Goal: Task Accomplishment & Management: Use online tool/utility

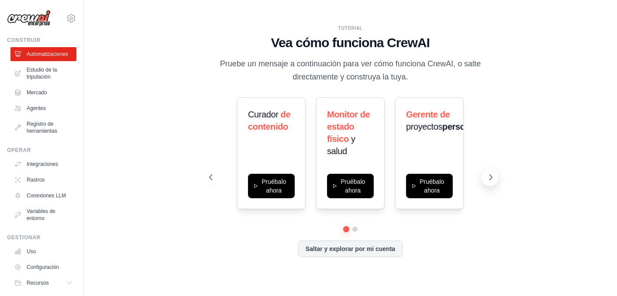
click at [489, 177] on icon at bounding box center [490, 177] width 9 height 9
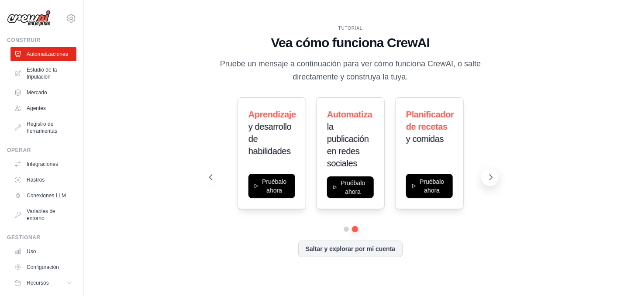
click at [489, 177] on icon at bounding box center [490, 177] width 9 height 9
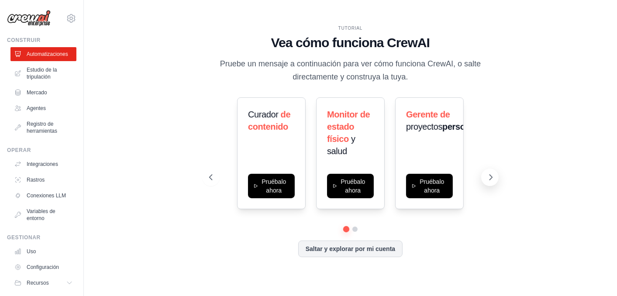
click at [489, 177] on icon at bounding box center [490, 177] width 9 height 9
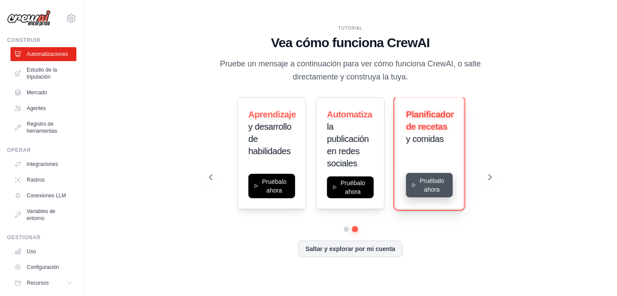
click at [438, 185] on button "Pruébalo ahora" at bounding box center [429, 185] width 47 height 24
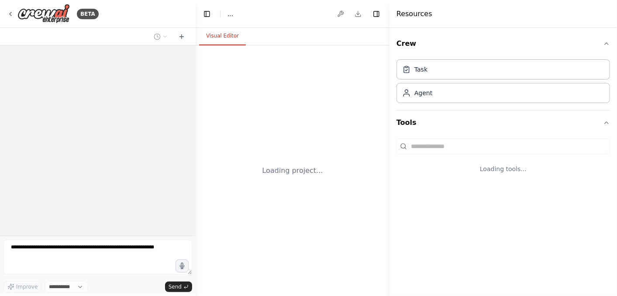
select select "****"
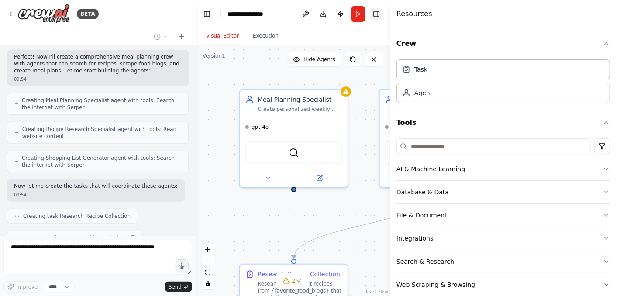
scroll to position [312, 0]
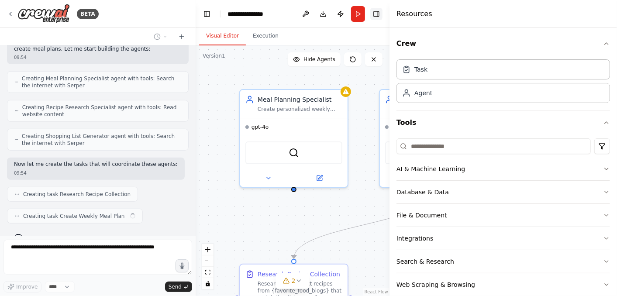
click at [375, 19] on button "Toggle Right Sidebar" at bounding box center [376, 14] width 12 height 12
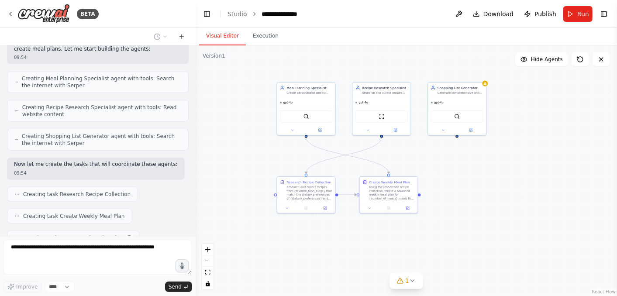
scroll to position [334, 0]
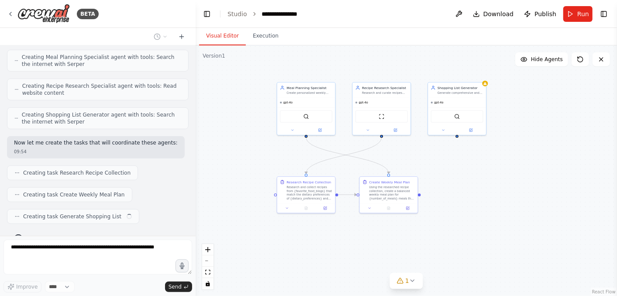
drag, startPoint x: 484, startPoint y: 218, endPoint x: 411, endPoint y: 152, distance: 98.3
click at [411, 152] on div ".deletable-edge-delete-btn { width: 20px; height: 20px; border: 0px solid #ffff…" at bounding box center [406, 170] width 421 height 251
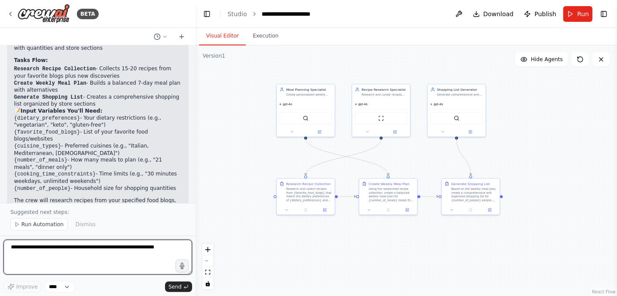
scroll to position [670, 0]
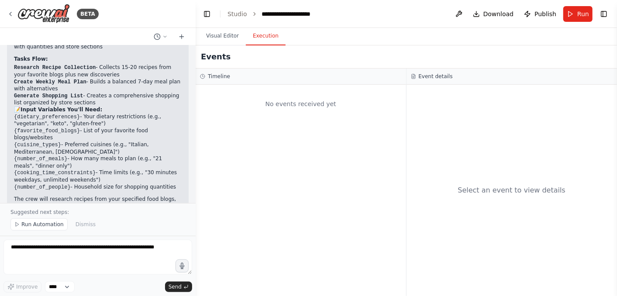
click at [260, 38] on button "Execution" at bounding box center [266, 36] width 40 height 18
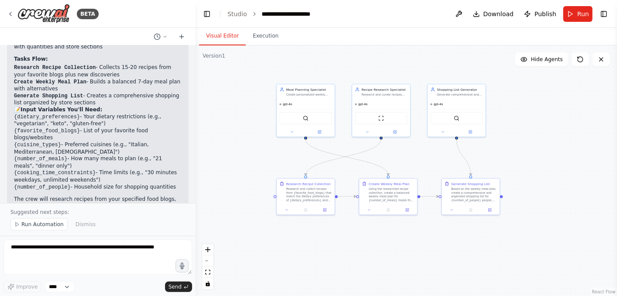
click at [220, 38] on button "Visual Editor" at bounding box center [222, 36] width 47 height 18
click at [569, 18] on button "Run" at bounding box center [577, 14] width 29 height 16
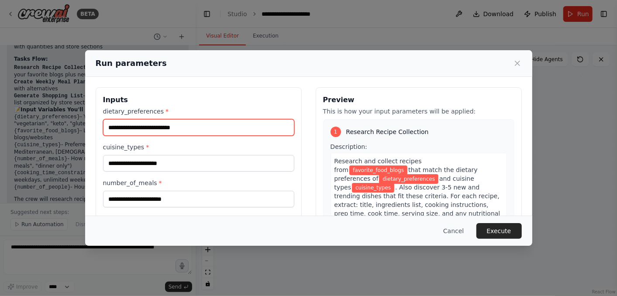
click at [172, 130] on input "dietary_preferences *" at bounding box center [198, 127] width 191 height 17
type input "**********"
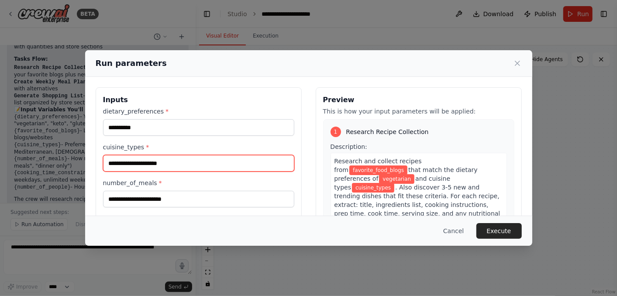
click at [139, 168] on input "cuisine_types *" at bounding box center [198, 163] width 191 height 17
type input "**********"
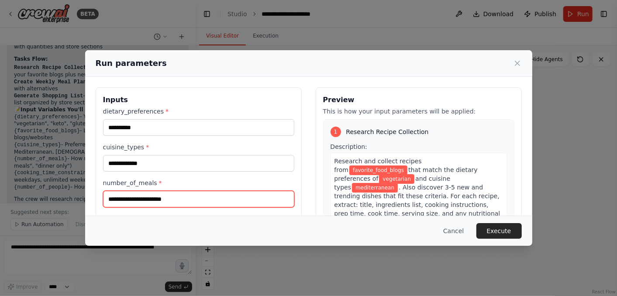
click at [116, 197] on input "number_of_meals *" at bounding box center [198, 199] width 191 height 17
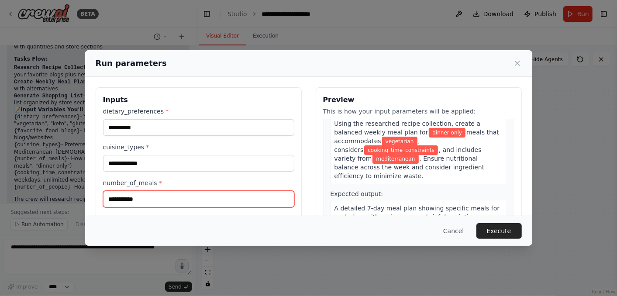
scroll to position [242, 0]
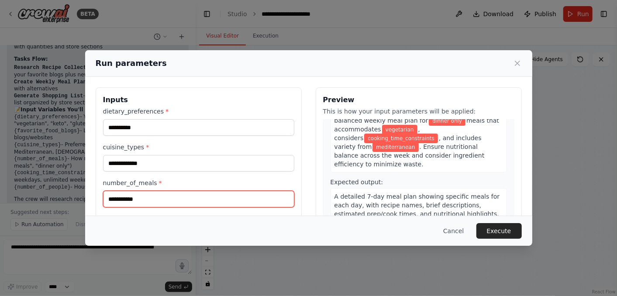
type input "**********"
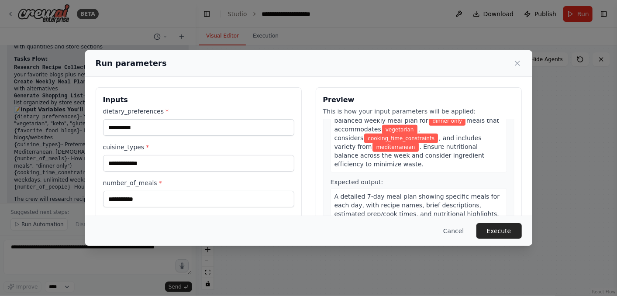
click at [456, 153] on div "Using the researched recipe collection, create a balanced weekly meal plan for …" at bounding box center [418, 137] width 176 height 69
click at [425, 193] on span "A detailed 7-day meal plan showing specific meals for each day, with recipe nam…" at bounding box center [416, 209] width 165 height 33
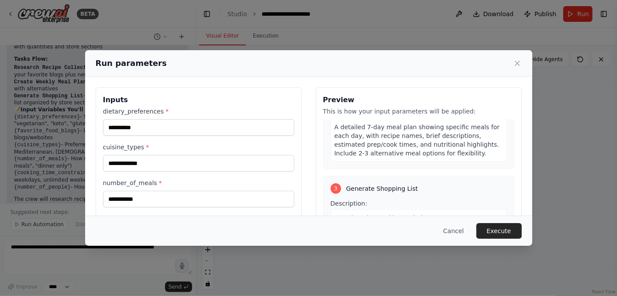
scroll to position [339, 0]
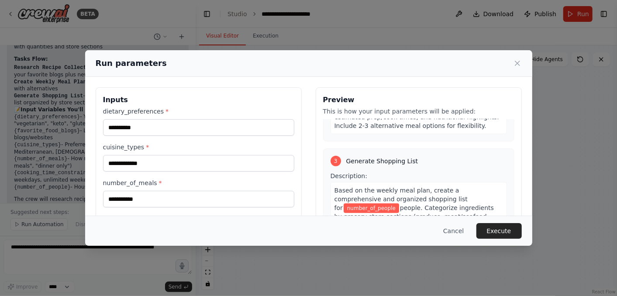
click at [399, 203] on span "number_of_people" at bounding box center [370, 208] width 55 height 10
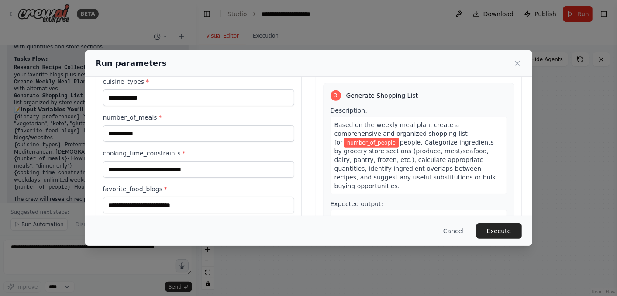
scroll to position [67, 0]
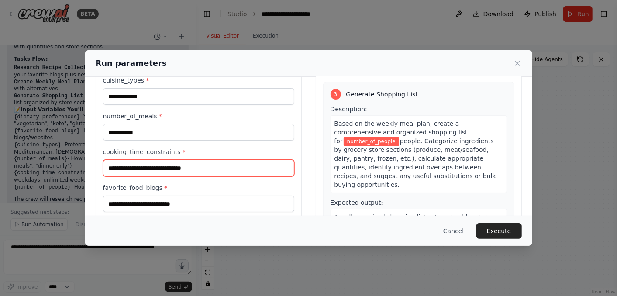
drag, startPoint x: 198, startPoint y: 167, endPoint x: 76, endPoint y: 168, distance: 122.2
click at [76, 168] on div "**********" at bounding box center [308, 148] width 617 height 296
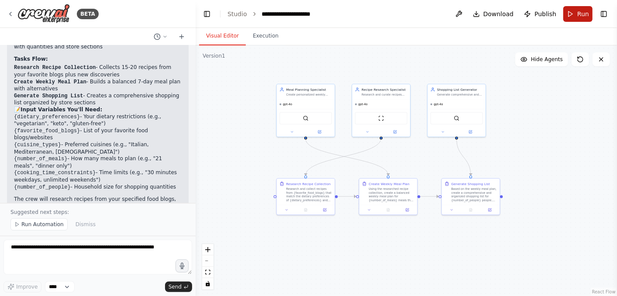
click at [583, 15] on span "Run" at bounding box center [583, 14] width 12 height 9
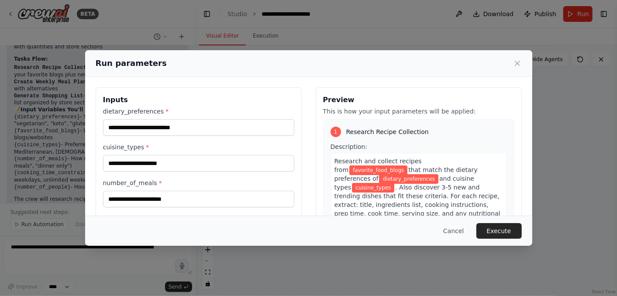
drag, startPoint x: 333, startPoint y: 59, endPoint x: 360, endPoint y: 57, distance: 28.0
click at [360, 57] on div "Run parameters" at bounding box center [309, 63] width 426 height 12
click at [519, 65] on icon at bounding box center [517, 63] width 4 height 4
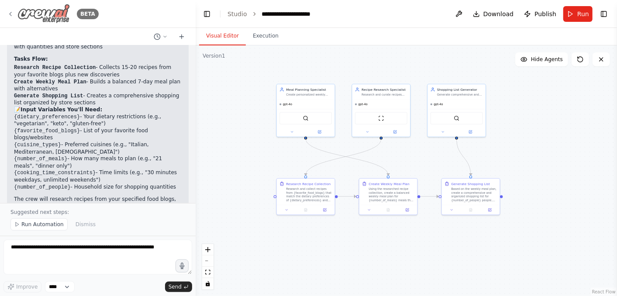
click at [14, 15] on icon at bounding box center [10, 13] width 7 height 7
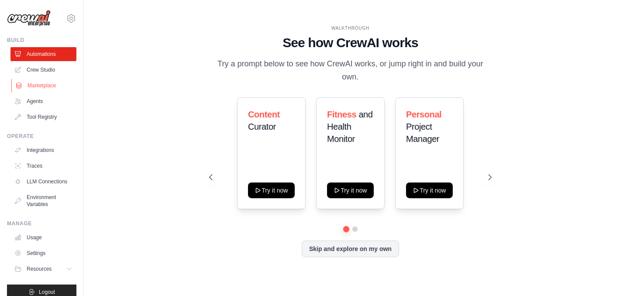
click at [38, 83] on link "Marketplace" at bounding box center [44, 86] width 66 height 14
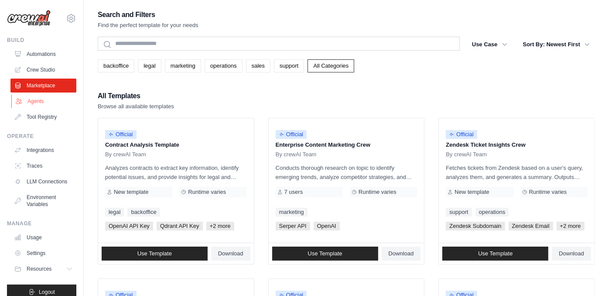
click at [36, 101] on link "Agents" at bounding box center [44, 101] width 66 height 14
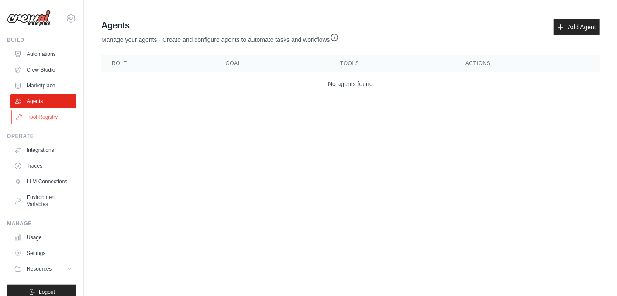
click at [40, 118] on link "Tool Registry" at bounding box center [44, 117] width 66 height 14
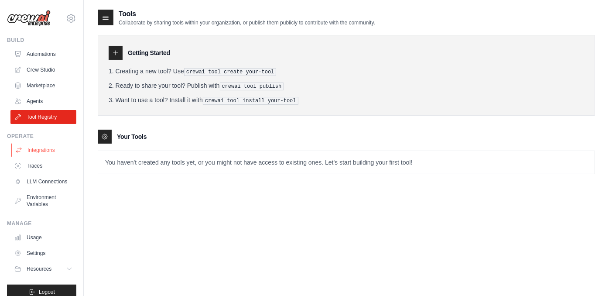
click at [41, 147] on link "Integrations" at bounding box center [44, 150] width 66 height 14
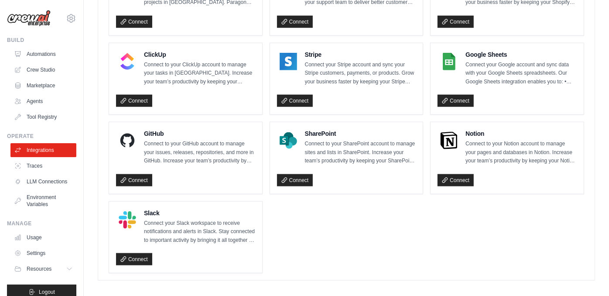
scroll to position [626, 0]
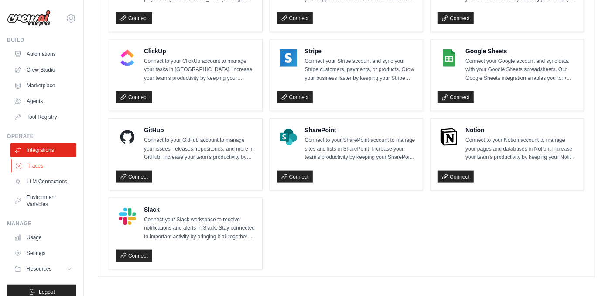
click at [41, 170] on link "Traces" at bounding box center [44, 166] width 66 height 14
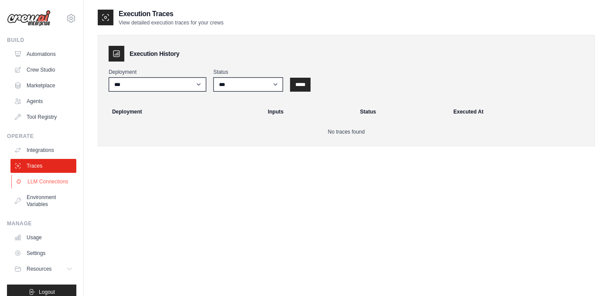
click at [36, 182] on link "LLM Connections" at bounding box center [44, 182] width 66 height 14
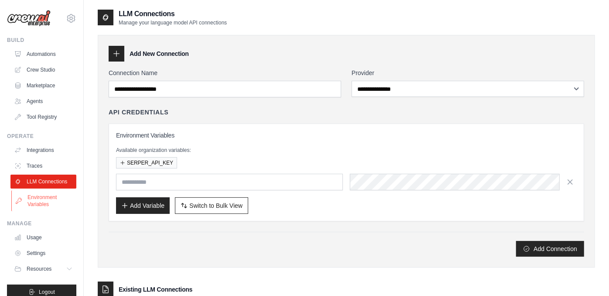
click at [42, 209] on link "Environment Variables" at bounding box center [44, 200] width 66 height 21
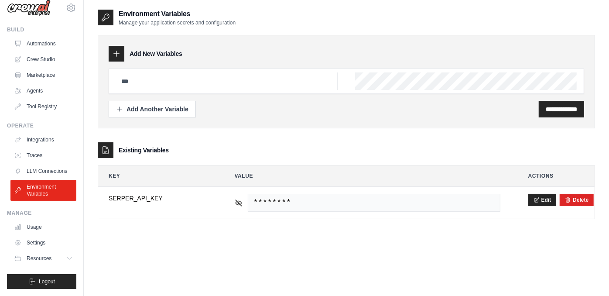
scroll to position [17, 0]
click at [38, 229] on link "Usage" at bounding box center [44, 227] width 66 height 14
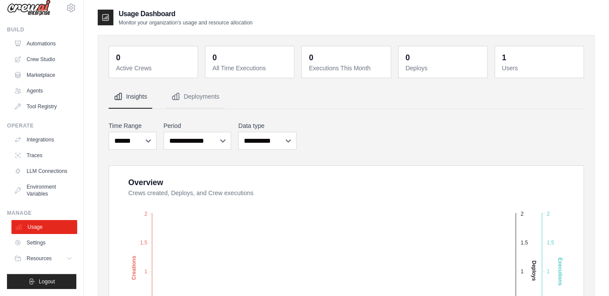
scroll to position [17, 0]
click at [38, 243] on link "Settings" at bounding box center [44, 243] width 66 height 14
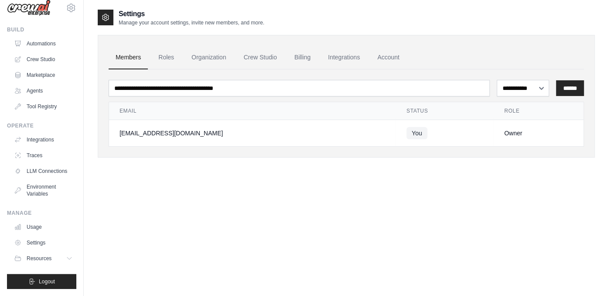
scroll to position [17, 0]
click at [41, 259] on span "Resources" at bounding box center [39, 258] width 25 height 7
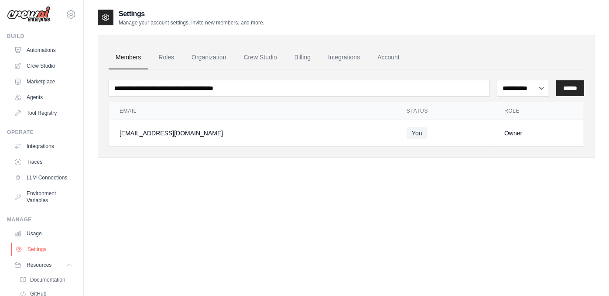
scroll to position [0, 0]
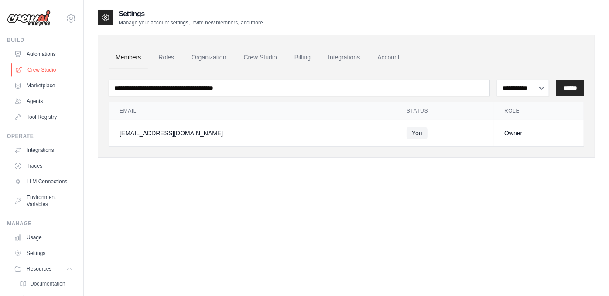
click at [40, 72] on link "Crew Studio" at bounding box center [44, 70] width 66 height 14
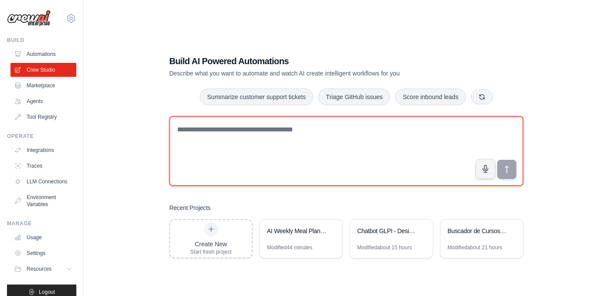
click at [209, 142] on textarea at bounding box center [346, 151] width 354 height 70
paste textarea "**********"
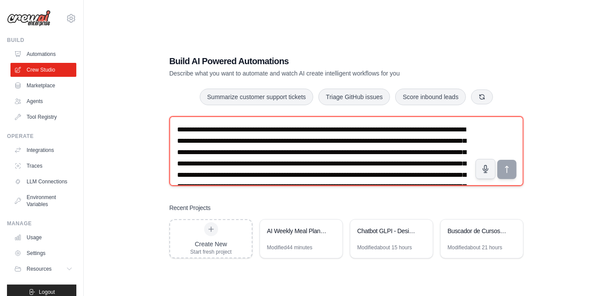
scroll to position [39, 0]
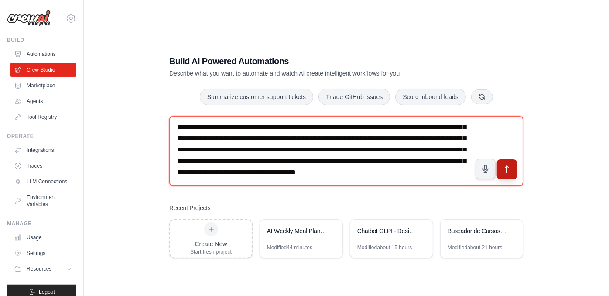
type textarea "**********"
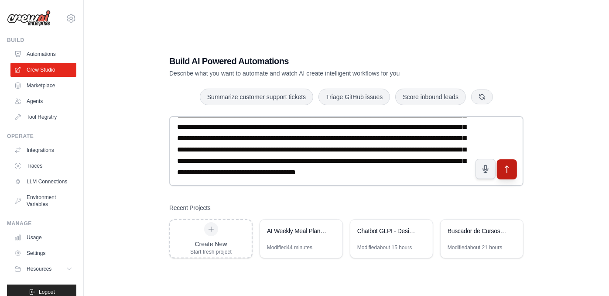
click at [507, 172] on icon "submit" at bounding box center [507, 169] width 9 height 9
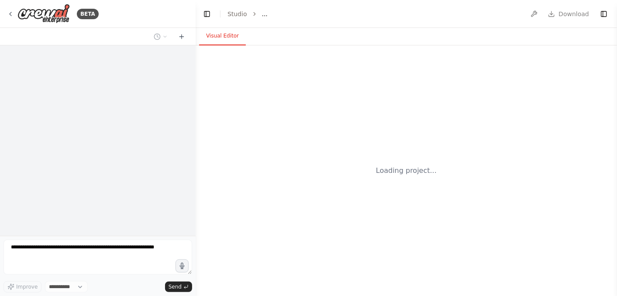
select select "****"
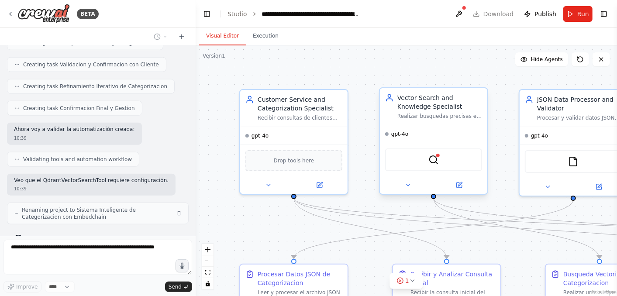
scroll to position [532, 0]
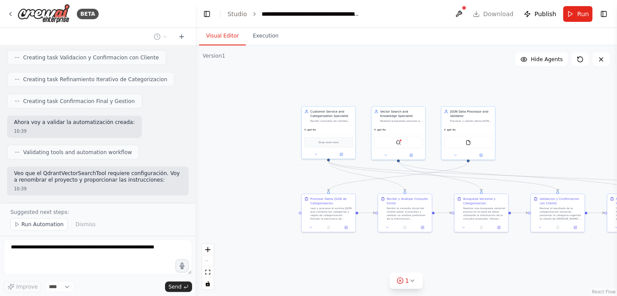
drag, startPoint x: 301, startPoint y: 192, endPoint x: 275, endPoint y: 172, distance: 33.0
click at [275, 172] on div ".deletable-edge-delete-btn { width: 20px; height: 20px; border: 0px solid #ffff…" at bounding box center [406, 170] width 421 height 251
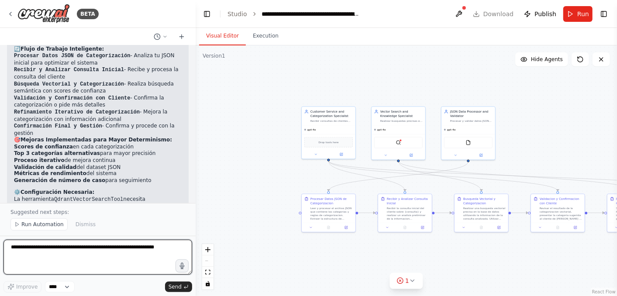
scroll to position [827, 0]
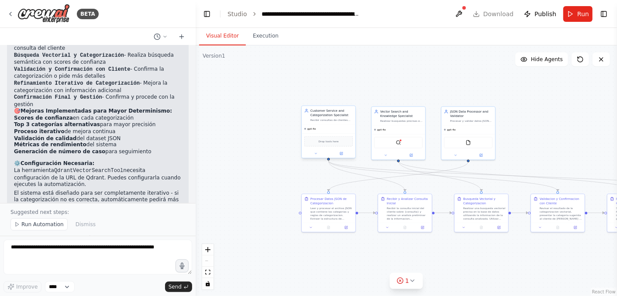
click at [341, 158] on div "Customer Service and Categorization Specialist Recibir consultas de clientes so…" at bounding box center [328, 132] width 55 height 53
click at [380, 133] on div "QdrantVectorSearchTool" at bounding box center [398, 141] width 54 height 17
click at [338, 151] on button at bounding box center [341, 153] width 25 height 5
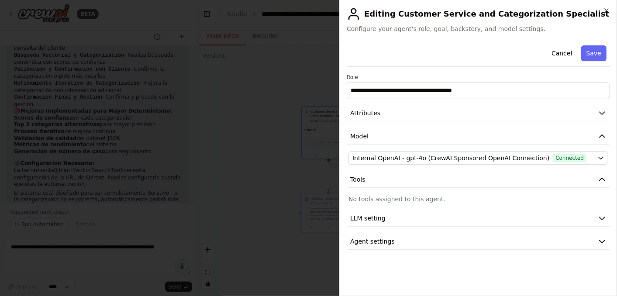
click at [247, 129] on div at bounding box center [308, 148] width 617 height 296
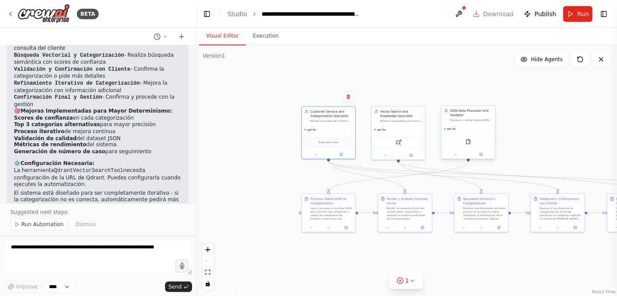
click at [469, 120] on div "Procesar y validar datos JSON de categorizacion, extraer informacion relevante,…" at bounding box center [471, 119] width 42 height 3
click at [480, 153] on icon at bounding box center [481, 154] width 3 height 3
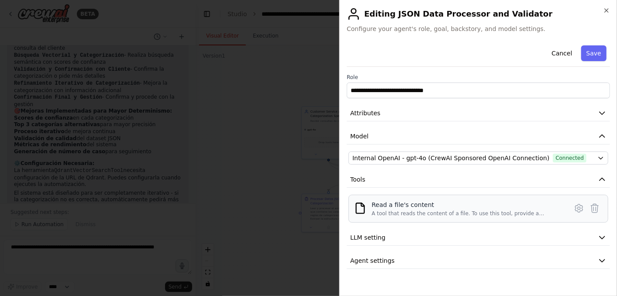
click at [393, 214] on div "A tool that reads the content of a file. To use this tool, provide a 'file_path…" at bounding box center [466, 213] width 191 height 7
click at [388, 206] on div "Read a file's content" at bounding box center [466, 204] width 191 height 9
click at [580, 206] on icon at bounding box center [578, 208] width 10 height 10
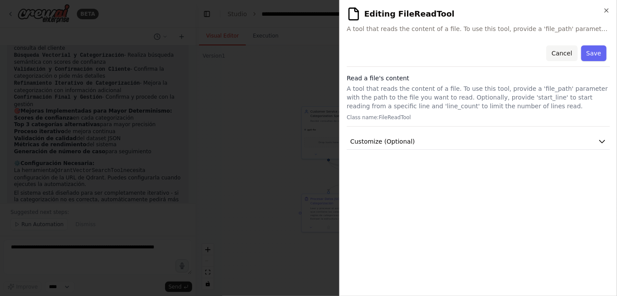
click at [555, 55] on button "Cancel" at bounding box center [561, 53] width 31 height 16
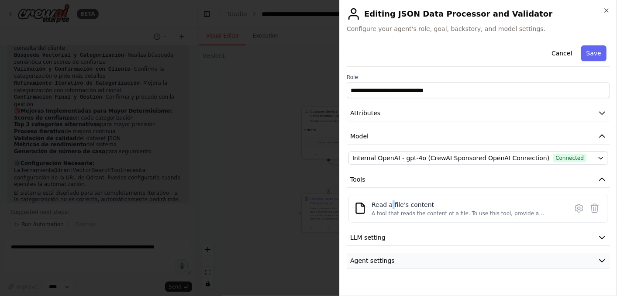
click at [404, 257] on button "Agent settings" at bounding box center [478, 261] width 263 height 16
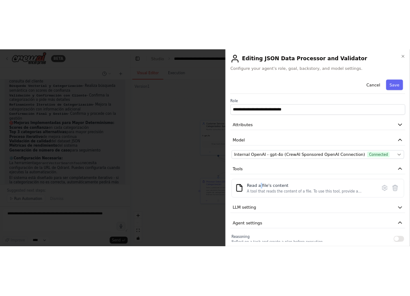
scroll to position [0, 0]
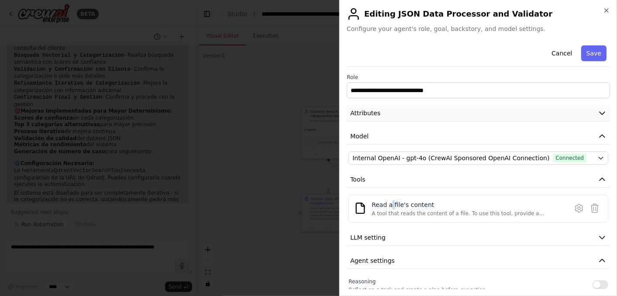
click at [599, 112] on icon "button" at bounding box center [601, 113] width 5 height 3
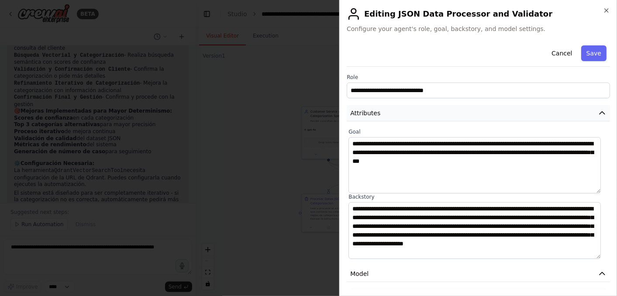
click at [597, 112] on icon "button" at bounding box center [601, 113] width 9 height 9
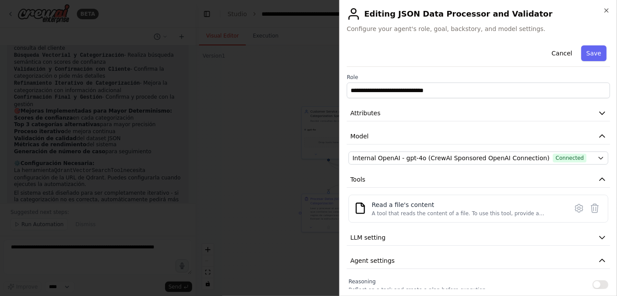
click at [268, 141] on div at bounding box center [308, 148] width 617 height 296
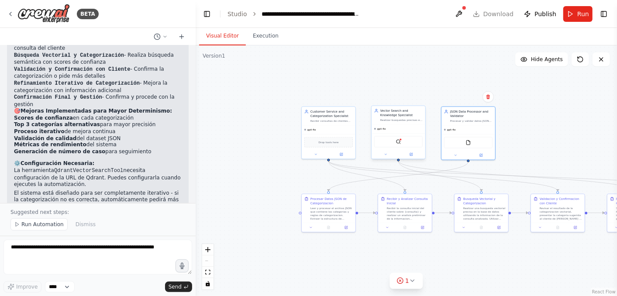
click at [400, 124] on div "gpt-4o" at bounding box center [398, 128] width 54 height 9
click at [412, 153] on icon at bounding box center [411, 154] width 2 height 2
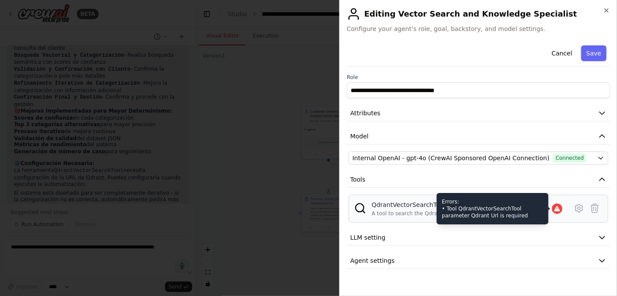
click at [555, 208] on icon at bounding box center [557, 208] width 6 height 5
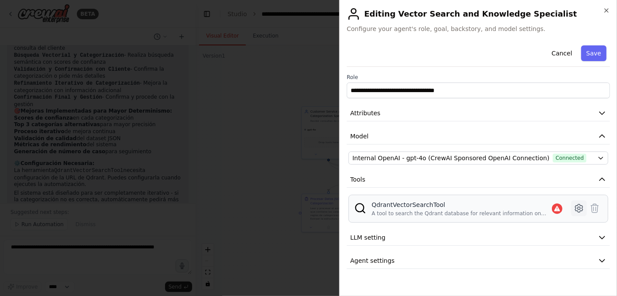
click at [574, 209] on icon at bounding box center [578, 208] width 10 height 10
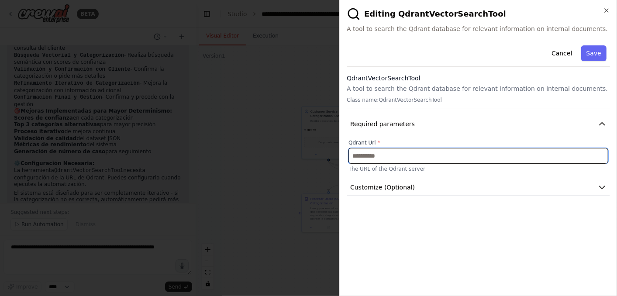
drag, startPoint x: 371, startPoint y: 155, endPoint x: 350, endPoint y: 154, distance: 20.5
click at [350, 154] on input "text" at bounding box center [478, 156] width 260 height 16
drag, startPoint x: 350, startPoint y: 154, endPoint x: 367, endPoint y: 156, distance: 16.6
click at [367, 156] on input "text" at bounding box center [478, 156] width 260 height 16
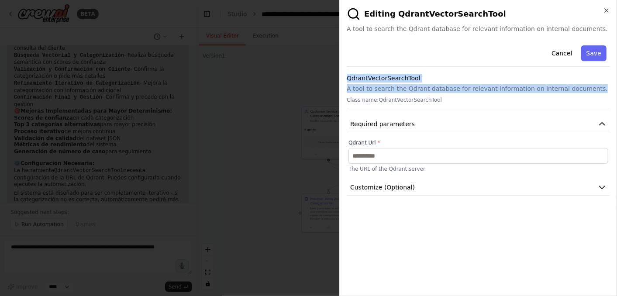
drag, startPoint x: 575, startPoint y: 88, endPoint x: 341, endPoint y: 76, distance: 234.3
click at [341, 76] on div "**********" at bounding box center [478, 148] width 278 height 296
copy div "QdrantVectorSearchTool A tool to search the Qdrant database for relevant inform…"
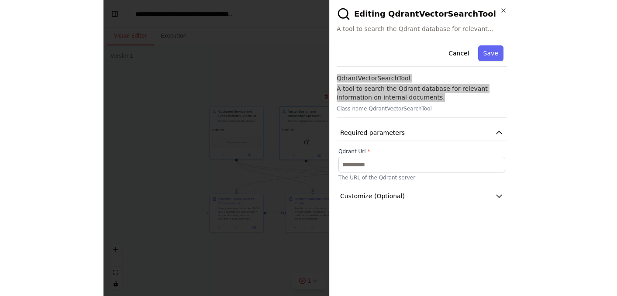
scroll to position [1076, 0]
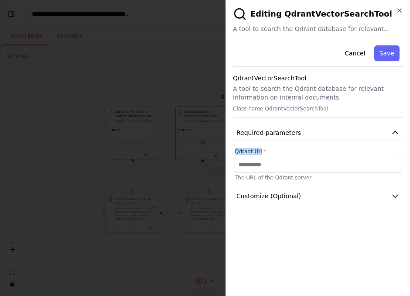
drag, startPoint x: 260, startPoint y: 151, endPoint x: 235, endPoint y: 152, distance: 25.4
click at [235, 152] on label "Qdrant Url *" at bounding box center [318, 151] width 167 height 7
copy label "Qdrant Url"
click at [252, 194] on span "Customize (Optional)" at bounding box center [269, 196] width 65 height 9
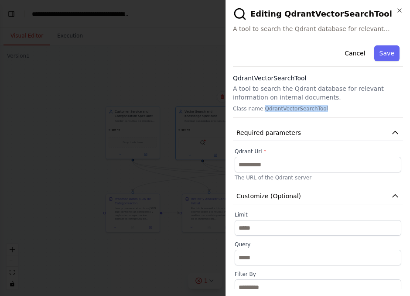
drag, startPoint x: 320, startPoint y: 109, endPoint x: 261, endPoint y: 110, distance: 59.8
click at [261, 110] on p "Class name: QdrantVectorSearchTool" at bounding box center [318, 108] width 170 height 7
copy p "QdrantVectorSearchTool"
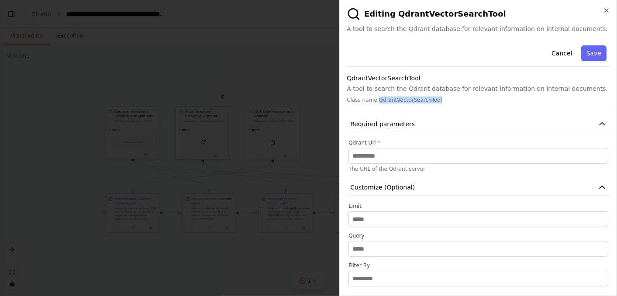
scroll to position [827, 0]
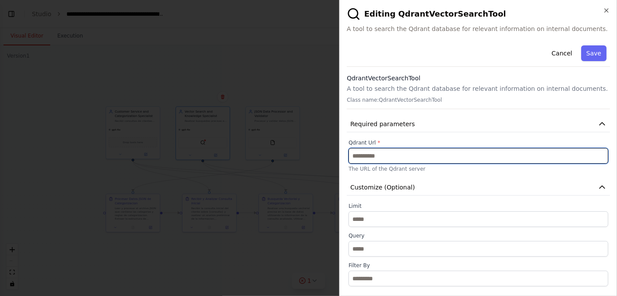
click at [354, 158] on input "text" at bounding box center [478, 156] width 260 height 16
paste input "**********"
type input "**********"
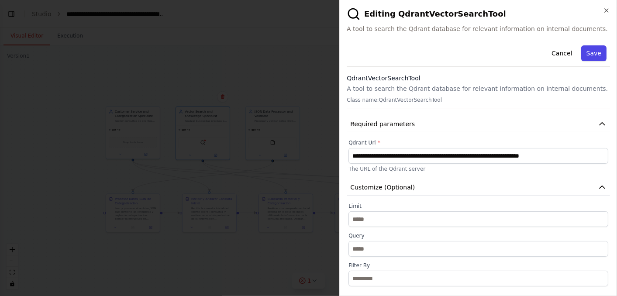
click at [585, 55] on button "Save" at bounding box center [593, 53] width 25 height 16
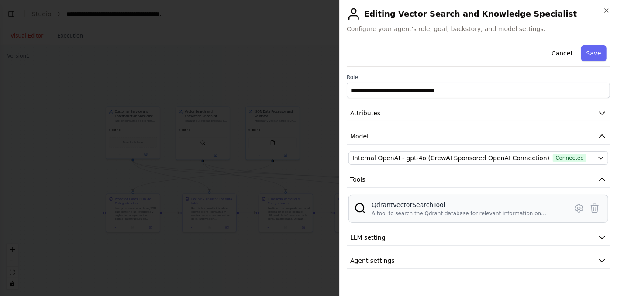
click at [435, 215] on div "A tool to search the Qdrant database for relevant information on internal docum…" at bounding box center [466, 213] width 191 height 7
click at [501, 207] on div "QdrantVectorSearchTool" at bounding box center [466, 204] width 191 height 9
click at [575, 207] on icon at bounding box center [578, 208] width 10 height 10
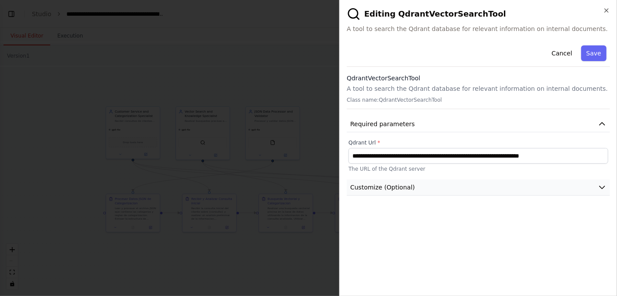
click at [450, 189] on button "Customize (Optional)" at bounding box center [478, 187] width 263 height 16
click at [590, 56] on button "Save" at bounding box center [593, 53] width 25 height 16
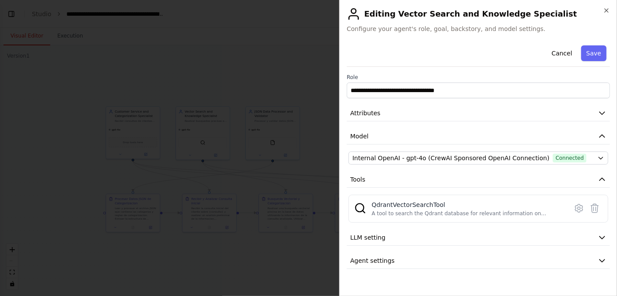
click at [590, 56] on button "Save" at bounding box center [593, 53] width 25 height 16
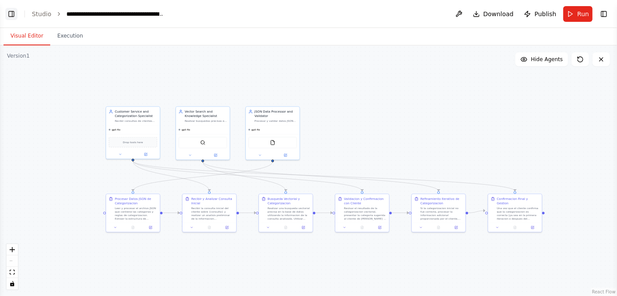
click at [10, 15] on button "Toggle Left Sidebar" at bounding box center [11, 14] width 12 height 12
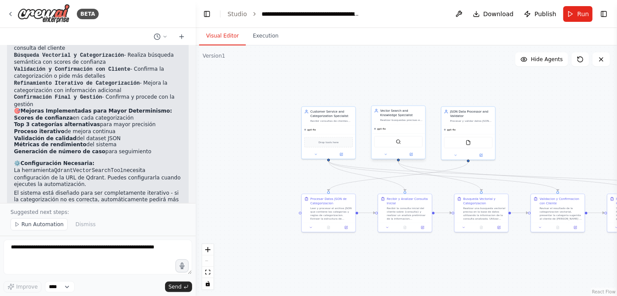
click at [398, 126] on div "gpt-4o" at bounding box center [398, 128] width 54 height 9
click at [412, 155] on button at bounding box center [411, 154] width 25 height 5
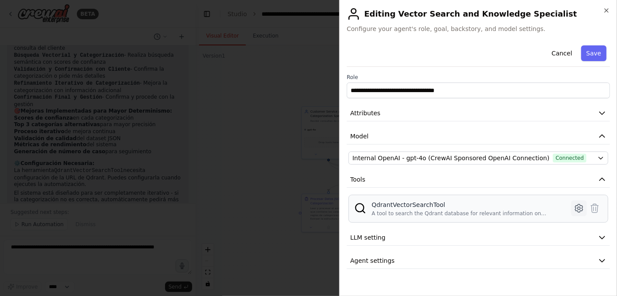
click at [575, 207] on icon at bounding box center [578, 208] width 10 height 10
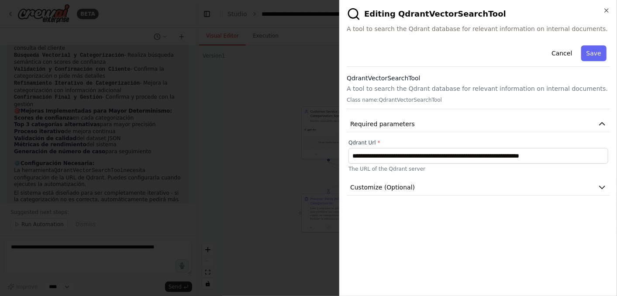
click at [268, 171] on div at bounding box center [308, 148] width 617 height 296
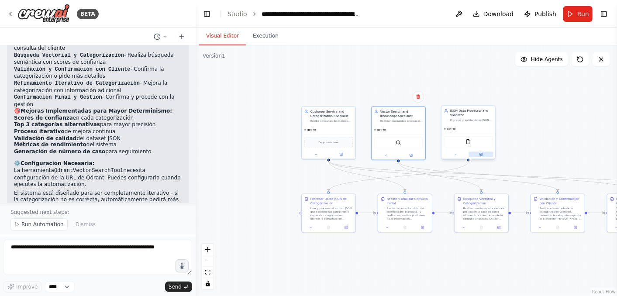
click at [480, 154] on icon at bounding box center [481, 154] width 2 height 2
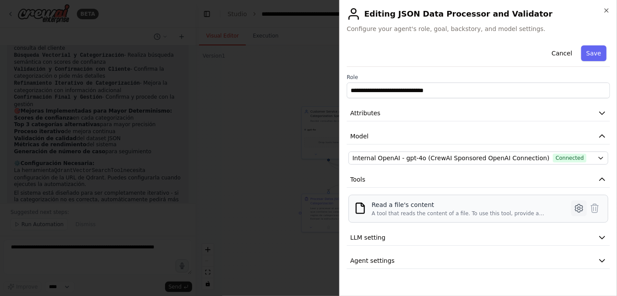
click at [576, 207] on icon at bounding box center [578, 208] width 10 height 10
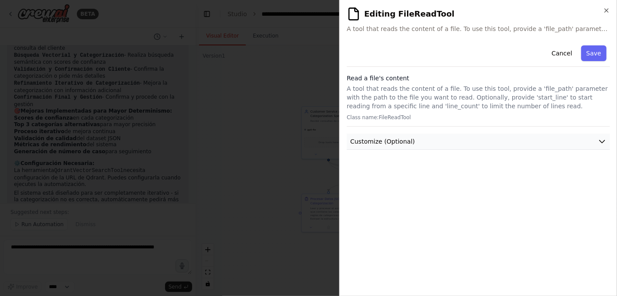
click at [448, 143] on button "Customize (Optional)" at bounding box center [478, 142] width 263 height 16
click at [247, 145] on div at bounding box center [308, 148] width 617 height 296
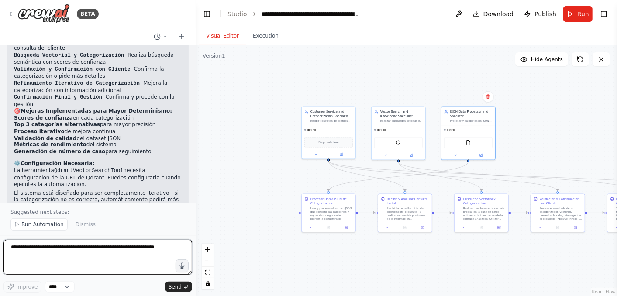
click at [45, 259] on textarea at bounding box center [97, 257] width 189 height 35
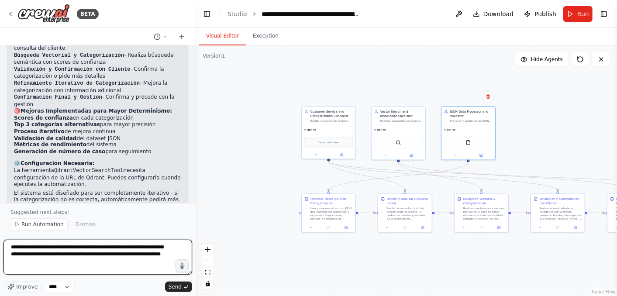
type textarea "**********"
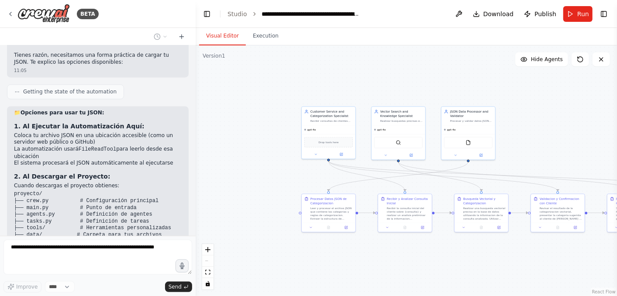
scroll to position [1077, 0]
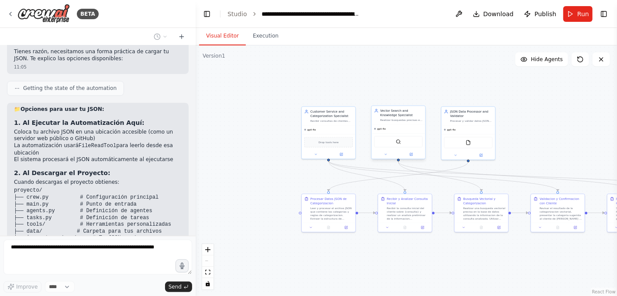
click at [390, 117] on div "Vector Search and Knowledge Specialist" at bounding box center [401, 113] width 42 height 9
click at [411, 154] on icon at bounding box center [411, 154] width 2 height 2
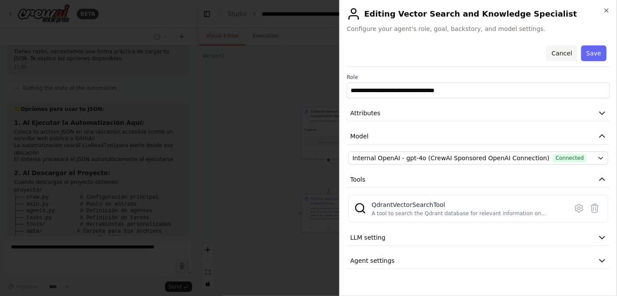
scroll to position [1521, 0]
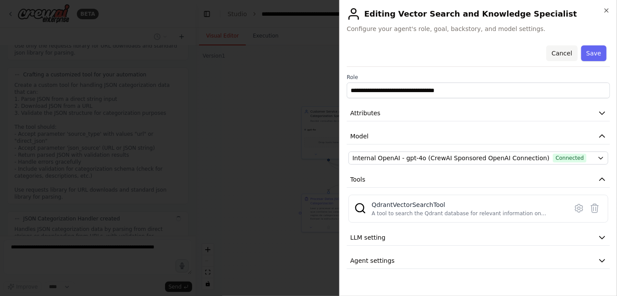
click at [561, 51] on button "Cancel" at bounding box center [561, 53] width 31 height 16
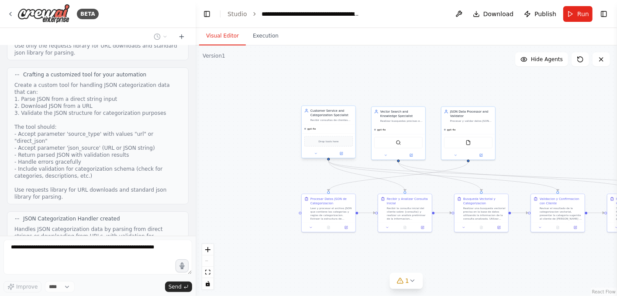
click at [342, 157] on div at bounding box center [329, 153] width 54 height 9
click at [342, 154] on icon at bounding box center [341, 153] width 3 height 3
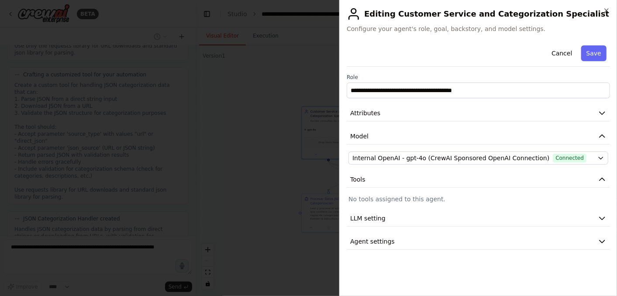
click at [238, 138] on div at bounding box center [308, 148] width 617 height 296
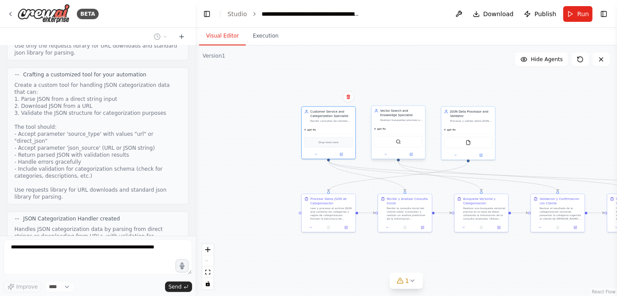
scroll to position [1543, 0]
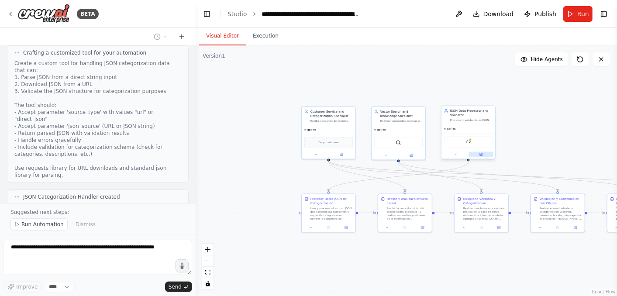
click at [480, 155] on icon at bounding box center [481, 154] width 3 height 3
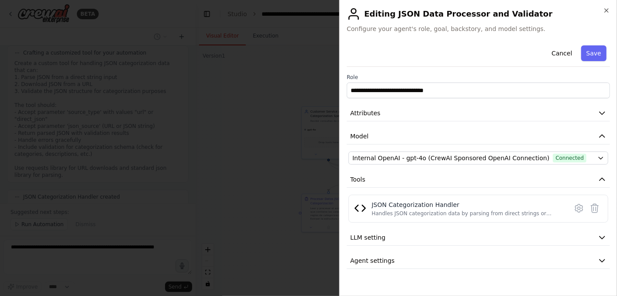
click at [140, 166] on div at bounding box center [308, 148] width 617 height 296
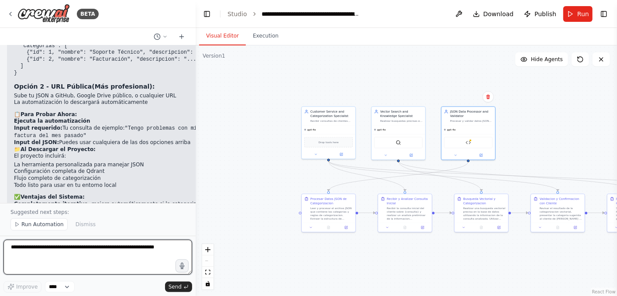
scroll to position [1846, 0]
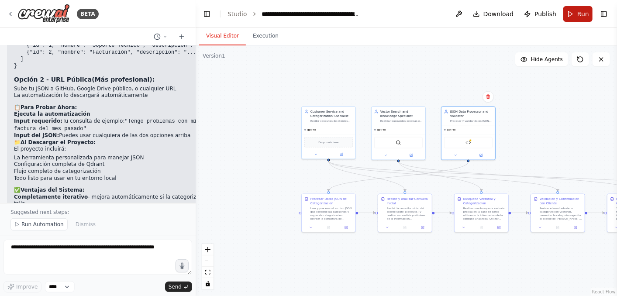
click at [570, 17] on button "Run" at bounding box center [577, 14] width 29 height 16
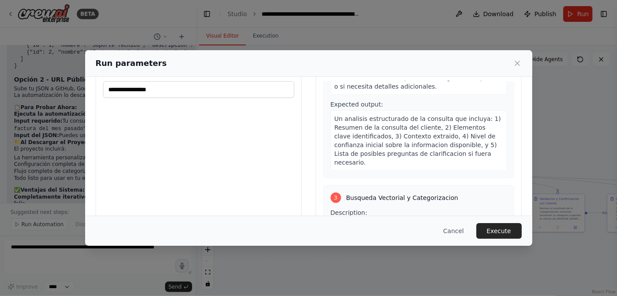
scroll to position [88, 0]
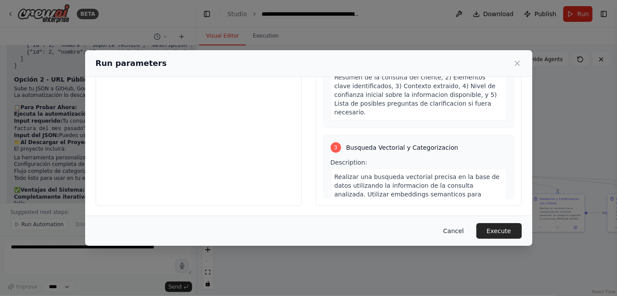
click at [462, 233] on button "Cancel" at bounding box center [453, 231] width 34 height 16
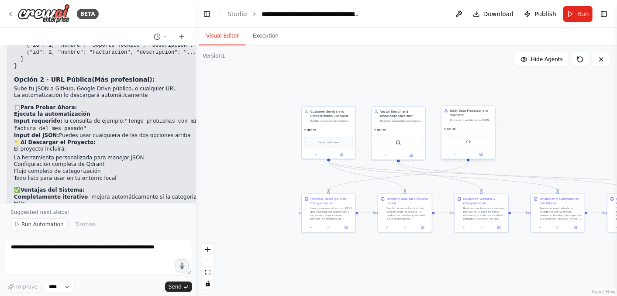
click at [472, 117] on div "JSON Data Processor and Validator Procesar y validar datos JSON de categorizaci…" at bounding box center [471, 115] width 42 height 13
click at [481, 156] on button at bounding box center [481, 154] width 25 height 5
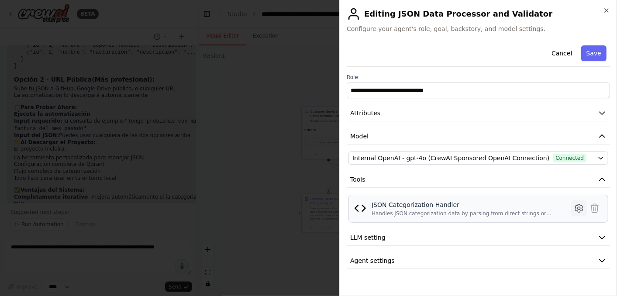
click at [578, 208] on icon at bounding box center [578, 208] width 3 height 3
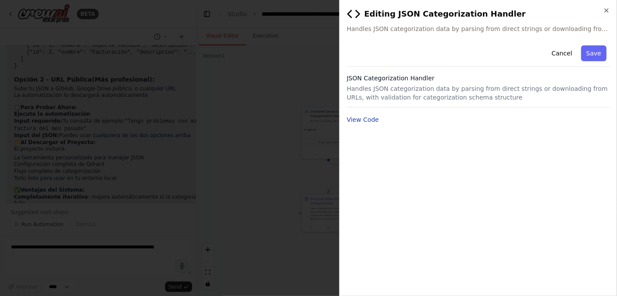
click at [373, 120] on button "View Code" at bounding box center [363, 119] width 32 height 9
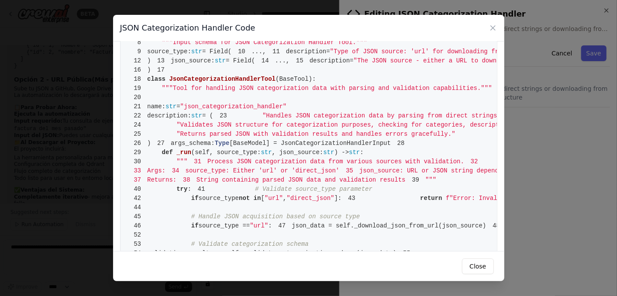
scroll to position [48, 0]
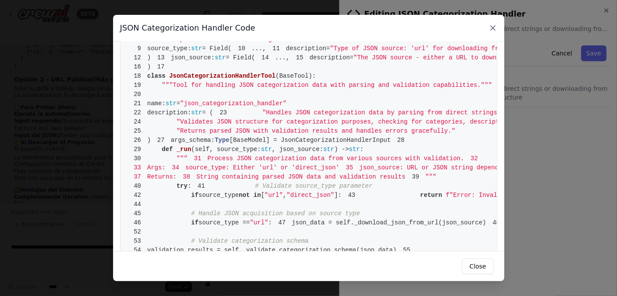
click at [492, 31] on icon at bounding box center [492, 28] width 9 height 9
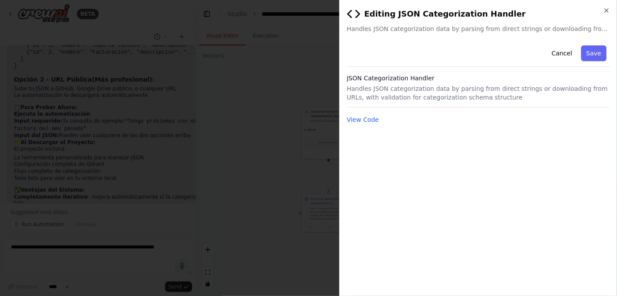
click at [275, 179] on div at bounding box center [308, 148] width 617 height 296
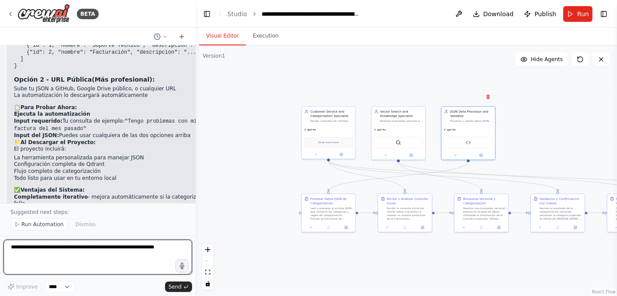
click at [32, 254] on textarea at bounding box center [97, 257] width 189 height 35
type textarea "**********"
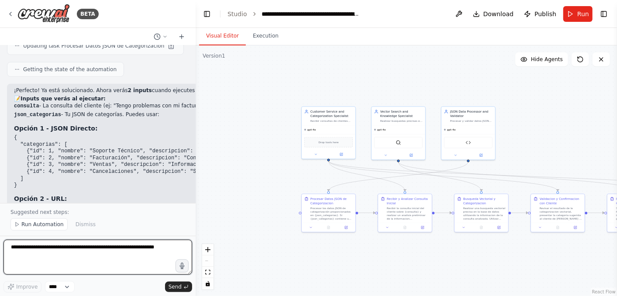
scroll to position [2218, 0]
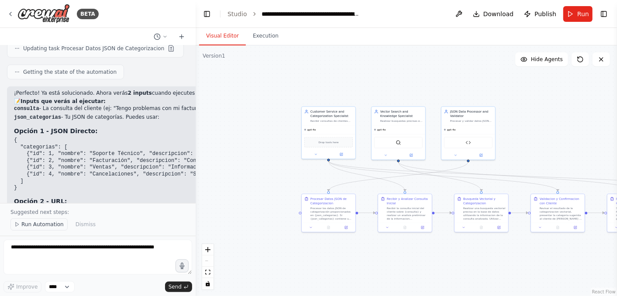
click at [44, 222] on span "Run Automation" at bounding box center [42, 224] width 42 height 7
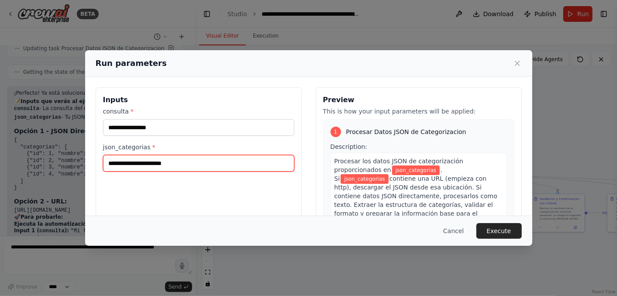
click at [125, 162] on input "json_categorias *" at bounding box center [198, 163] width 191 height 17
paste input "**********"
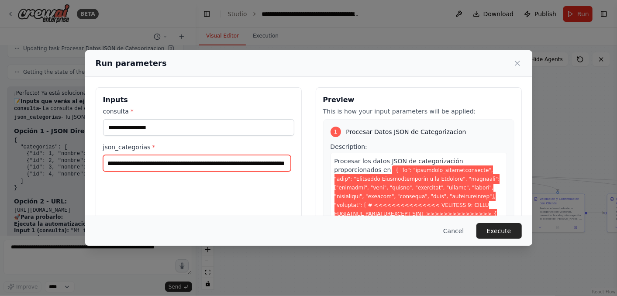
type input "**********"
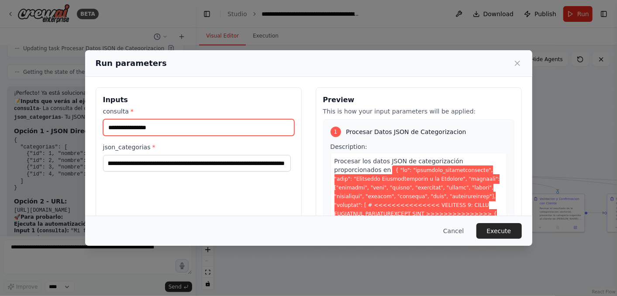
scroll to position [0, 0]
click at [130, 127] on input "consulta *" at bounding box center [198, 127] width 191 height 17
click at [128, 128] on input "consulta *" at bounding box center [198, 127] width 191 height 17
type input "**********"
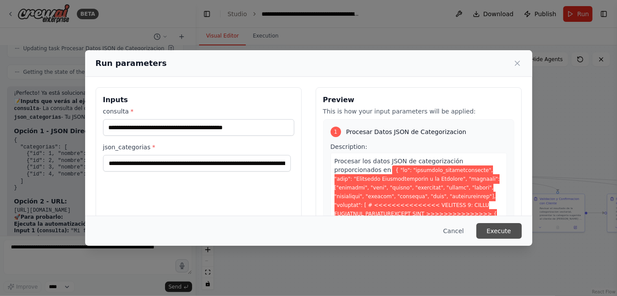
click at [507, 227] on button "Execute" at bounding box center [498, 231] width 45 height 16
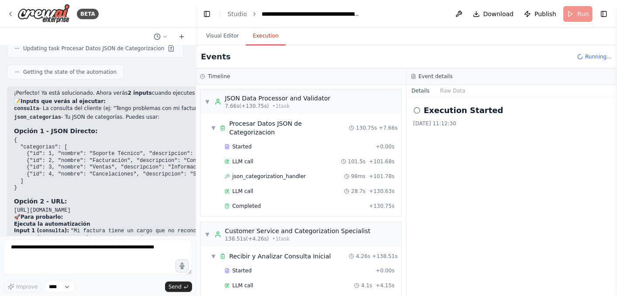
click at [263, 33] on button "Execution" at bounding box center [266, 36] width 40 height 18
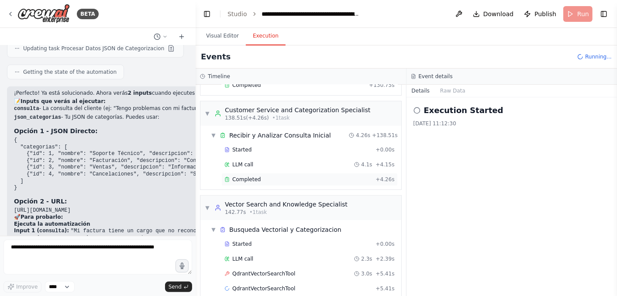
scroll to position [136, 0]
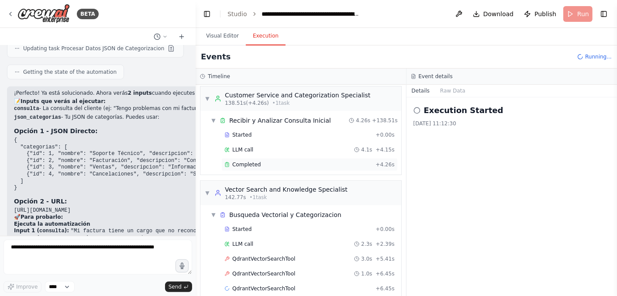
click at [265, 161] on div "Completed" at bounding box center [298, 164] width 148 height 7
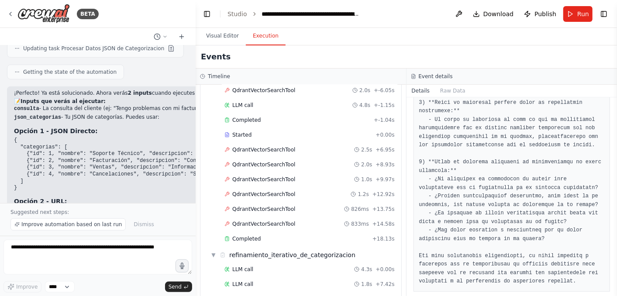
scroll to position [460, 0]
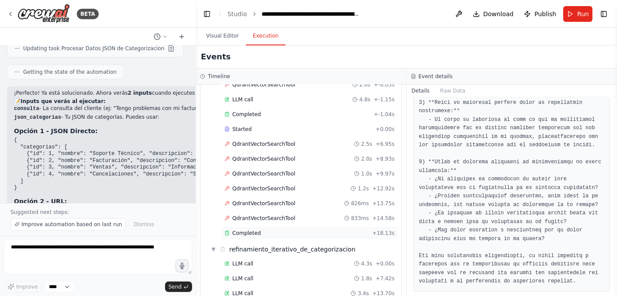
click at [248, 230] on span "Completed" at bounding box center [246, 233] width 28 height 7
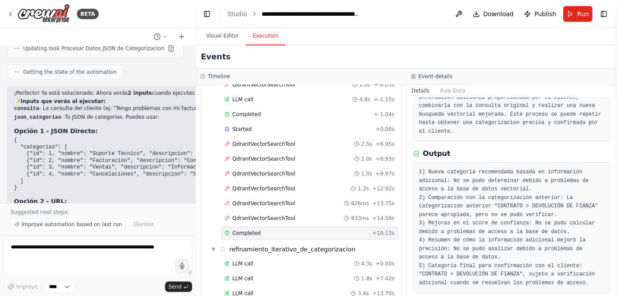
scroll to position [77, 0]
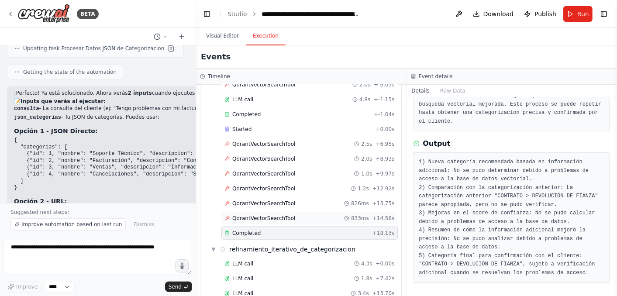
click at [281, 215] on span "QdrantVectorSearchTool" at bounding box center [263, 218] width 63 height 7
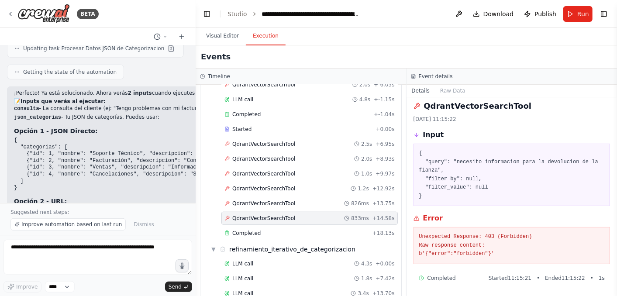
scroll to position [5, 0]
click at [271, 141] on span "QdrantVectorSearchTool" at bounding box center [263, 144] width 63 height 7
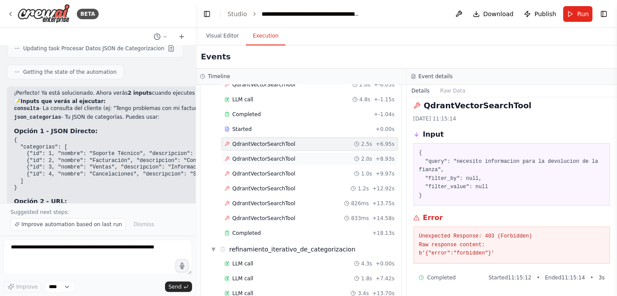
click at [262, 155] on span "QdrantVectorSearchTool" at bounding box center [263, 158] width 63 height 7
click at [259, 126] on div "Started" at bounding box center [298, 129] width 148 height 7
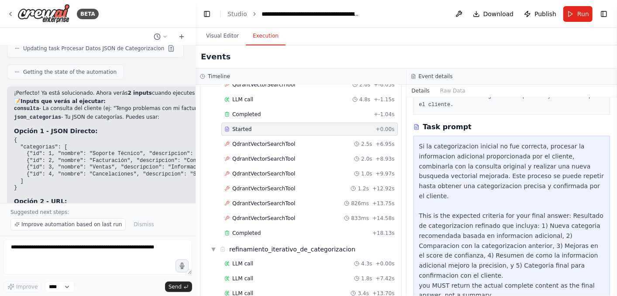
scroll to position [97, 0]
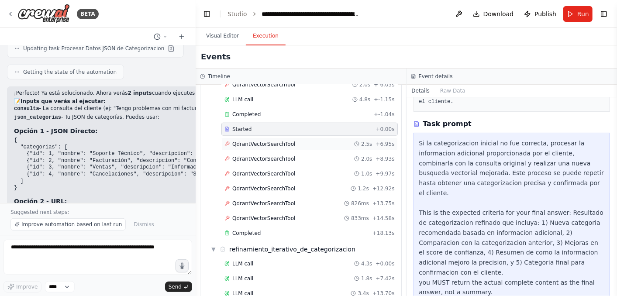
click at [245, 141] on span "QdrantVectorSearchTool" at bounding box center [263, 144] width 63 height 7
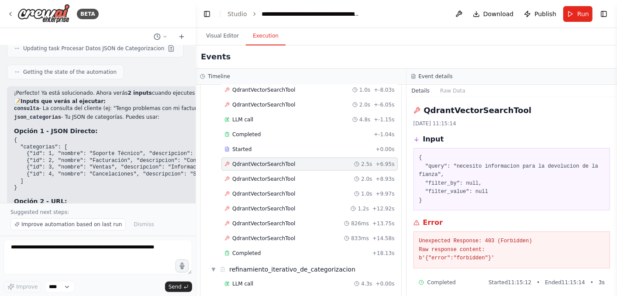
scroll to position [363, 0]
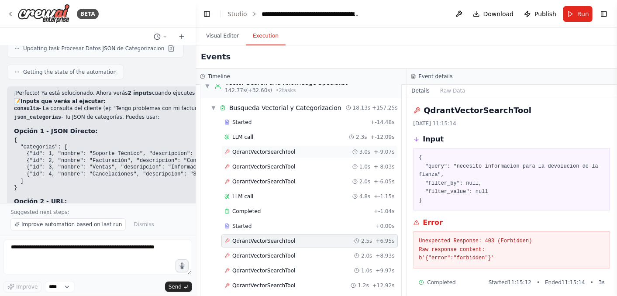
click at [257, 148] on span "QdrantVectorSearchTool" at bounding box center [263, 151] width 63 height 7
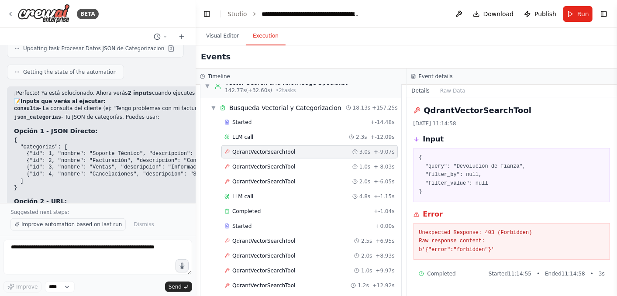
click at [50, 228] on span "Improve automation based on last run" at bounding box center [71, 224] width 100 height 7
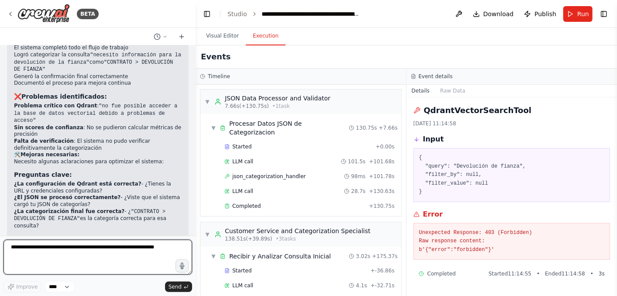
scroll to position [2587, 0]
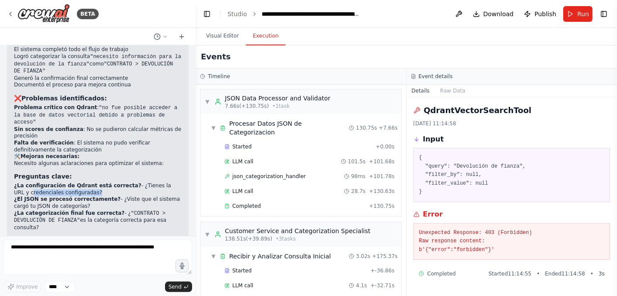
drag, startPoint x: 72, startPoint y: 121, endPoint x: 14, endPoint y: 122, distance: 58.5
click at [14, 182] on li "¿La configuración de Qdrant está correcta? - ¿Tienes la URL y credenciales conf…" at bounding box center [98, 189] width 168 height 14
copy li "credenciales configuradas"
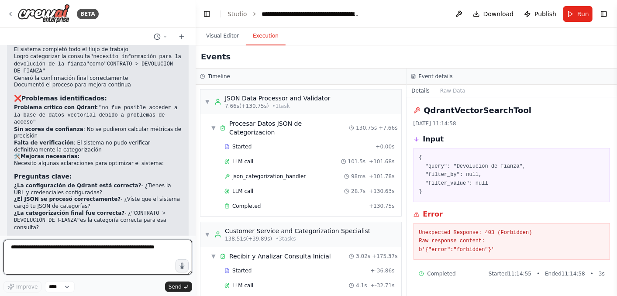
click at [38, 259] on textarea at bounding box center [97, 257] width 189 height 35
type textarea "**********"
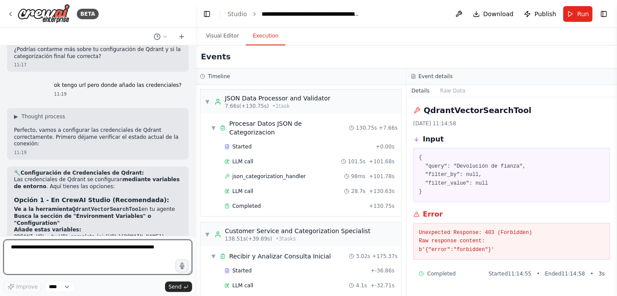
scroll to position [2870, 0]
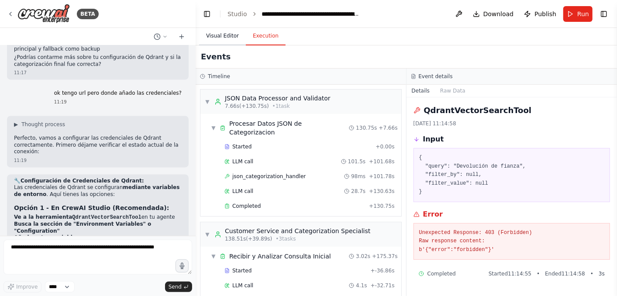
click at [224, 40] on button "Visual Editor" at bounding box center [222, 36] width 47 height 18
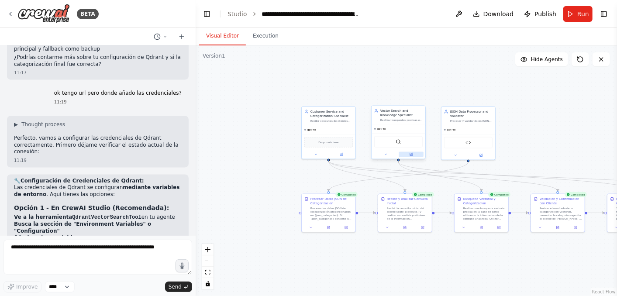
click at [409, 156] on button at bounding box center [411, 154] width 25 height 5
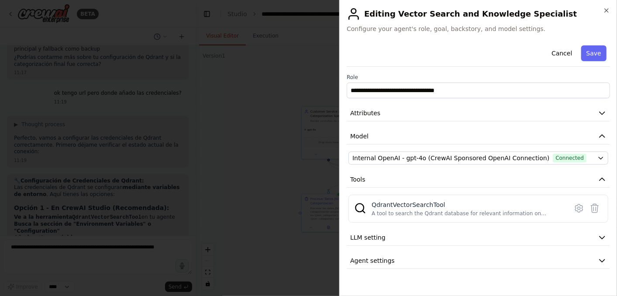
click at [288, 82] on div at bounding box center [308, 148] width 617 height 296
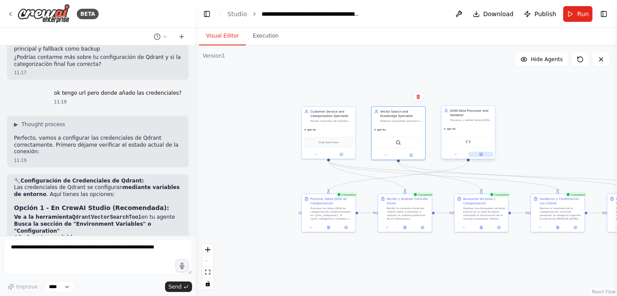
click at [482, 155] on icon at bounding box center [480, 154] width 3 height 3
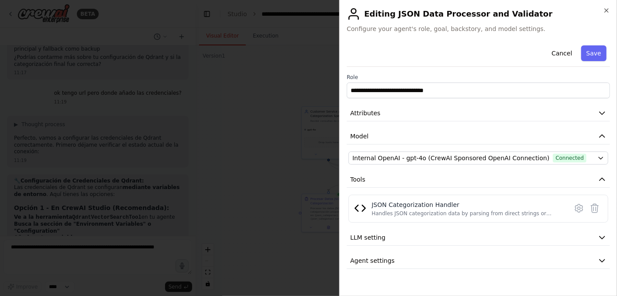
click at [240, 117] on div at bounding box center [308, 148] width 617 height 296
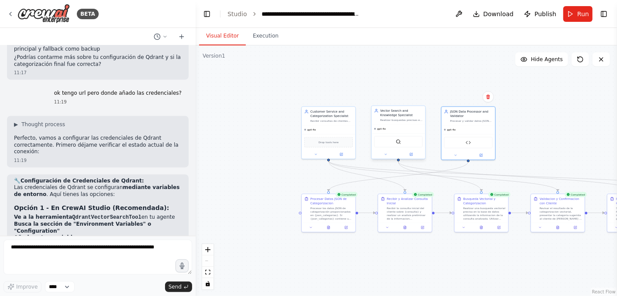
click at [412, 157] on div at bounding box center [398, 154] width 54 height 9
click at [414, 155] on button at bounding box center [411, 154] width 25 height 5
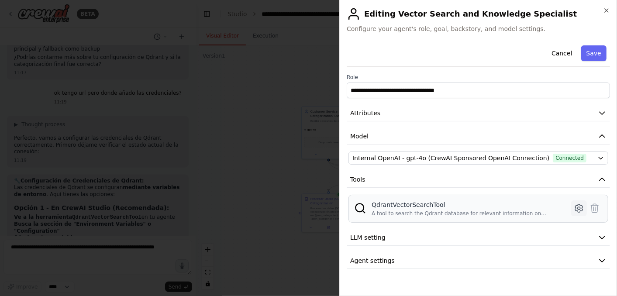
click at [578, 210] on icon at bounding box center [578, 208] width 10 height 10
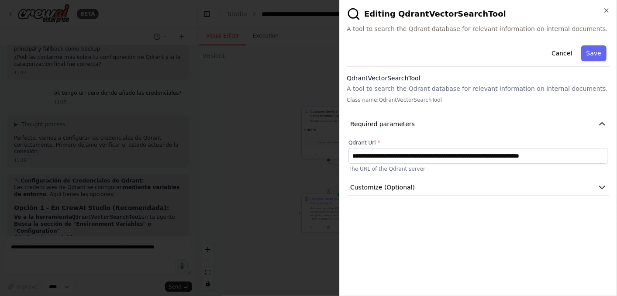
click at [260, 191] on div at bounding box center [308, 148] width 617 height 296
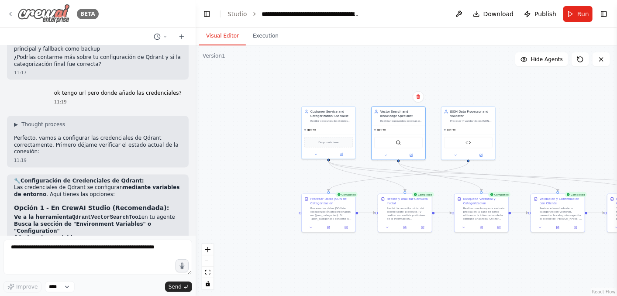
click at [9, 14] on icon at bounding box center [10, 13] width 7 height 7
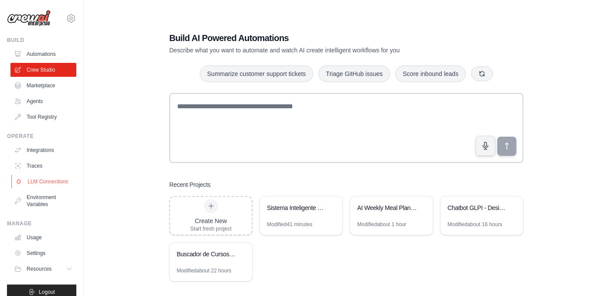
click at [40, 183] on link "LLM Connections" at bounding box center [44, 182] width 66 height 14
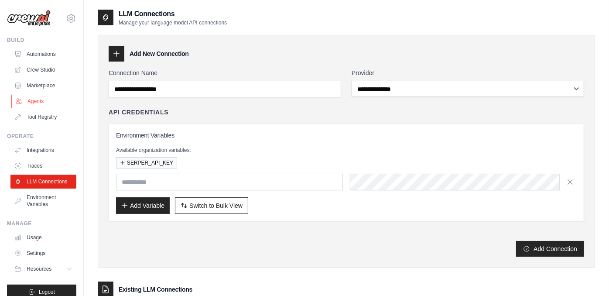
click at [35, 102] on link "Agents" at bounding box center [44, 101] width 66 height 14
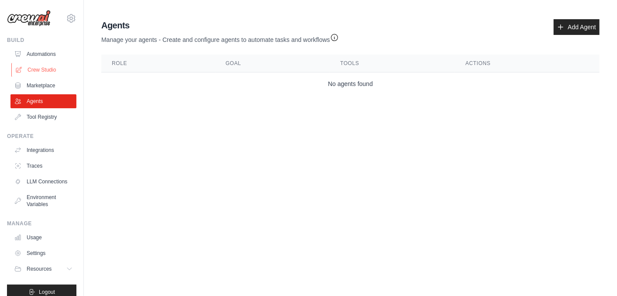
click at [41, 68] on link "Crew Studio" at bounding box center [44, 70] width 66 height 14
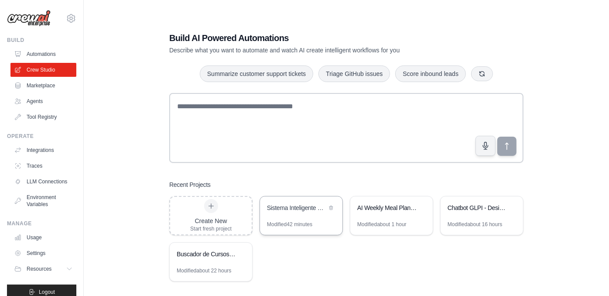
click at [286, 209] on div "Sistema Inteligente de Categorizacion con Embedchain" at bounding box center [297, 207] width 60 height 9
click at [31, 180] on link "LLM Connections" at bounding box center [44, 182] width 66 height 14
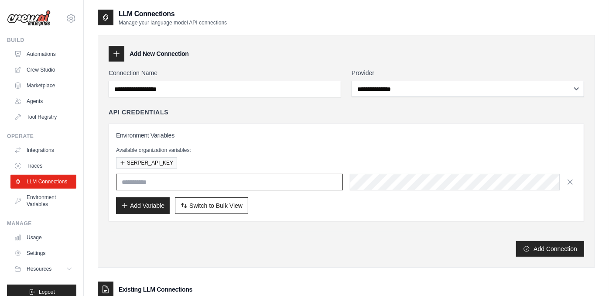
click at [124, 182] on input "text" at bounding box center [229, 182] width 227 height 17
paste input "**********"
type input "**********"
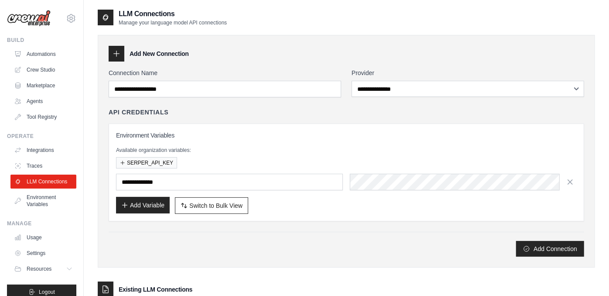
click at [137, 208] on button "Add Variable" at bounding box center [143, 205] width 54 height 17
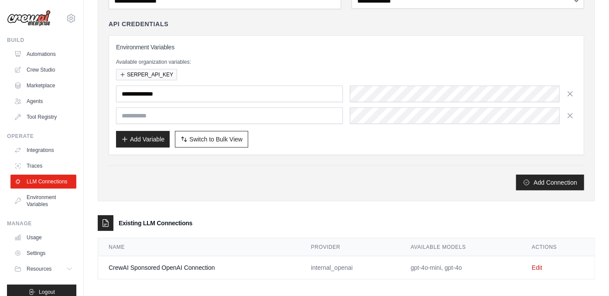
scroll to position [92, 0]
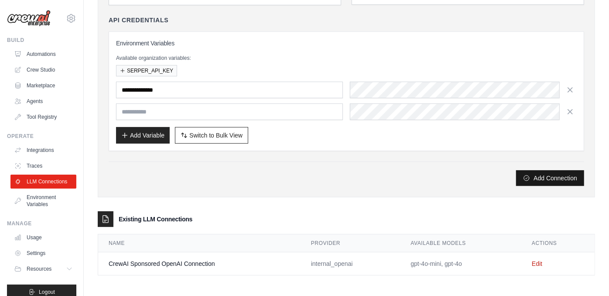
click at [552, 175] on button "Add Connection" at bounding box center [550, 178] width 68 height 16
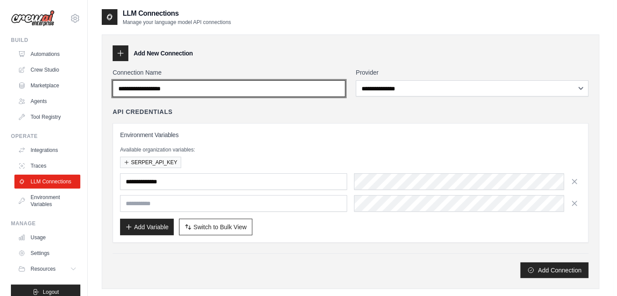
scroll to position [0, 0]
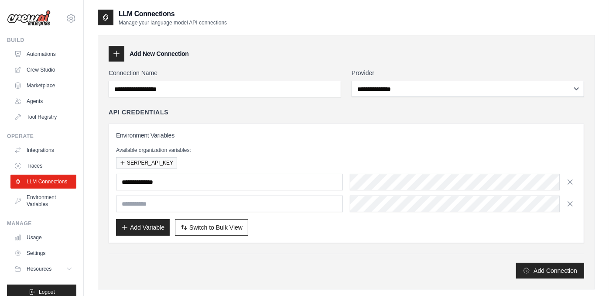
click at [314, 58] on div "Add New Connection" at bounding box center [347, 54] width 476 height 16
click at [27, 57] on link "Automations" at bounding box center [44, 54] width 66 height 14
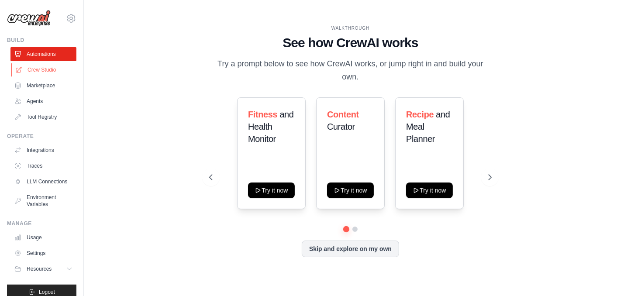
click at [39, 70] on link "Crew Studio" at bounding box center [44, 70] width 66 height 14
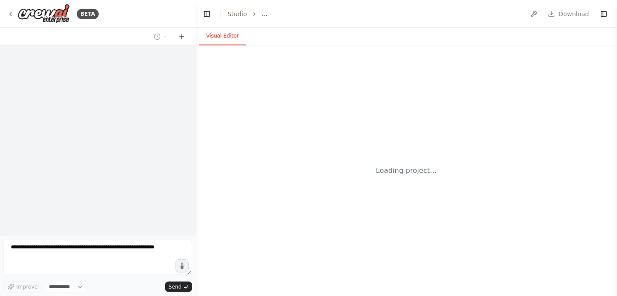
select select "****"
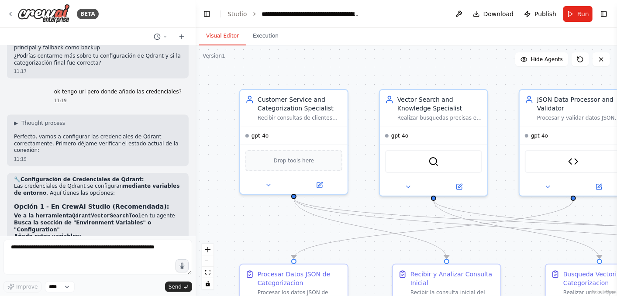
scroll to position [2870, 0]
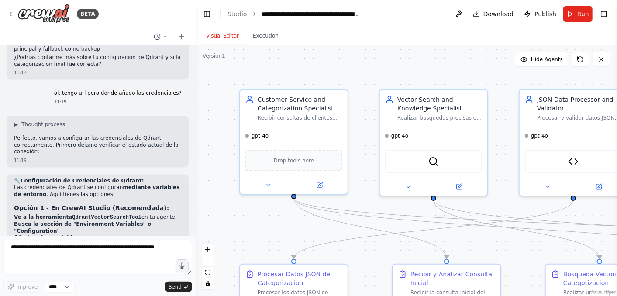
drag, startPoint x: 53, startPoint y: 170, endPoint x: 12, endPoint y: 168, distance: 41.0
copy code "QDRANT_API_KEY"
click at [12, 14] on icon at bounding box center [10, 13] width 7 height 7
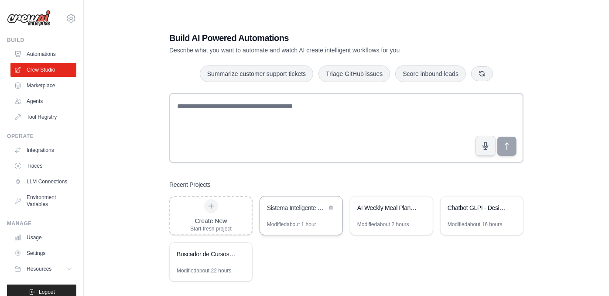
click at [284, 206] on div "Sistema Inteligente de Categorizacion con Embedchain" at bounding box center [297, 207] width 60 height 9
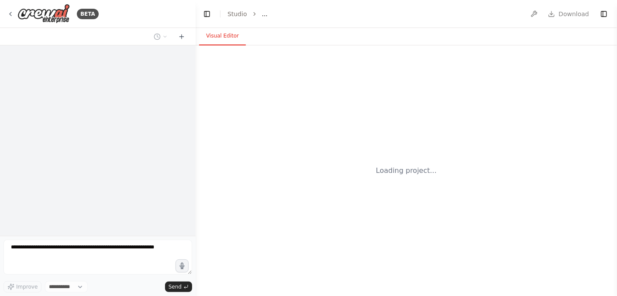
select select "****"
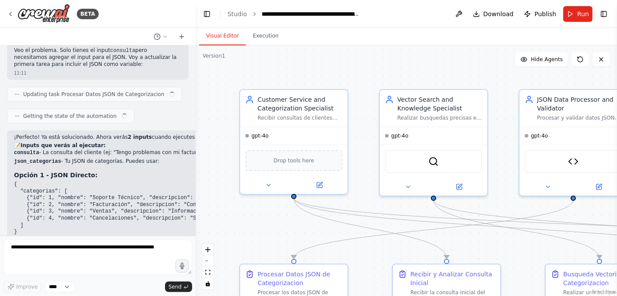
scroll to position [2163, 0]
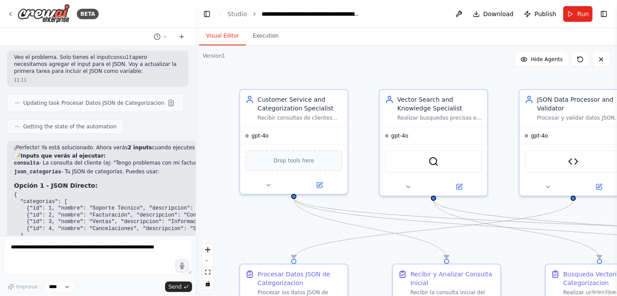
drag, startPoint x: 573, startPoint y: 16, endPoint x: 569, endPoint y: 20, distance: 5.6
click at [574, 16] on button "Run" at bounding box center [577, 14] width 29 height 16
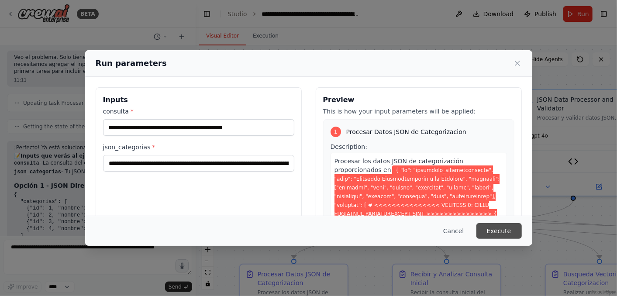
click at [496, 229] on button "Execute" at bounding box center [498, 231] width 45 height 16
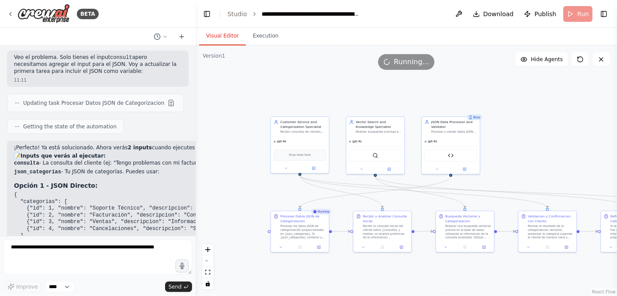
drag, startPoint x: 579, startPoint y: 181, endPoint x: 492, endPoint y: 158, distance: 89.8
click at [492, 158] on div ".deletable-edge-delete-btn { width: 20px; height: 20px; border: 0px solid #ffff…" at bounding box center [406, 170] width 421 height 251
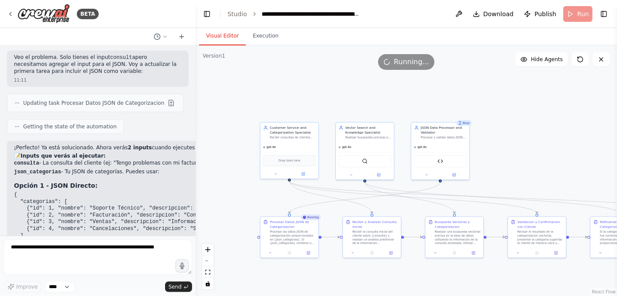
drag, startPoint x: 543, startPoint y: 161, endPoint x: 534, endPoint y: 164, distance: 9.7
click at [534, 164] on div ".deletable-edge-delete-btn { width: 20px; height: 20px; border: 0px solid #ffff…" at bounding box center [406, 170] width 421 height 251
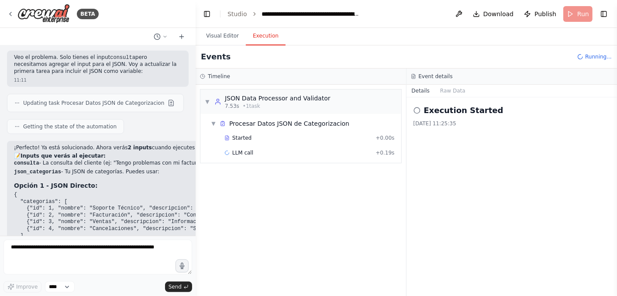
click at [254, 33] on button "Execution" at bounding box center [266, 36] width 40 height 18
click at [244, 135] on span "Started" at bounding box center [241, 137] width 19 height 7
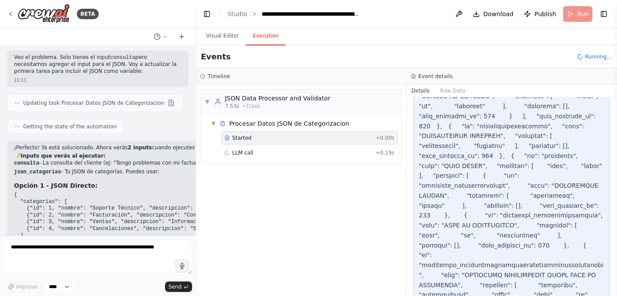
scroll to position [824, 0]
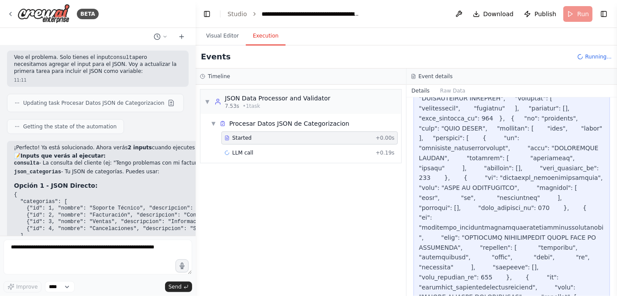
drag, startPoint x: 613, startPoint y: 138, endPoint x: 620, endPoint y: 233, distance: 95.0
click at [616, 233] on html "BETA tengo un json y me gusraria crear un multiagente para categorizar con prec…" at bounding box center [308, 148] width 617 height 296
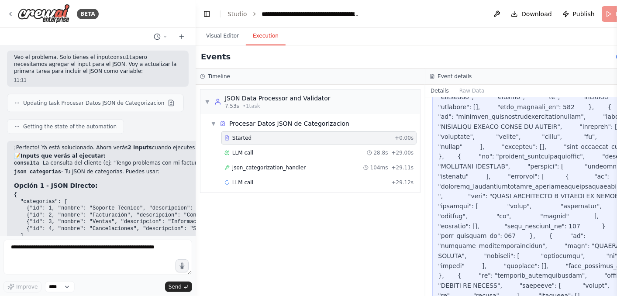
scroll to position [5486, 0]
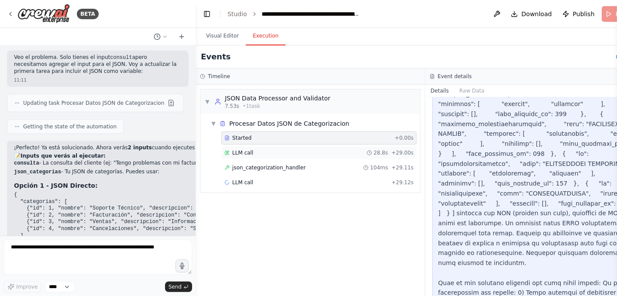
click at [244, 152] on span "LLM call" at bounding box center [242, 152] width 21 height 7
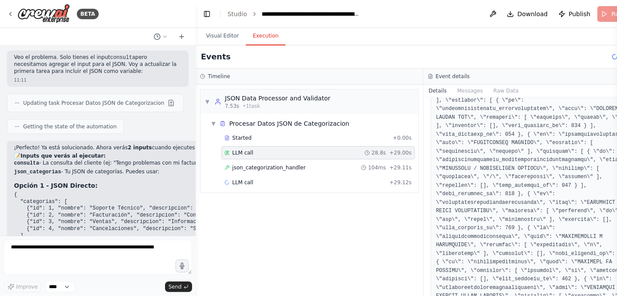
scroll to position [1018, 0]
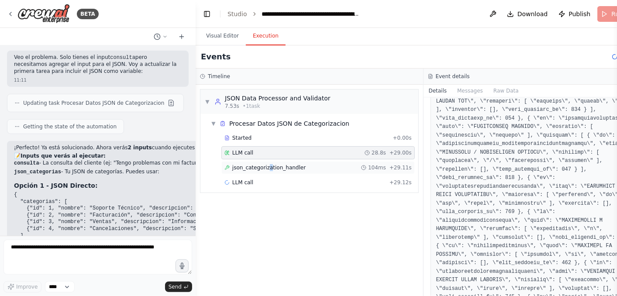
click at [267, 168] on span "json_categorization_handler" at bounding box center [268, 167] width 73 height 7
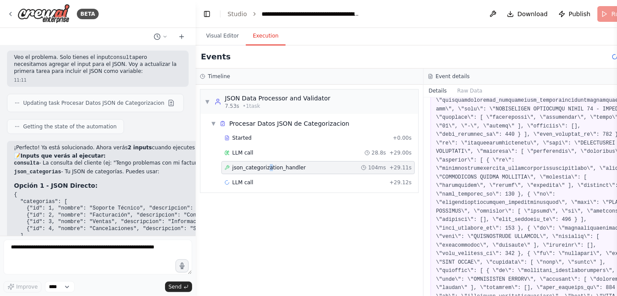
scroll to position [436, 0]
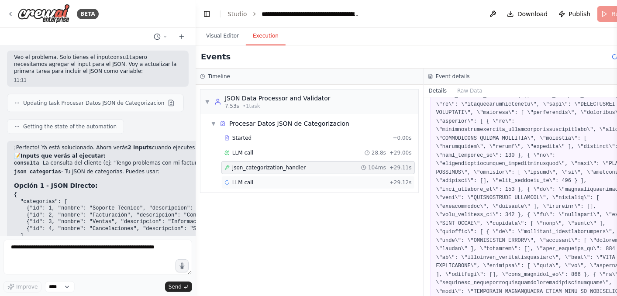
click at [271, 182] on div "LLM call + 29.12s" at bounding box center [317, 182] width 187 height 7
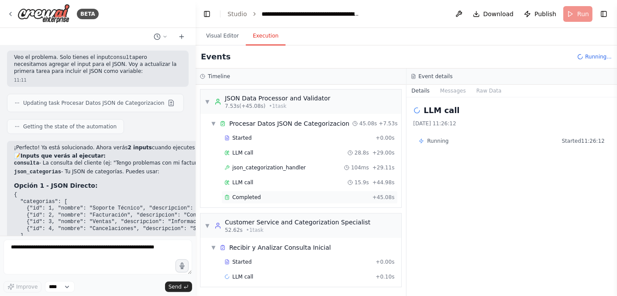
click at [241, 194] on span "Completed" at bounding box center [246, 197] width 28 height 7
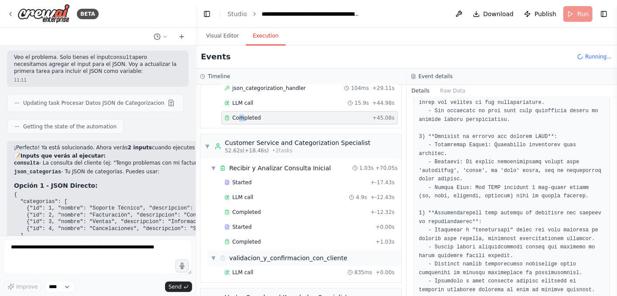
scroll to position [97, 0]
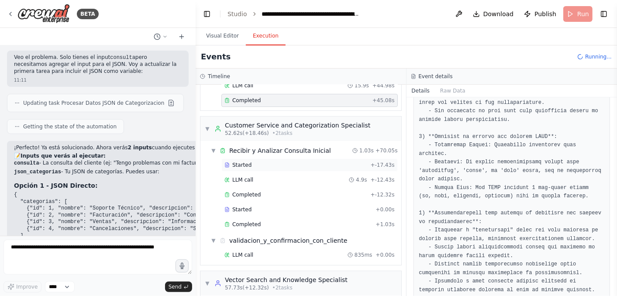
click at [242, 165] on span "Started" at bounding box center [241, 164] width 19 height 7
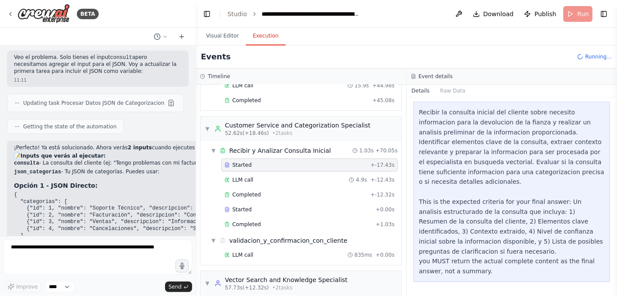
scroll to position [126, 0]
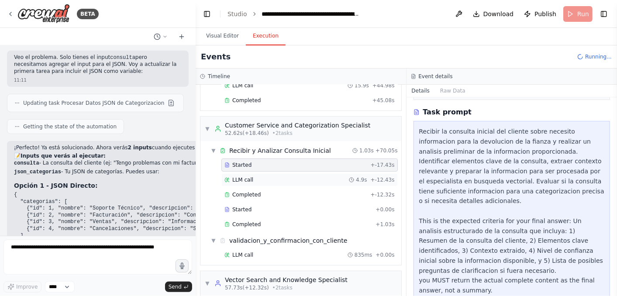
click at [243, 177] on span "LLM call" at bounding box center [242, 179] width 21 height 7
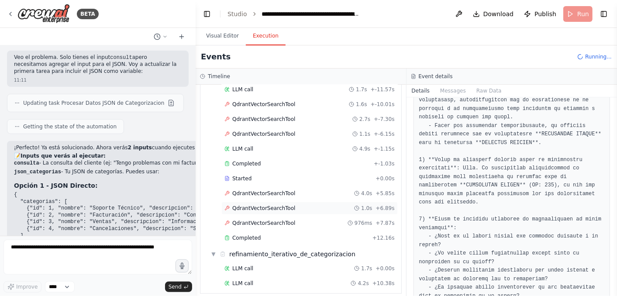
scroll to position [402, 0]
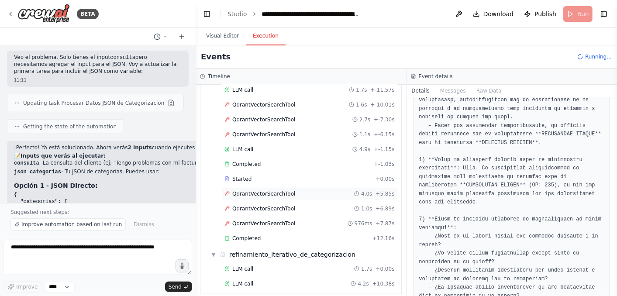
click at [251, 191] on span "QdrantVectorSearchTool" at bounding box center [263, 193] width 63 height 7
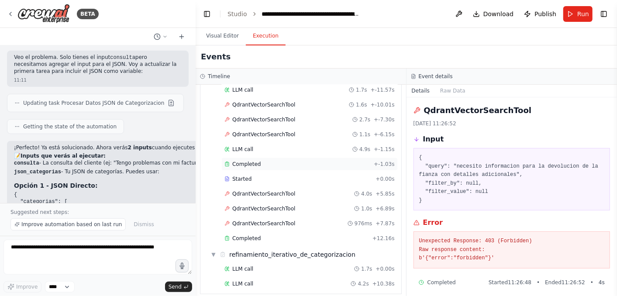
click at [233, 161] on span "Completed" at bounding box center [246, 164] width 28 height 7
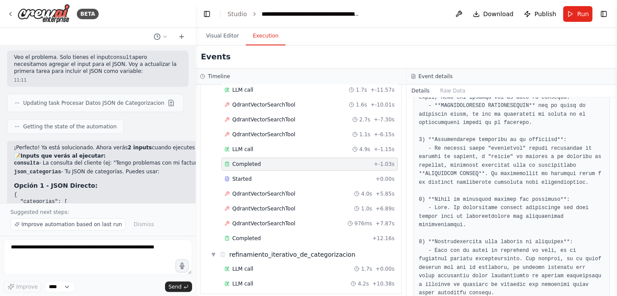
scroll to position [239, 0]
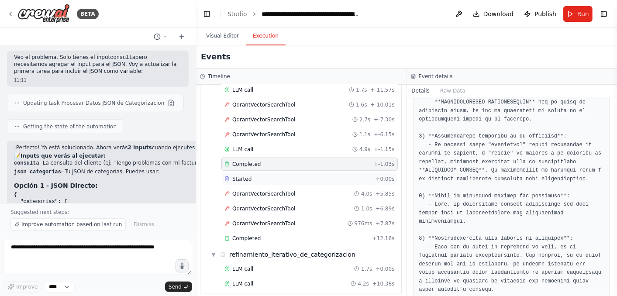
click at [249, 175] on div "Started" at bounding box center [298, 178] width 148 height 7
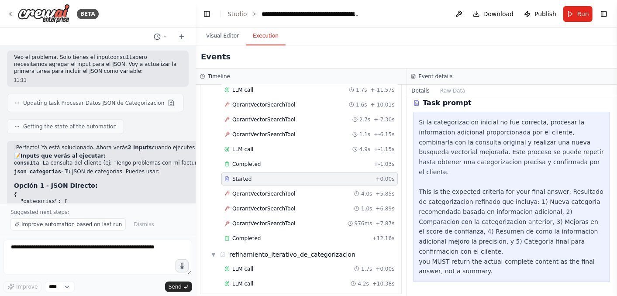
scroll to position [97, 0]
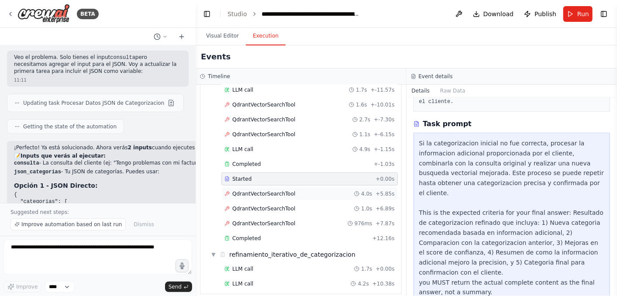
click at [263, 190] on span "QdrantVectorSearchTool" at bounding box center [263, 193] width 63 height 7
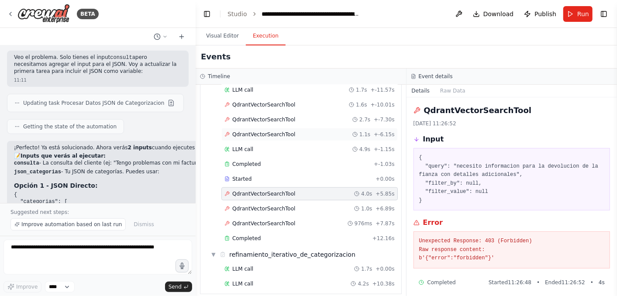
click at [259, 131] on span "QdrantVectorSearchTool" at bounding box center [263, 134] width 63 height 7
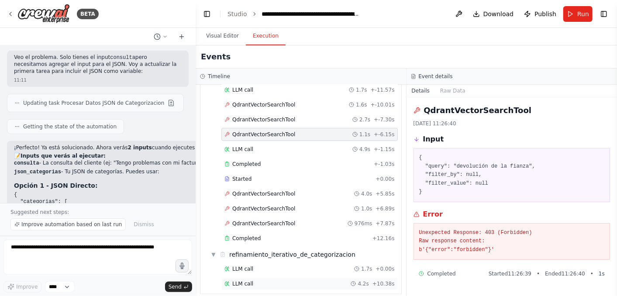
click at [277, 280] on div "LLM call 4.2s + 10.38s" at bounding box center [309, 283] width 170 height 7
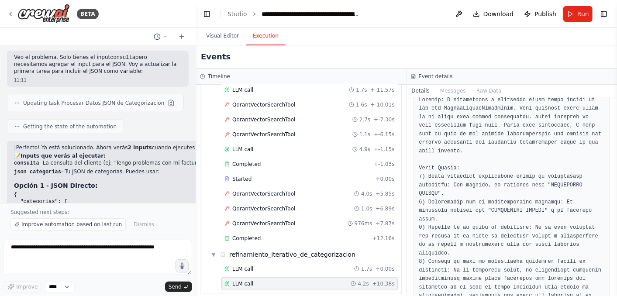
scroll to position [14, 0]
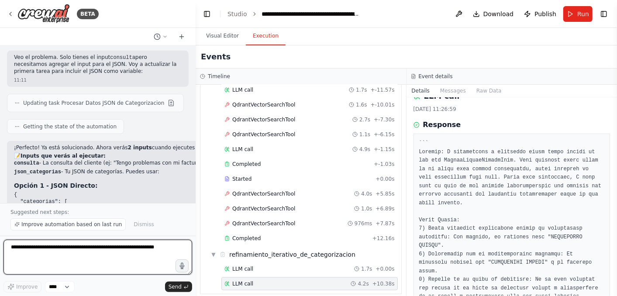
click at [55, 252] on textarea at bounding box center [97, 257] width 189 height 35
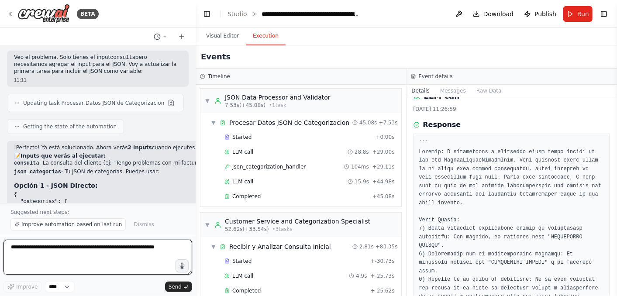
scroll to position [0, 0]
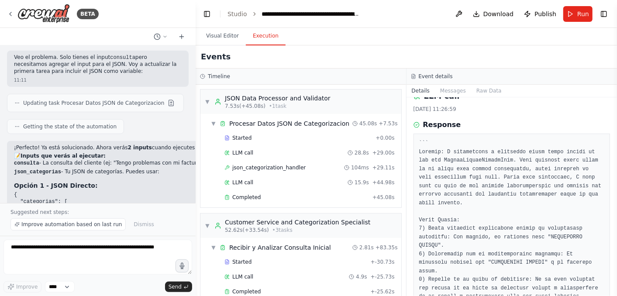
click at [294, 201] on div "Completed + 45.08s" at bounding box center [309, 197] width 176 height 13
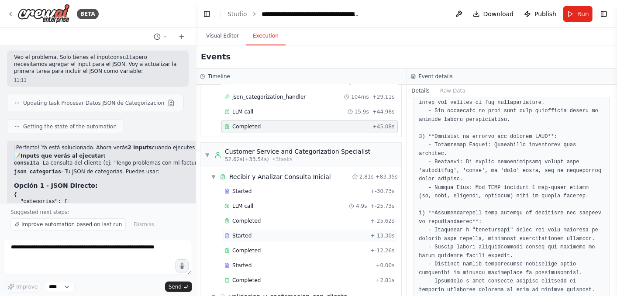
scroll to position [97, 0]
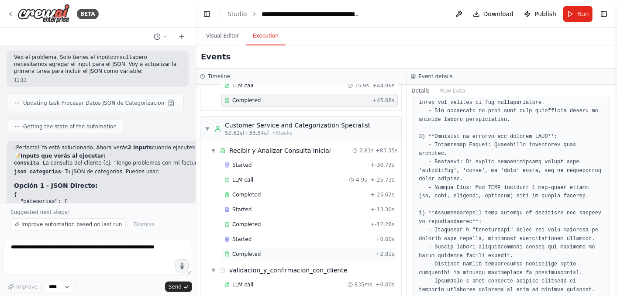
click at [255, 253] on span "Completed" at bounding box center [246, 254] width 28 height 7
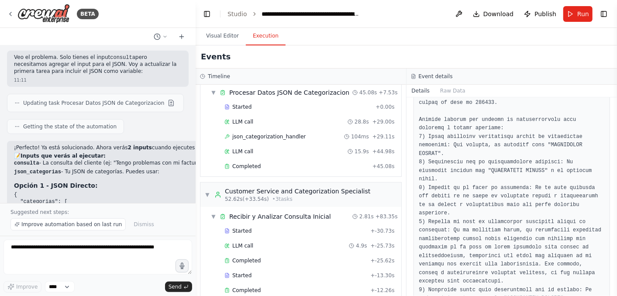
scroll to position [0, 0]
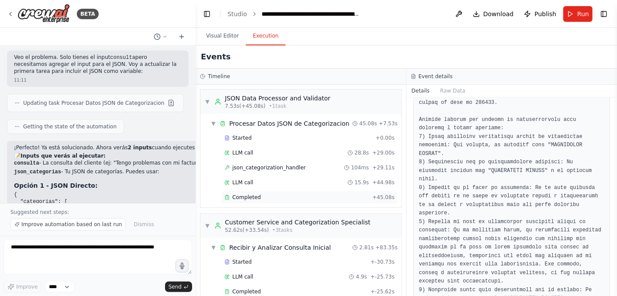
click at [252, 196] on span "Completed" at bounding box center [246, 197] width 28 height 7
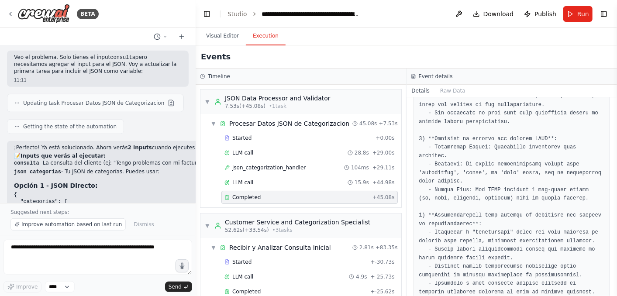
scroll to position [469, 0]
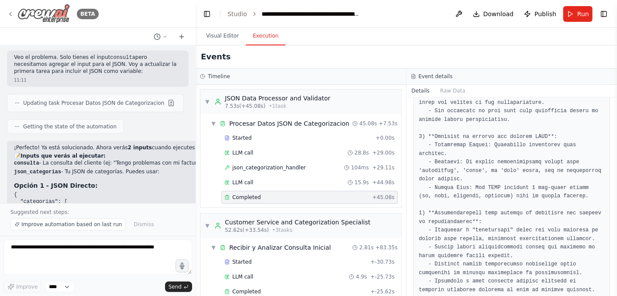
click at [11, 14] on icon at bounding box center [10, 13] width 7 height 7
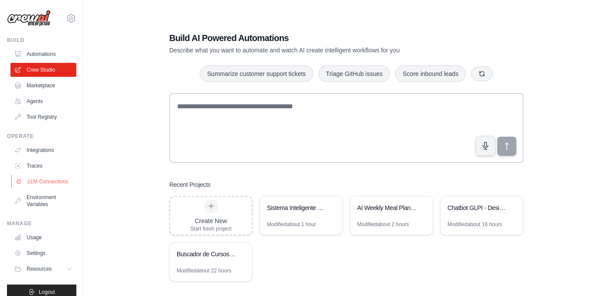
click at [39, 182] on link "LLM Connections" at bounding box center [44, 182] width 66 height 14
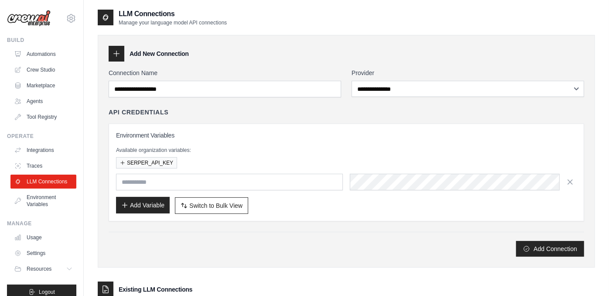
click at [132, 204] on button "Add Variable" at bounding box center [143, 205] width 54 height 17
click at [30, 69] on link "Crew Studio" at bounding box center [44, 70] width 66 height 14
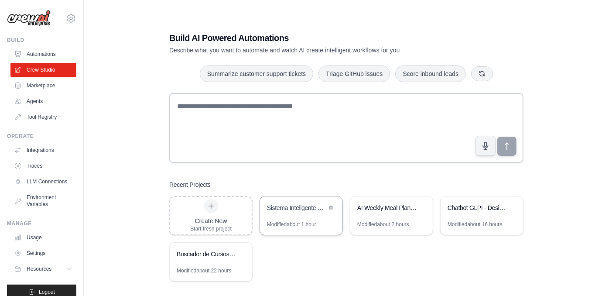
click at [297, 212] on div "Sistema Inteligente de Categorizacion con Embedchain" at bounding box center [297, 207] width 60 height 9
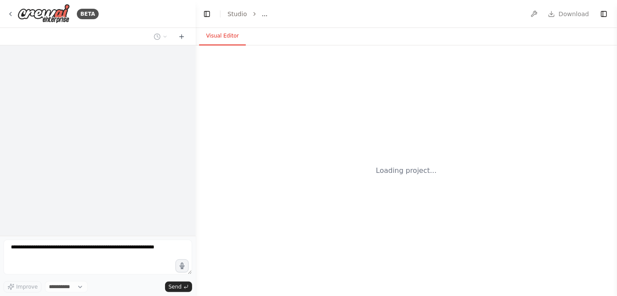
select select "****"
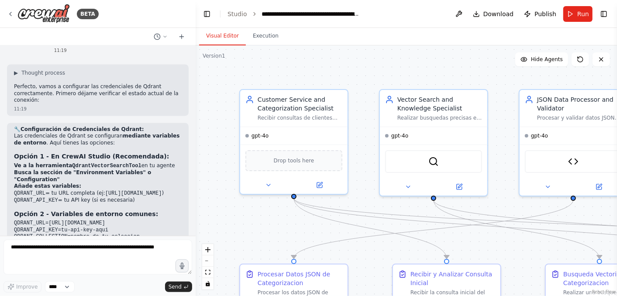
scroll to position [2918, 0]
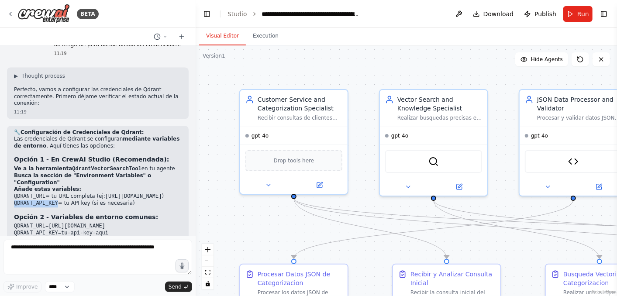
drag, startPoint x: 53, startPoint y: 120, endPoint x: 12, endPoint y: 117, distance: 41.5
click at [12, 126] on div "🔧 Configuración de Credenciales de Qdrant: Las credenciales de Qdrant se config…" at bounding box center [98, 265] width 182 height 278
copy code "QDRANT_API_KEY"
click at [463, 182] on button at bounding box center [458, 185] width 49 height 10
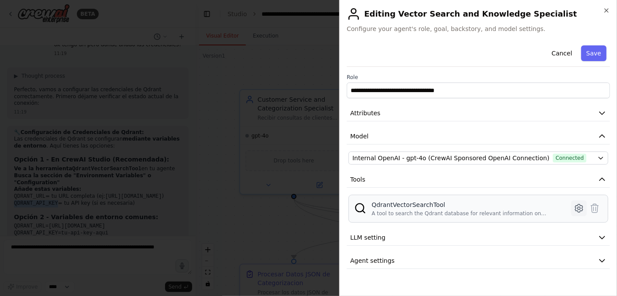
click at [576, 208] on icon at bounding box center [578, 208] width 10 height 10
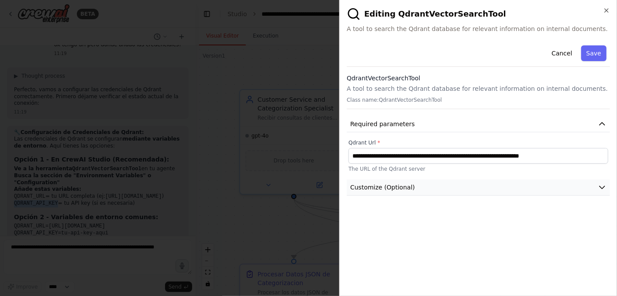
click at [402, 186] on span "Customize (Optional)" at bounding box center [382, 187] width 65 height 9
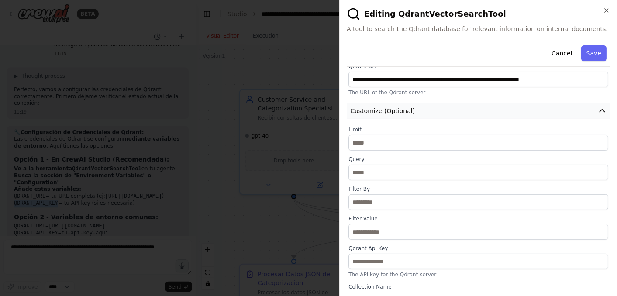
scroll to position [95, 0]
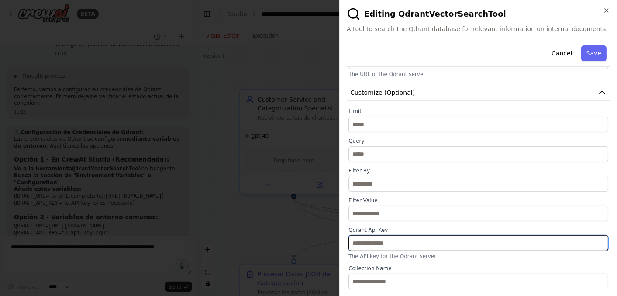
click at [378, 243] on input "text" at bounding box center [478, 243] width 260 height 16
paste input "**********"
type input "*"
click at [363, 244] on input "text" at bounding box center [478, 243] width 260 height 16
paste input "********"
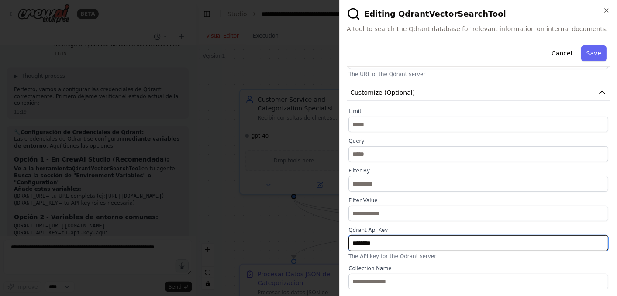
drag, startPoint x: 384, startPoint y: 243, endPoint x: 347, endPoint y: 246, distance: 37.2
click at [347, 246] on div "Limit * Query Filter By Filter Value Qdrant Api Key ******** The API key for th…" at bounding box center [478, 199] width 263 height 182
paste input "**********"
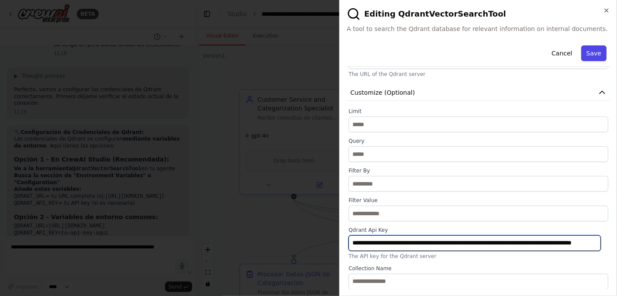
type input "**********"
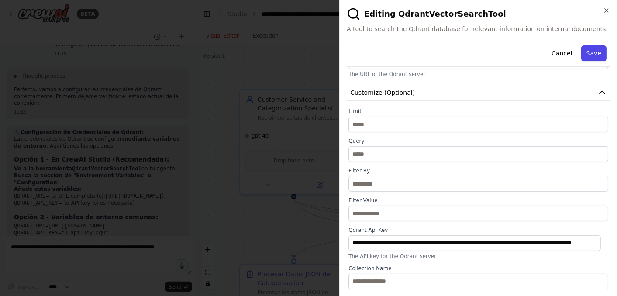
scroll to position [0, 0]
click at [592, 54] on button "Save" at bounding box center [593, 53] width 25 height 16
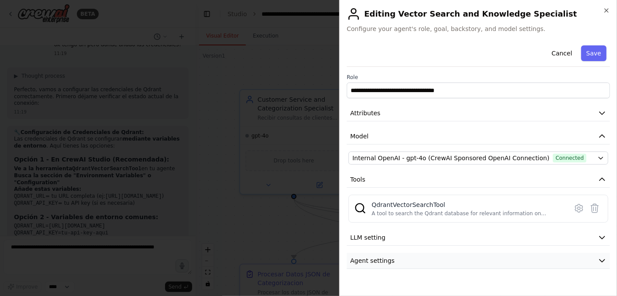
click at [381, 260] on span "Agent settings" at bounding box center [372, 260] width 45 height 9
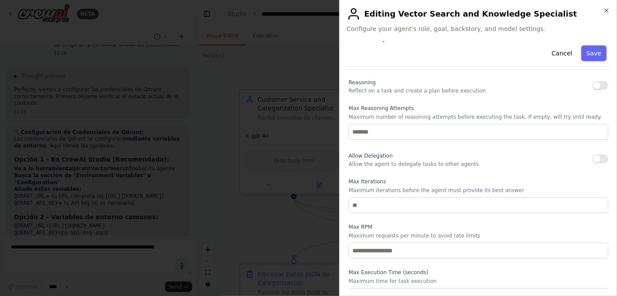
scroll to position [213, 0]
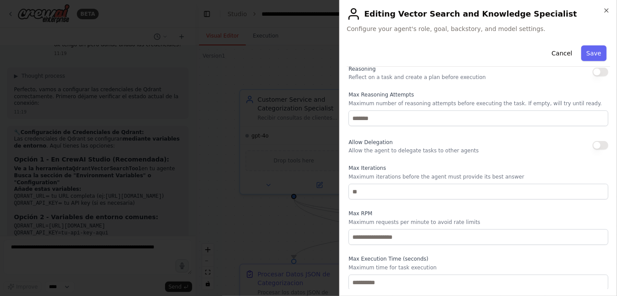
click at [278, 220] on div at bounding box center [308, 148] width 617 height 296
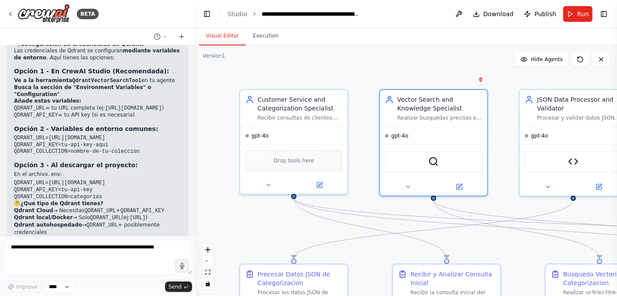
scroll to position [3015, 0]
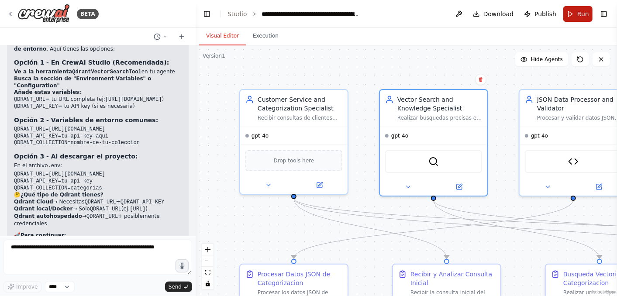
click at [579, 19] on button "Run" at bounding box center [577, 14] width 29 height 16
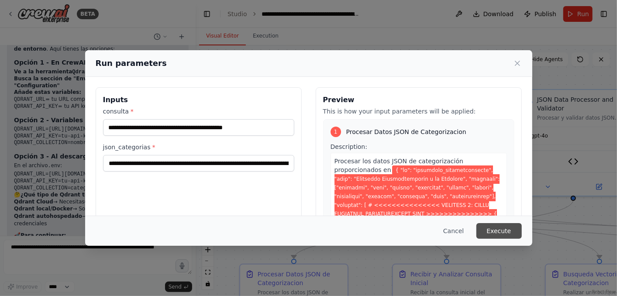
click at [498, 230] on button "Execute" at bounding box center [498, 231] width 45 height 16
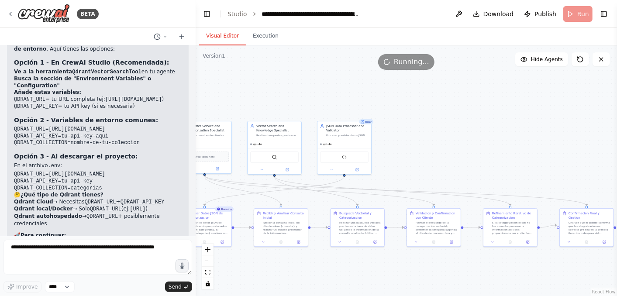
drag, startPoint x: 516, startPoint y: 167, endPoint x: 395, endPoint y: 132, distance: 125.7
click at [395, 132] on div ".deletable-edge-delete-btn { width: 20px; height: 20px; border: 0px solid #ffff…" at bounding box center [406, 170] width 421 height 251
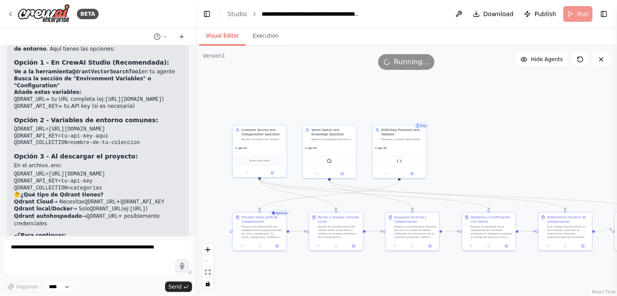
drag, startPoint x: 437, startPoint y: 141, endPoint x: 485, endPoint y: 144, distance: 47.7
click at [485, 144] on div ".deletable-edge-delete-btn { width: 20px; height: 20px; border: 0px solid #ffff…" at bounding box center [406, 170] width 421 height 251
click at [268, 38] on button "Execution" at bounding box center [266, 36] width 40 height 18
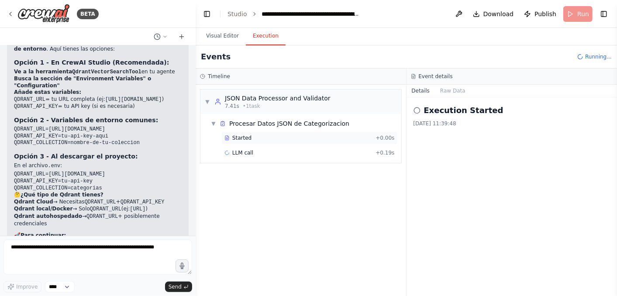
click at [298, 137] on div "Started" at bounding box center [298, 137] width 148 height 7
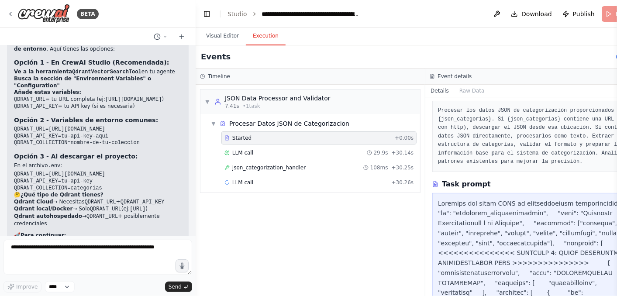
scroll to position [48, 0]
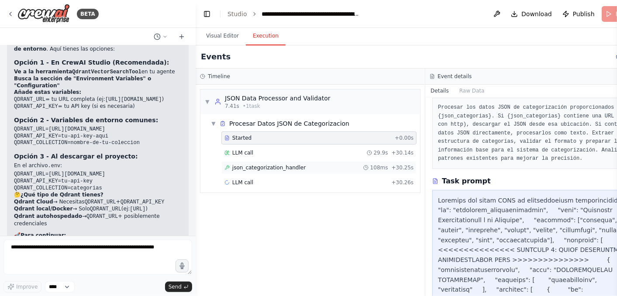
click at [271, 165] on span "json_categorization_handler" at bounding box center [268, 167] width 73 height 7
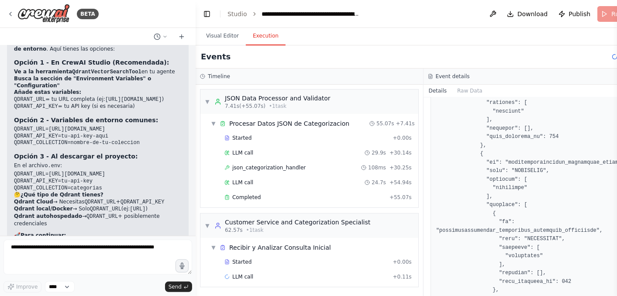
scroll to position [4946, 0]
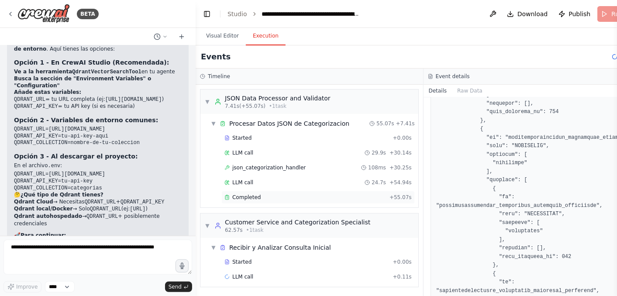
click at [275, 198] on div "Completed" at bounding box center [304, 197] width 161 height 7
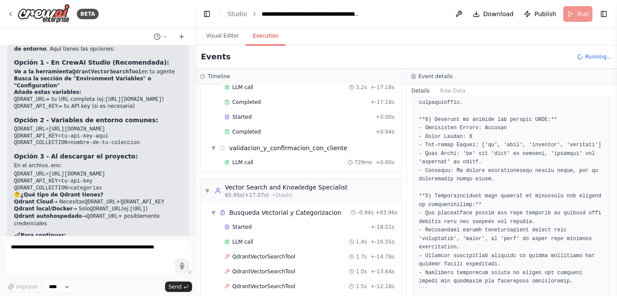
scroll to position [194, 0]
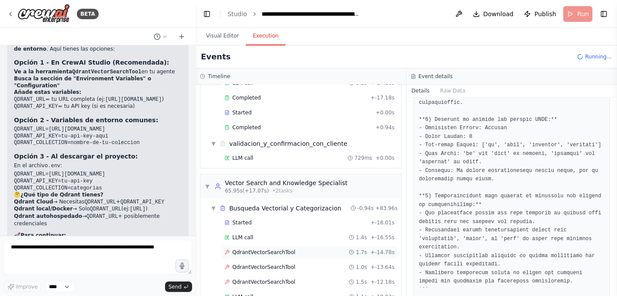
click at [265, 249] on span "QdrantVectorSearchTool" at bounding box center [263, 252] width 63 height 7
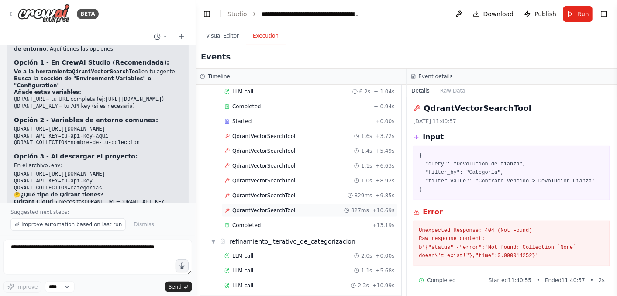
scroll to position [5, 0]
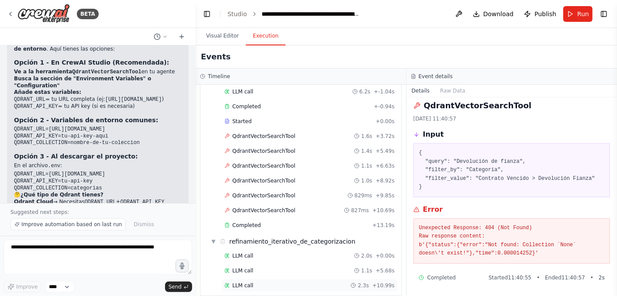
click at [288, 282] on div "LLM call 2.3s + 10.99s" at bounding box center [309, 285] width 170 height 7
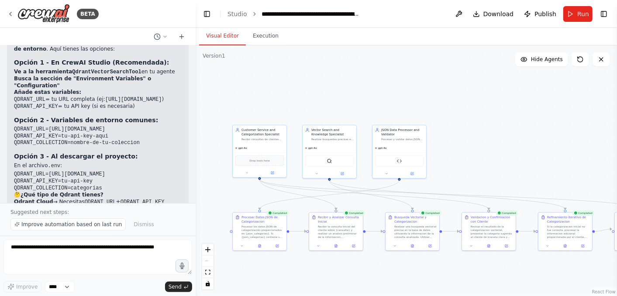
click at [228, 38] on button "Visual Editor" at bounding box center [222, 36] width 47 height 18
click at [342, 173] on icon at bounding box center [342, 173] width 3 height 3
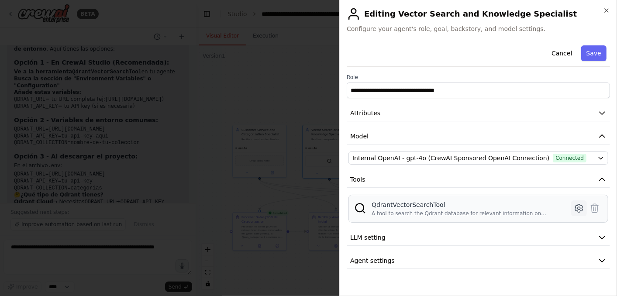
click at [573, 210] on icon at bounding box center [578, 208] width 10 height 10
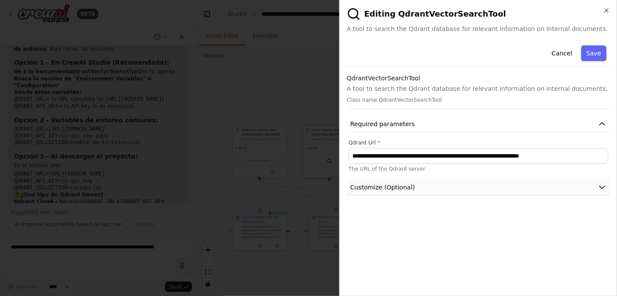
click at [394, 188] on span "Customize (Optional)" at bounding box center [382, 187] width 65 height 9
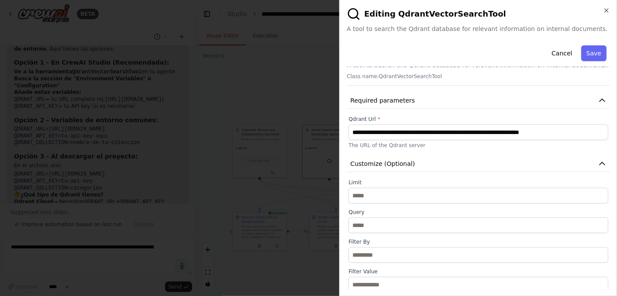
scroll to position [95, 0]
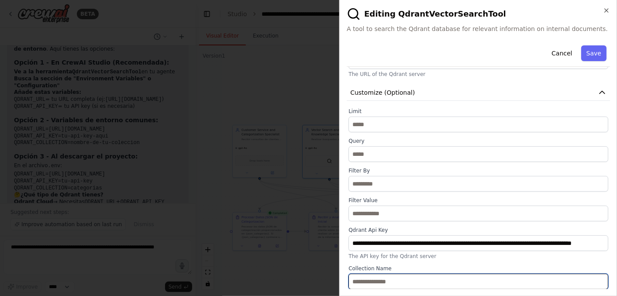
click at [364, 281] on input "text" at bounding box center [478, 282] width 260 height 16
paste input "********"
type input "********"
click at [589, 55] on button "Save" at bounding box center [593, 53] width 25 height 16
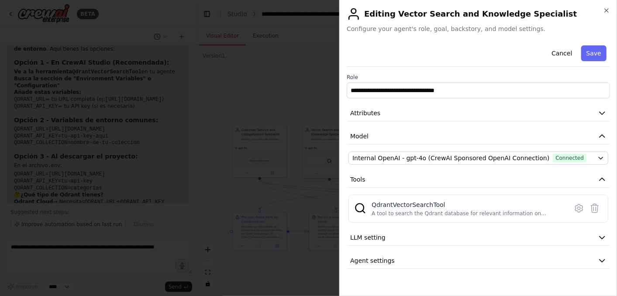
click at [285, 95] on div at bounding box center [308, 148] width 617 height 296
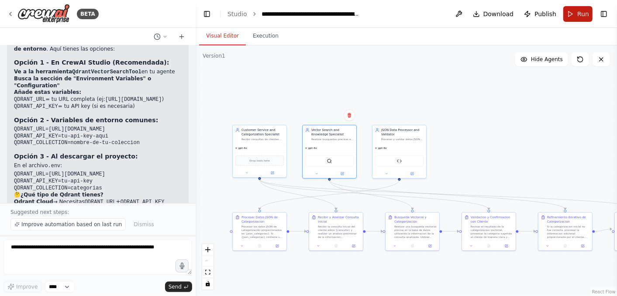
drag, startPoint x: 575, startPoint y: 14, endPoint x: 561, endPoint y: 24, distance: 16.7
click at [574, 14] on button "Run" at bounding box center [577, 14] width 29 height 16
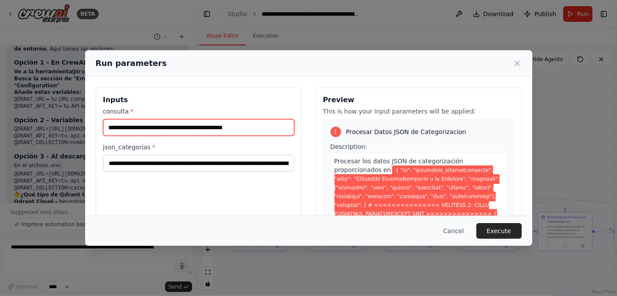
click at [259, 128] on input "**********" at bounding box center [198, 127] width 191 height 17
type input "**********"
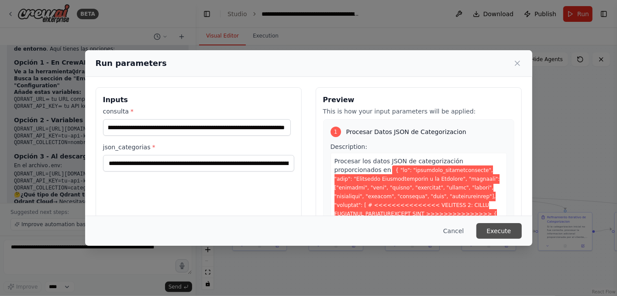
scroll to position [0, 0]
click at [510, 234] on button "Execute" at bounding box center [498, 231] width 45 height 16
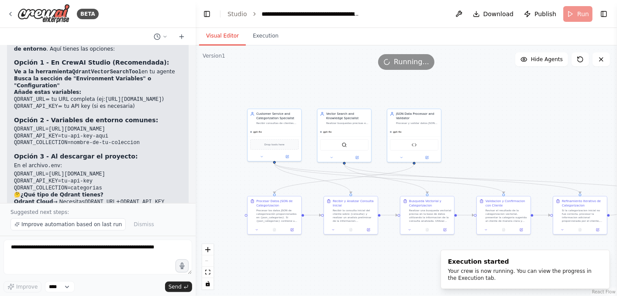
drag, startPoint x: 482, startPoint y: 170, endPoint x: 507, endPoint y: 158, distance: 27.5
click at [507, 158] on div ".deletable-edge-delete-btn { width: 20px; height: 20px; border: 0px solid #ffff…" at bounding box center [406, 170] width 421 height 251
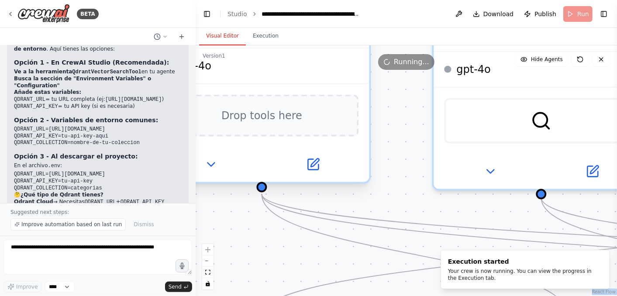
drag, startPoint x: 314, startPoint y: 96, endPoint x: 350, endPoint y: 147, distance: 61.9
click at [350, 147] on div "Version 1 Show Tools Hide Agents .deletable-edge-delete-btn { width: 20px; heig…" at bounding box center [406, 170] width 421 height 251
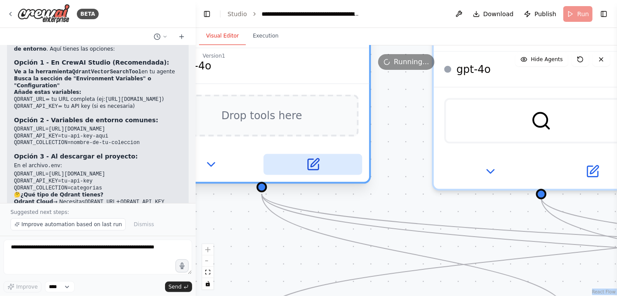
drag, startPoint x: 350, startPoint y: 147, endPoint x: 316, endPoint y: 162, distance: 38.3
click at [316, 162] on icon at bounding box center [313, 165] width 14 height 14
click at [316, 162] on icon at bounding box center [313, 164] width 10 height 10
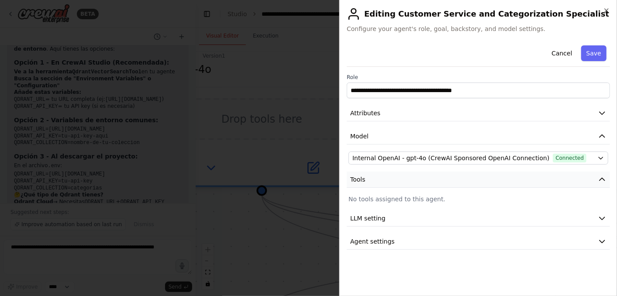
click at [418, 176] on button "Tools" at bounding box center [478, 180] width 263 height 16
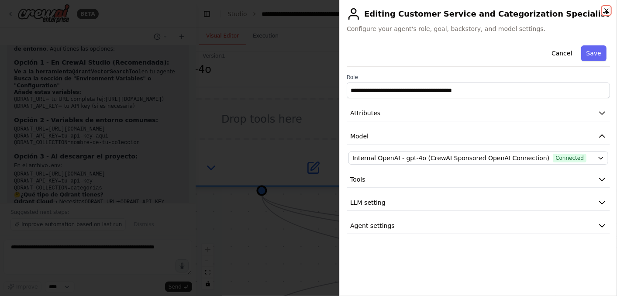
click at [604, 10] on icon "button" at bounding box center [606, 10] width 7 height 7
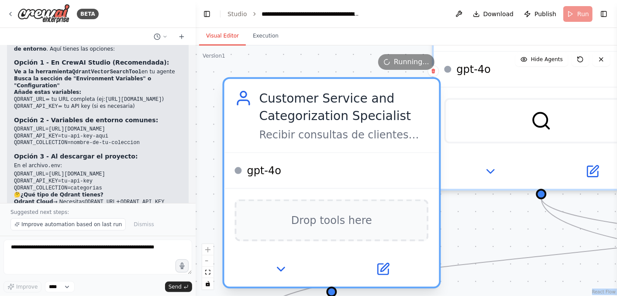
drag, startPoint x: 292, startPoint y: 93, endPoint x: 364, endPoint y: 190, distance: 120.7
click at [364, 190] on div "Drop tools here" at bounding box center [331, 220] width 215 height 64
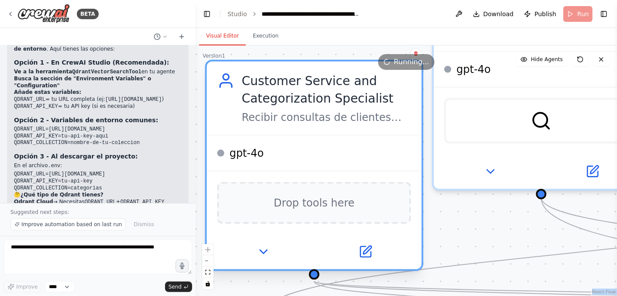
drag, startPoint x: 364, startPoint y: 190, endPoint x: 335, endPoint y: 177, distance: 31.8
click at [336, 177] on div "Drop tools here" at bounding box center [314, 203] width 215 height 64
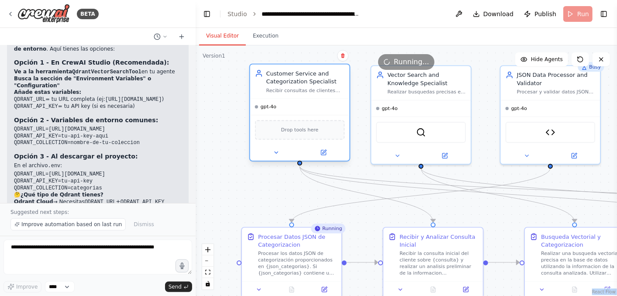
drag, startPoint x: 314, startPoint y: 125, endPoint x: 297, endPoint y: 87, distance: 41.8
click at [297, 87] on div "Customer Service and Categorization Specialist Recibir consultas de clientes so…" at bounding box center [305, 81] width 79 height 24
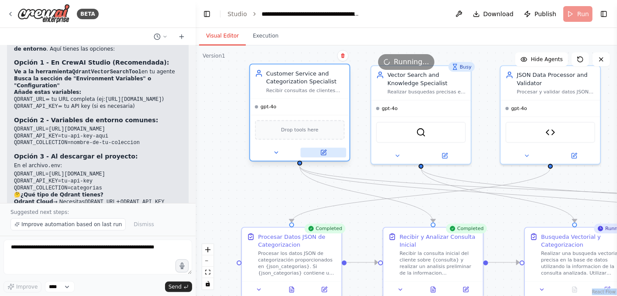
click at [324, 152] on icon at bounding box center [323, 152] width 5 height 5
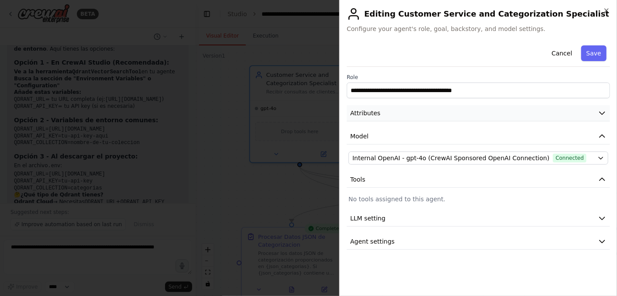
click at [484, 113] on button "Attributes" at bounding box center [478, 113] width 263 height 16
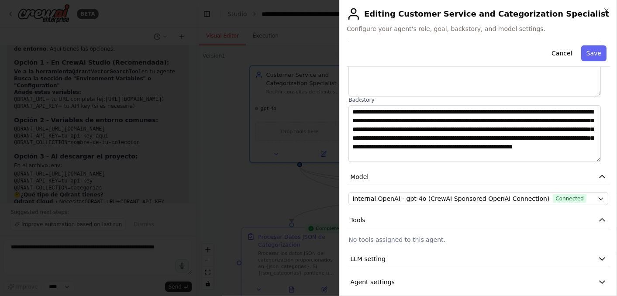
scroll to position [104, 0]
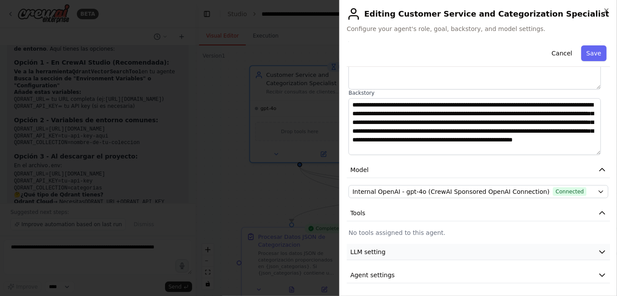
click at [400, 253] on button "LLM setting" at bounding box center [478, 252] width 263 height 16
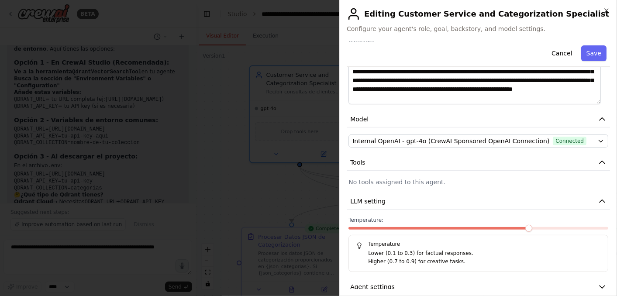
scroll to position [166, 0]
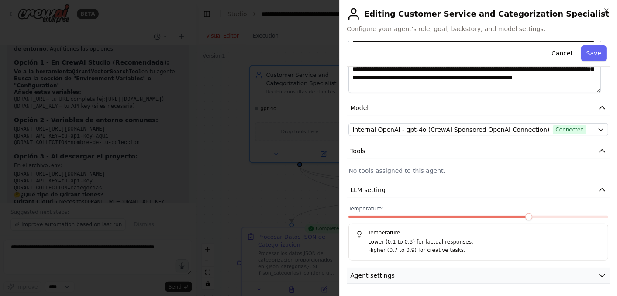
click at [434, 271] on button "Agent settings" at bounding box center [478, 276] width 263 height 16
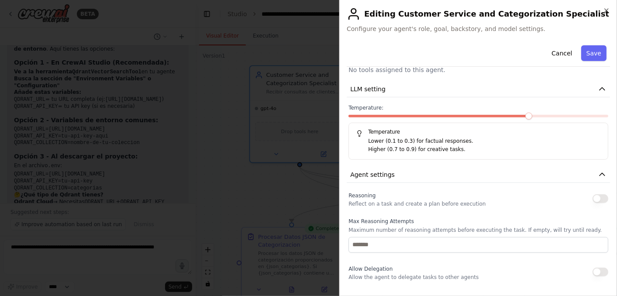
scroll to position [312, 0]
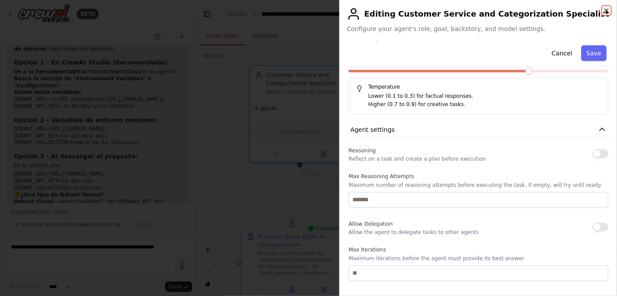
click at [607, 12] on icon "button" at bounding box center [606, 10] width 7 height 7
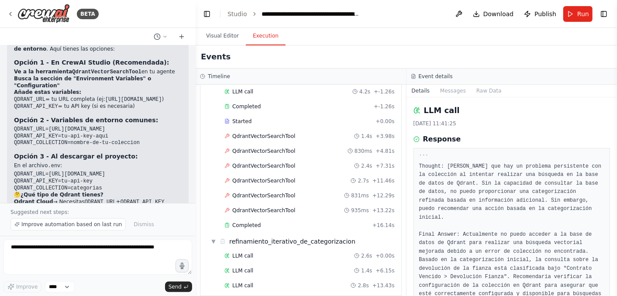
click at [261, 40] on button "Execution" at bounding box center [266, 36] width 40 height 18
click at [269, 133] on span "QdrantVectorSearchTool" at bounding box center [263, 136] width 63 height 7
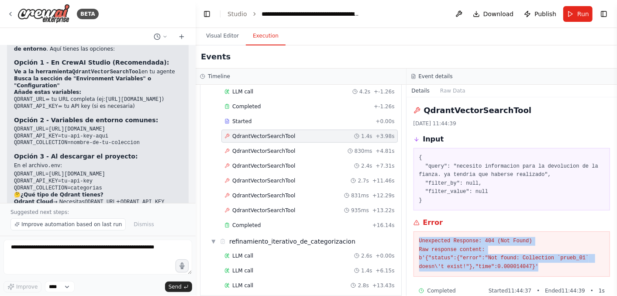
drag, startPoint x: 529, startPoint y: 268, endPoint x: 416, endPoint y: 243, distance: 115.8
click at [416, 243] on div "Unexpected Response: 404 (Not Found) Raw response content: b'{"status":{"error"…" at bounding box center [511, 253] width 197 height 45
copy pre "Unexpected Response: 404 (Not Found) Raw response content: b'{"status":{"error"…"
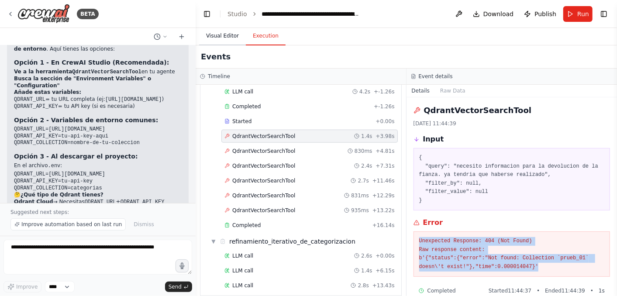
click at [219, 34] on button "Visual Editor" at bounding box center [222, 36] width 47 height 18
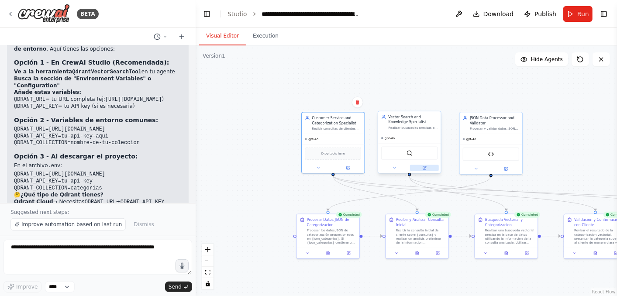
click at [422, 167] on icon at bounding box center [424, 168] width 4 height 4
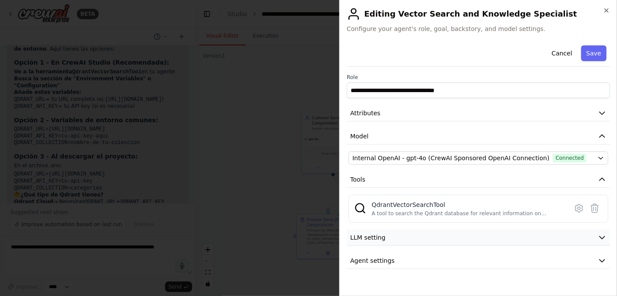
click at [408, 234] on button "LLM setting" at bounding box center [478, 238] width 263 height 16
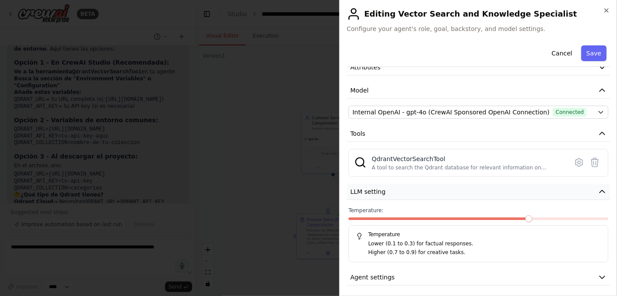
scroll to position [48, 0]
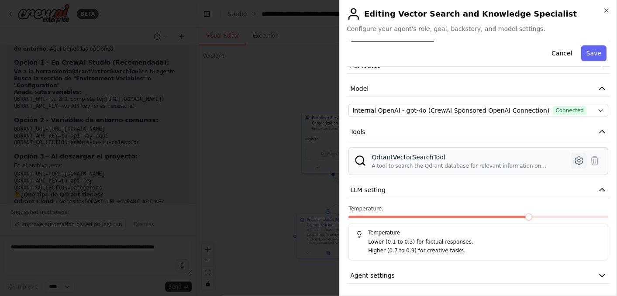
click at [575, 162] on icon at bounding box center [578, 161] width 7 height 8
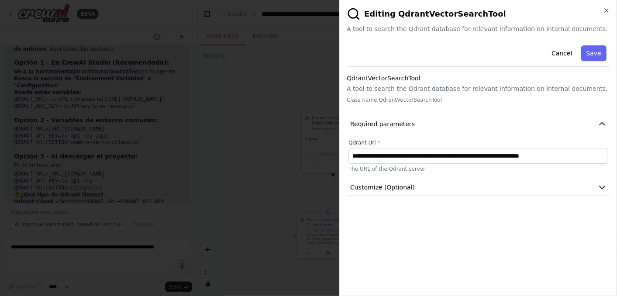
scroll to position [0, 0]
click at [413, 190] on button "Customize (Optional)" at bounding box center [478, 187] width 263 height 16
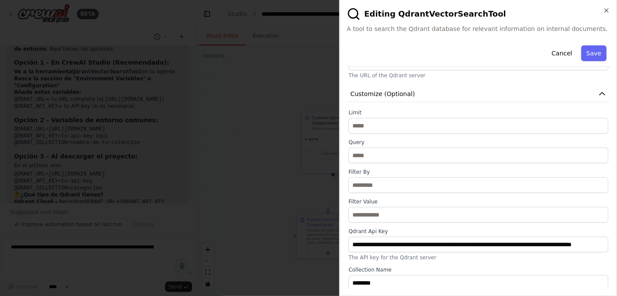
scroll to position [95, 0]
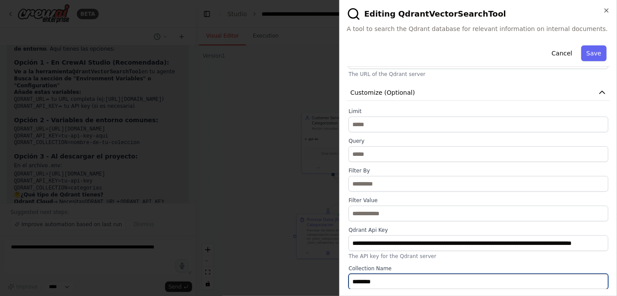
drag, startPoint x: 381, startPoint y: 281, endPoint x: 339, endPoint y: 283, distance: 42.8
click at [339, 283] on body "BETA tengo un json y me gusraria crear un multiagente para categorizar con prec…" at bounding box center [308, 148] width 617 height 296
paste input "*"
type input "*********"
click at [590, 50] on button "Save" at bounding box center [593, 53] width 25 height 16
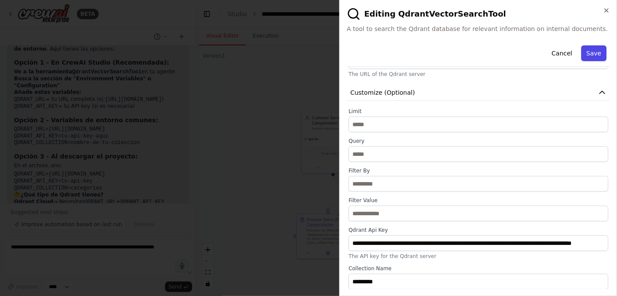
scroll to position [48, 0]
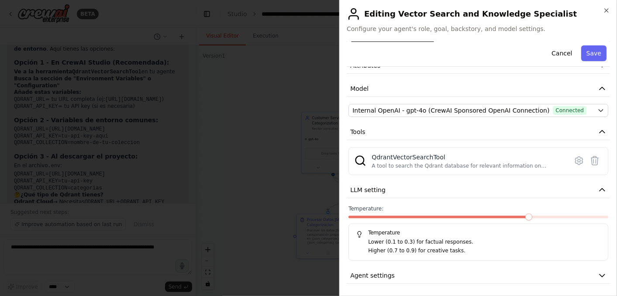
click at [280, 125] on div at bounding box center [308, 148] width 617 height 296
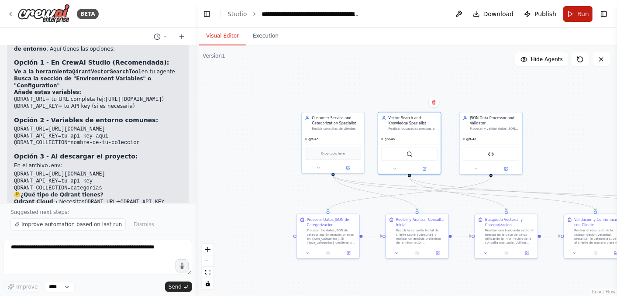
click at [576, 14] on button "Run" at bounding box center [577, 14] width 29 height 16
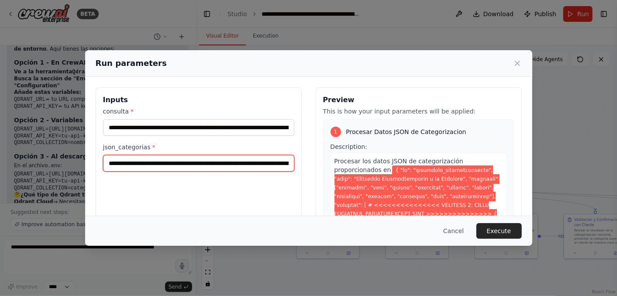
click at [106, 163] on input "json_categorias *" at bounding box center [198, 163] width 191 height 17
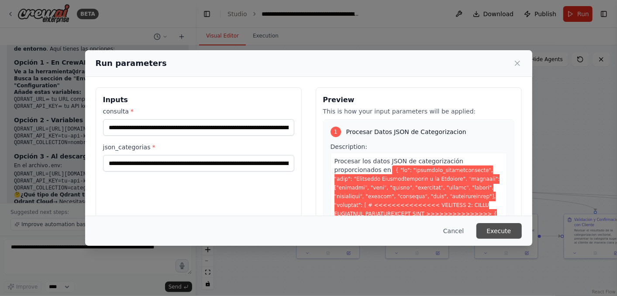
click at [505, 230] on button "Execute" at bounding box center [498, 231] width 45 height 16
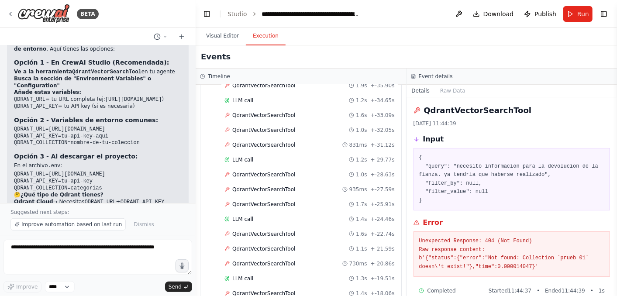
click at [261, 37] on button "Execution" at bounding box center [266, 36] width 40 height 18
click at [257, 171] on span "QdrantVectorSearchTool" at bounding box center [263, 174] width 63 height 7
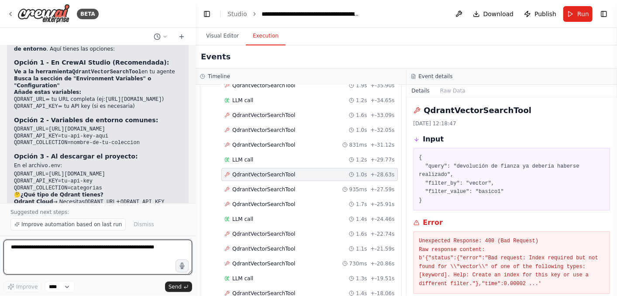
click at [21, 253] on textarea at bounding box center [97, 257] width 189 height 35
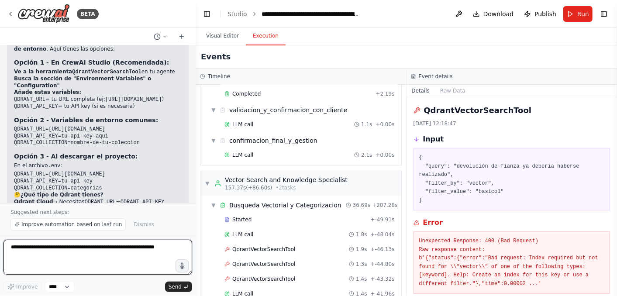
scroll to position [227, 0]
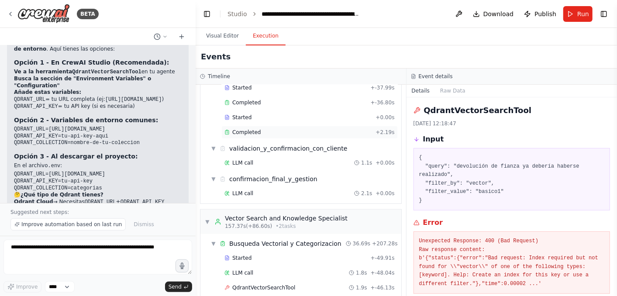
click at [259, 129] on div "Completed" at bounding box center [298, 132] width 148 height 7
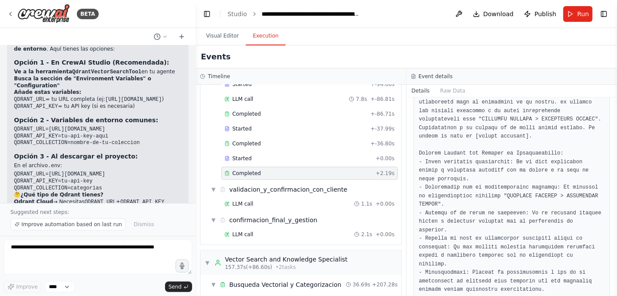
scroll to position [0, 0]
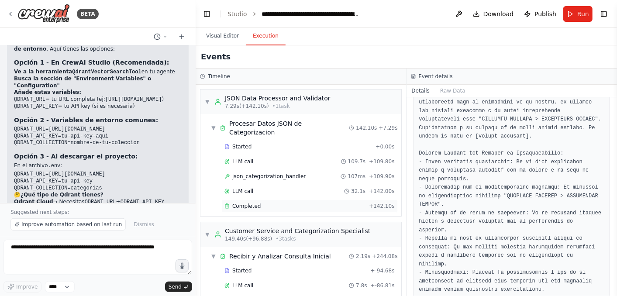
click at [263, 203] on div "Completed" at bounding box center [294, 206] width 141 height 7
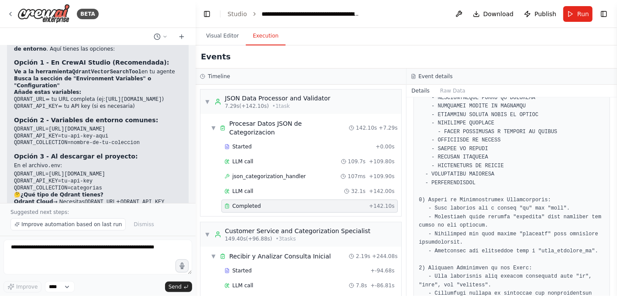
scroll to position [744, 0]
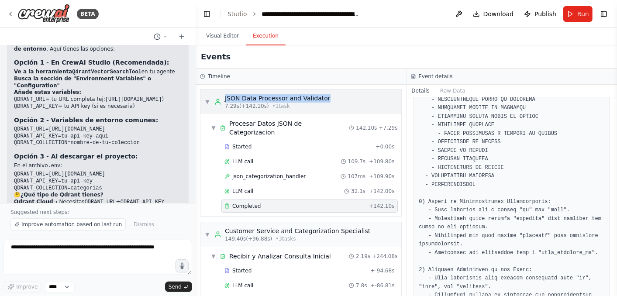
drag, startPoint x: 326, startPoint y: 99, endPoint x: 224, endPoint y: 98, distance: 101.3
click at [224, 98] on div "▼ JSON Data Processor and Validator 7.29s (+142.10s) • 1 task" at bounding box center [300, 101] width 201 height 24
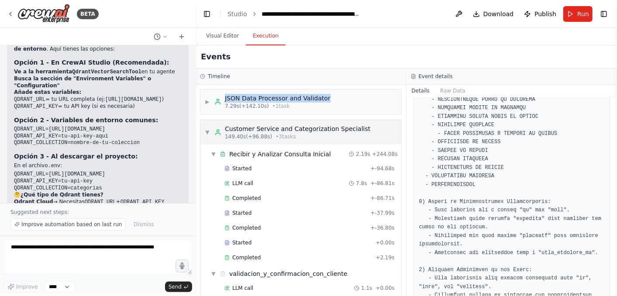
copy div "JSON Data Processor and Validator"
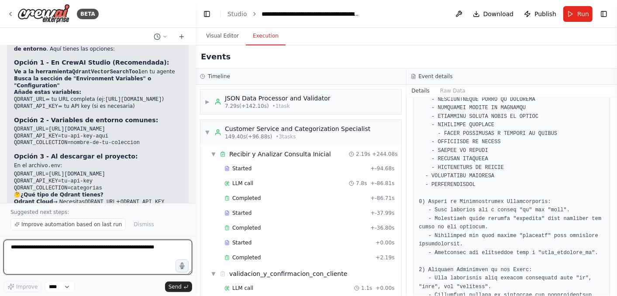
click at [17, 247] on textarea at bounding box center [97, 257] width 189 height 35
paste textarea "**********"
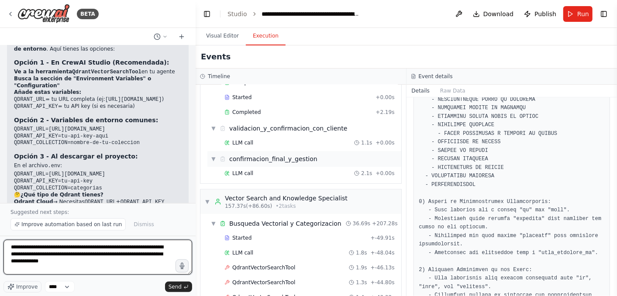
scroll to position [0, 0]
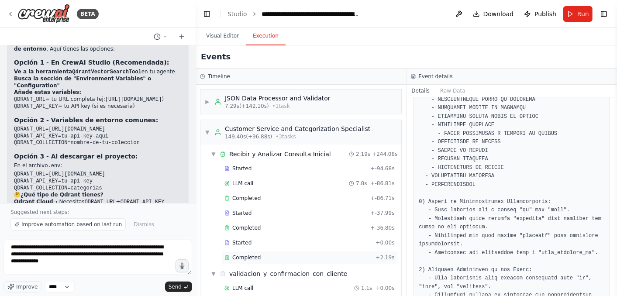
click at [262, 257] on div "Completed" at bounding box center [298, 257] width 148 height 7
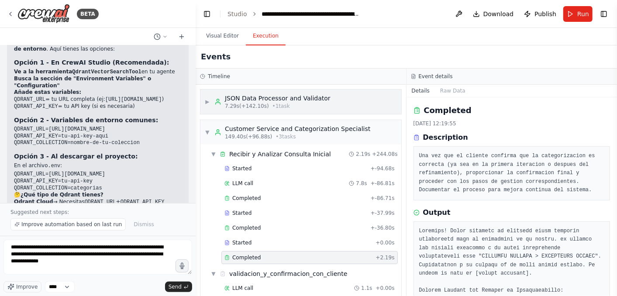
click at [336, 106] on div "▶ JSON Data Processor and Validator 7.29s (+142.10s) • 1 task" at bounding box center [300, 101] width 201 height 24
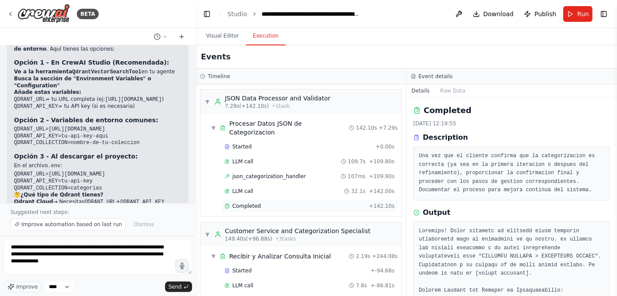
click at [278, 203] on div "Completed" at bounding box center [294, 206] width 141 height 7
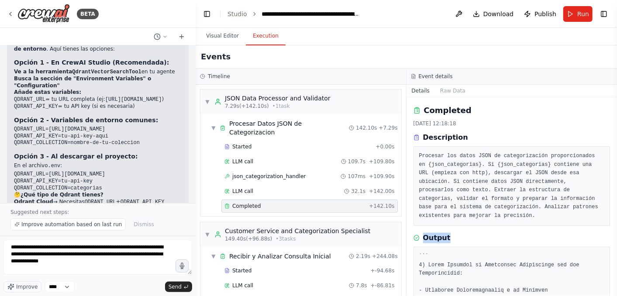
drag, startPoint x: 450, startPoint y: 238, endPoint x: 424, endPoint y: 239, distance: 25.8
click at [424, 239] on div "Output" at bounding box center [511, 238] width 197 height 10
copy h3 "Output"
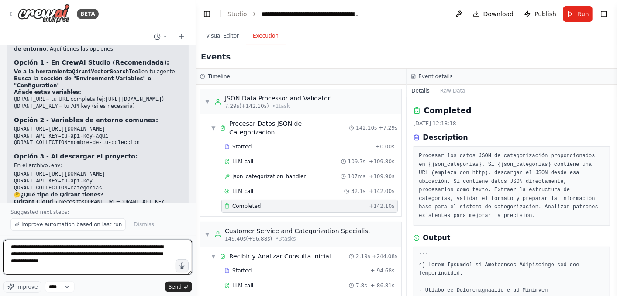
click at [101, 266] on textarea "**********" at bounding box center [97, 257] width 189 height 35
paste textarea "*******"
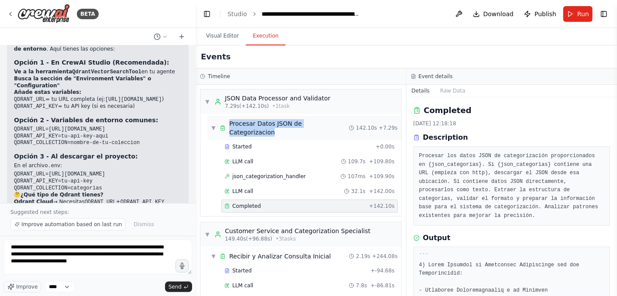
drag, startPoint x: 340, startPoint y: 124, endPoint x: 230, endPoint y: 127, distance: 110.5
click at [230, 127] on div "▼ Procesar Datos JSON de Categorizacion 142.10s + 7.29s" at bounding box center [304, 128] width 194 height 24
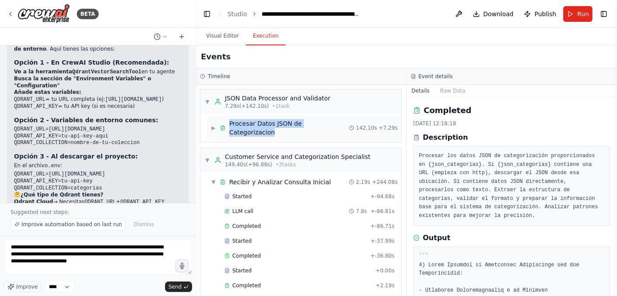
copy div "Procesar Datos JSON de Categorizacion"
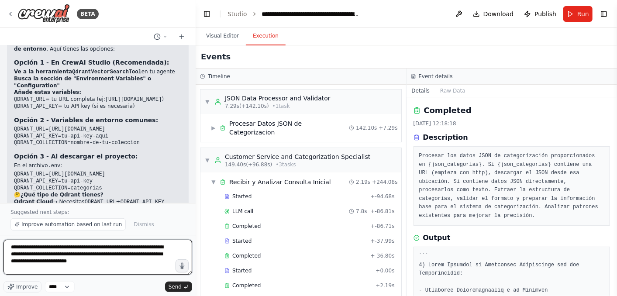
click at [131, 265] on textarea "**********" at bounding box center [97, 257] width 189 height 35
paste textarea "**********"
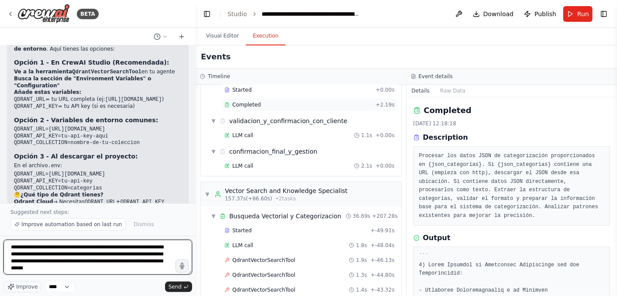
scroll to position [194, 0]
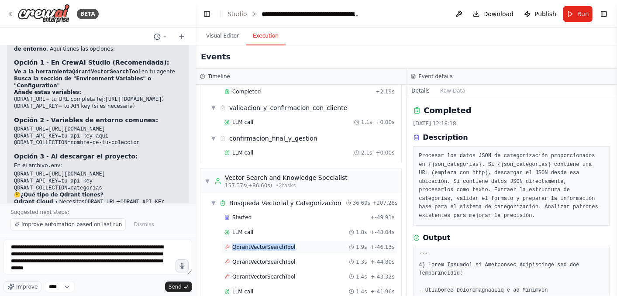
drag, startPoint x: 293, startPoint y: 237, endPoint x: 233, endPoint y: 237, distance: 60.2
click at [233, 244] on div "QdrantVectorSearchTool 1.9s + -46.13s" at bounding box center [309, 247] width 170 height 7
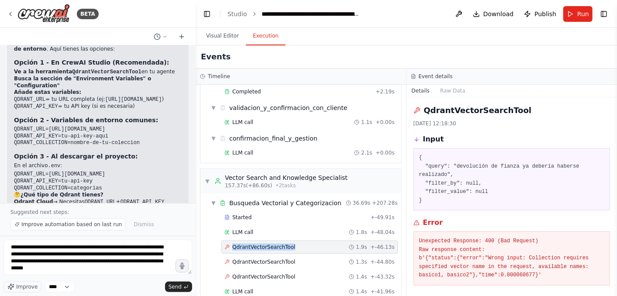
copy span "QdrantVectorSearchTool"
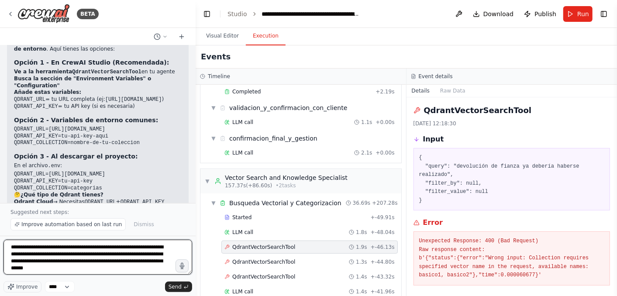
click at [106, 270] on textarea "**********" at bounding box center [97, 257] width 189 height 35
paste textarea "**********"
type textarea "**********"
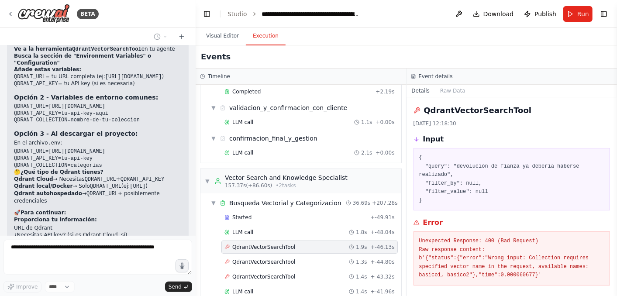
scroll to position [3094, 0]
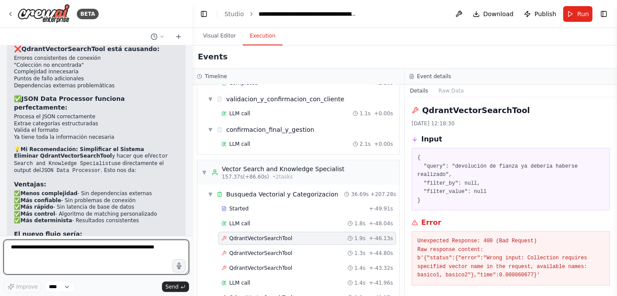
drag, startPoint x: 192, startPoint y: 218, endPoint x: 192, endPoint y: 213, distance: 4.8
click at [192, 213] on div "BETA tengo un json y me gusraria crear un multiagente para categorizar con prec…" at bounding box center [308, 148] width 617 height 296
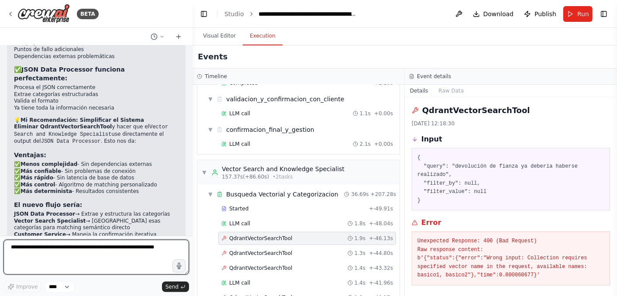
scroll to position [3427, 0]
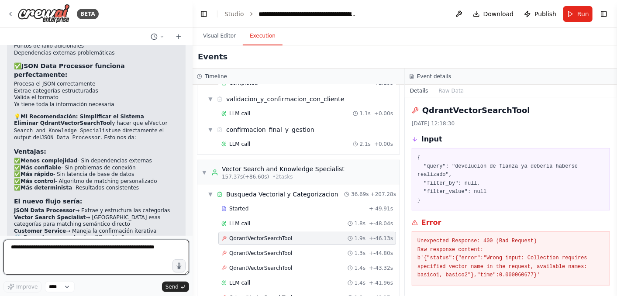
click at [30, 257] on textarea at bounding box center [95, 257] width 185 height 35
type textarea "**********"
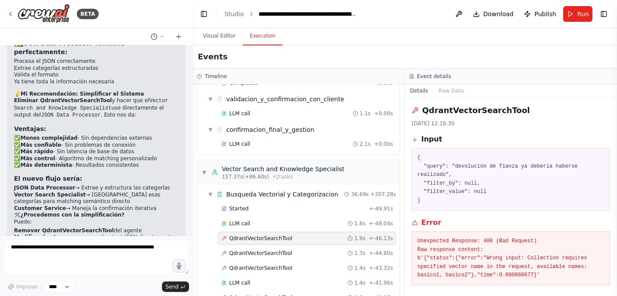
scroll to position [3479, 0]
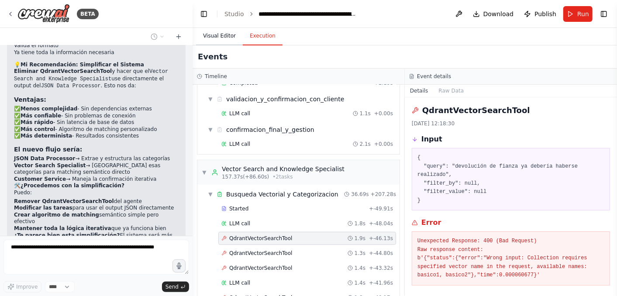
click at [217, 36] on button "Visual Editor" at bounding box center [219, 36] width 47 height 18
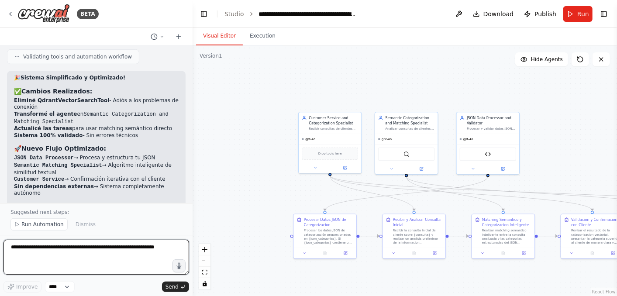
scroll to position [4051, 0]
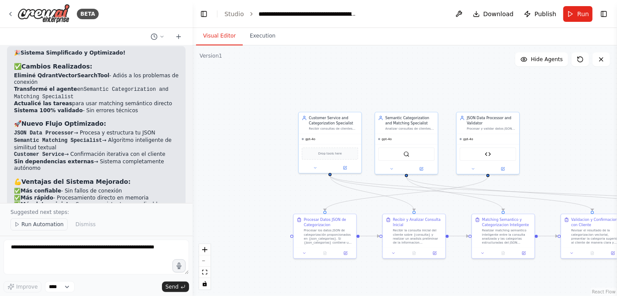
click at [38, 224] on span "Run Automation" at bounding box center [42, 224] width 42 height 7
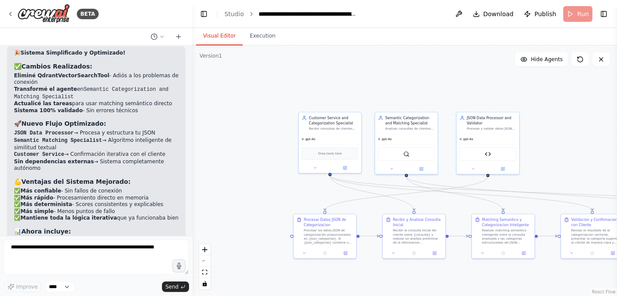
scroll to position [4019, 0]
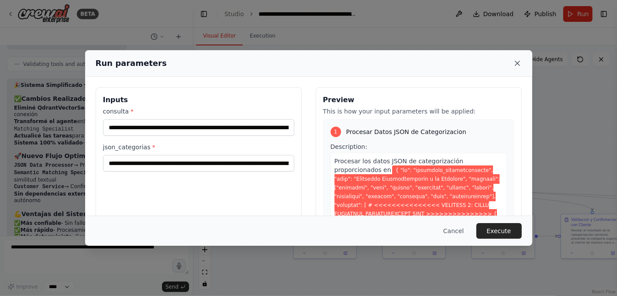
click at [516, 61] on icon at bounding box center [517, 63] width 9 height 9
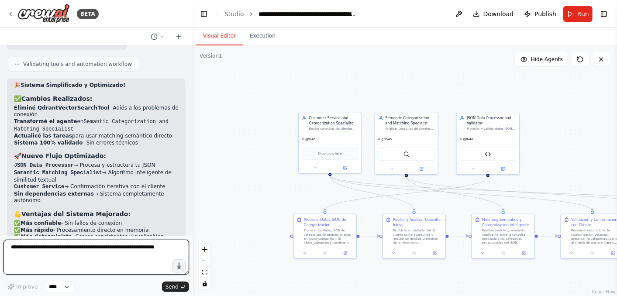
click at [58, 260] on textarea at bounding box center [95, 257] width 185 height 35
type textarea "**********"
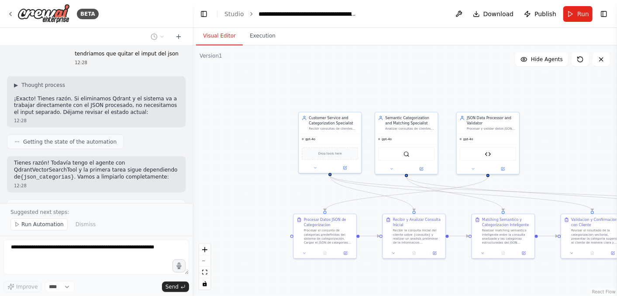
scroll to position [4315, 0]
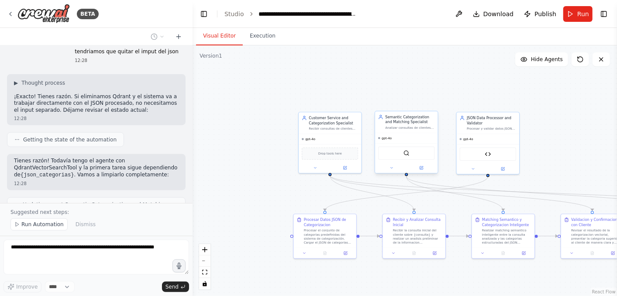
click at [421, 172] on div at bounding box center [406, 168] width 62 height 10
click at [420, 168] on icon at bounding box center [421, 167] width 3 height 3
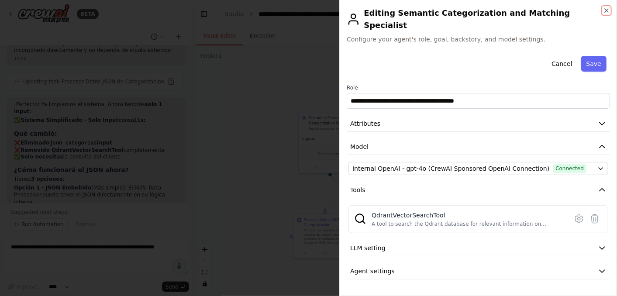
scroll to position [4511, 0]
click at [132, 166] on div at bounding box center [308, 148] width 617 height 296
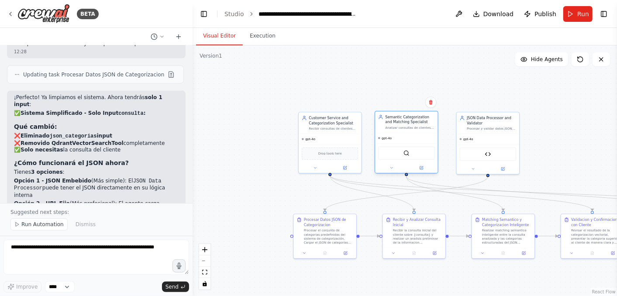
click at [411, 136] on div "gpt-4o" at bounding box center [406, 138] width 62 height 10
click at [420, 167] on icon at bounding box center [421, 167] width 3 height 3
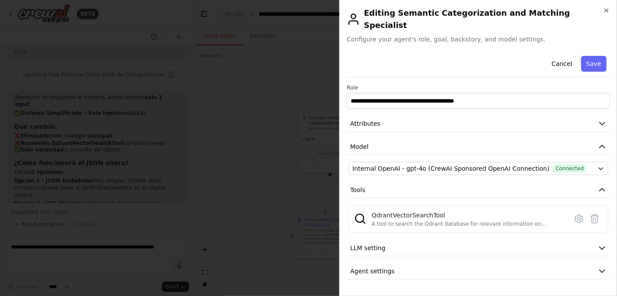
click at [103, 158] on div at bounding box center [308, 148] width 617 height 296
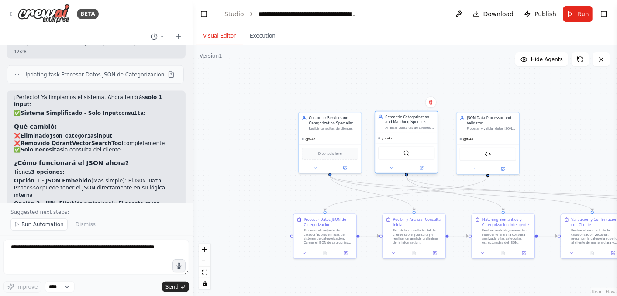
click at [409, 137] on div "gpt-4o" at bounding box center [406, 138] width 62 height 10
click at [419, 167] on icon at bounding box center [421, 168] width 4 height 4
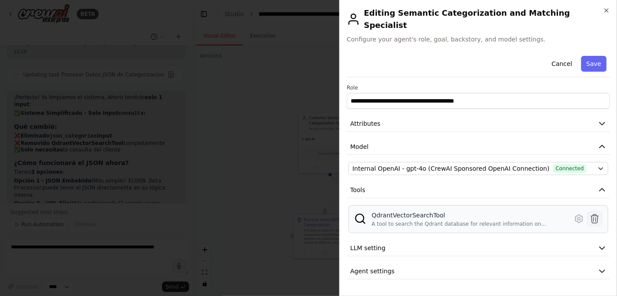
click at [596, 213] on icon at bounding box center [594, 218] width 10 height 10
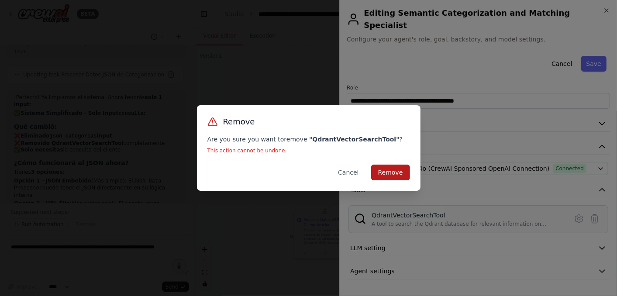
click at [402, 174] on button "Remove" at bounding box center [390, 173] width 39 height 16
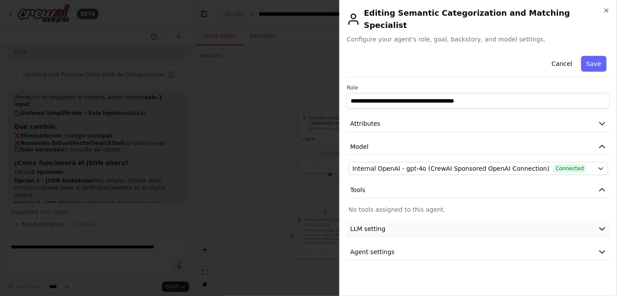
click at [410, 221] on button "LLM setting" at bounding box center [478, 229] width 263 height 16
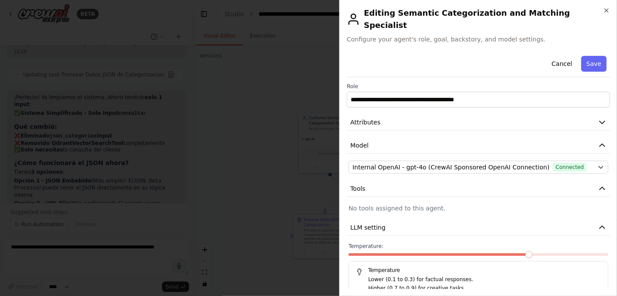
scroll to position [0, 0]
click at [597, 119] on icon "button" at bounding box center [601, 123] width 9 height 9
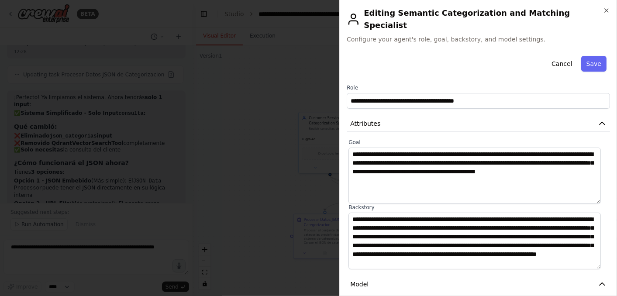
click at [223, 177] on div at bounding box center [308, 148] width 617 height 296
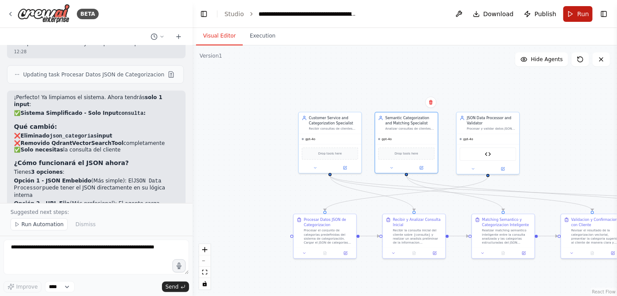
click at [576, 18] on button "Run" at bounding box center [577, 14] width 29 height 16
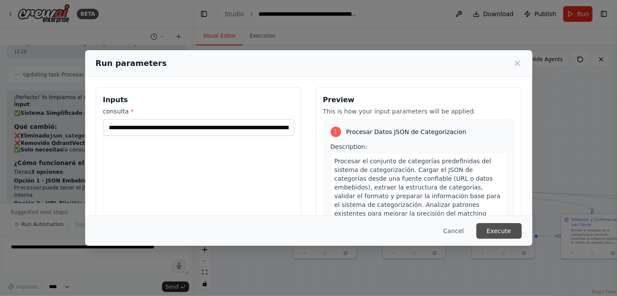
click at [498, 227] on button "Execute" at bounding box center [498, 231] width 45 height 16
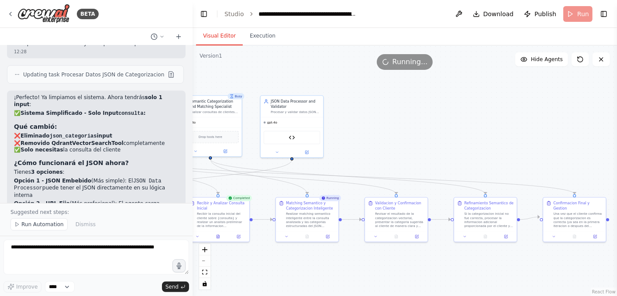
drag, startPoint x: 481, startPoint y: 201, endPoint x: 284, endPoint y: 185, distance: 198.0
click at [284, 185] on div ".deletable-edge-delete-btn { width: 20px; height: 20px; border: 0px solid #ffff…" at bounding box center [404, 170] width 424 height 251
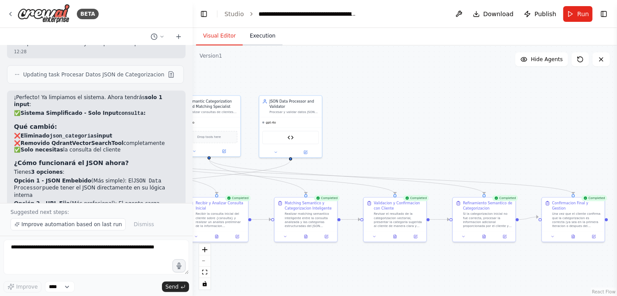
click at [258, 40] on button "Execution" at bounding box center [263, 36] width 40 height 18
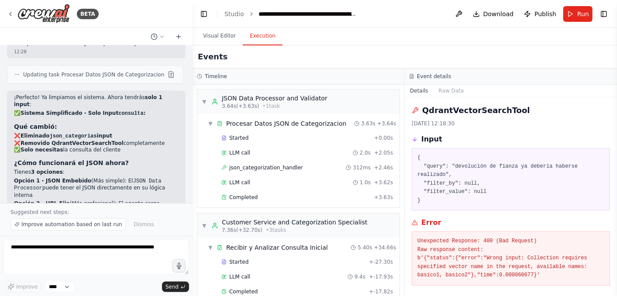
click at [426, 75] on h3 "Event details" at bounding box center [434, 76] width 34 height 7
click at [447, 86] on button "Raw Data" at bounding box center [451, 91] width 36 height 12
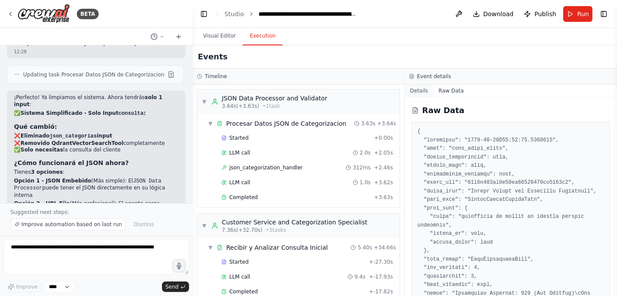
click at [419, 90] on button "Details" at bounding box center [419, 91] width 29 height 12
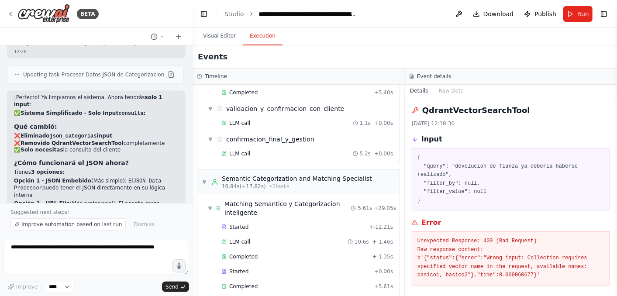
scroll to position [294, 0]
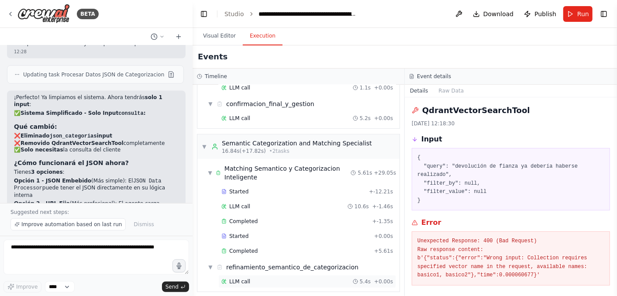
click at [237, 278] on span "LLM call" at bounding box center [239, 281] width 21 height 7
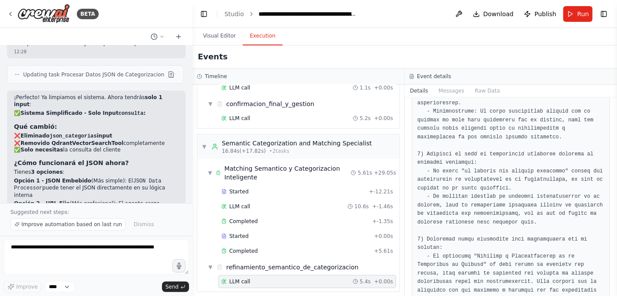
scroll to position [271, 0]
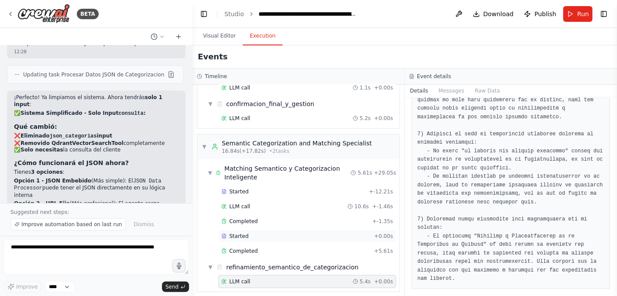
click at [242, 233] on span "Started" at bounding box center [238, 236] width 19 height 7
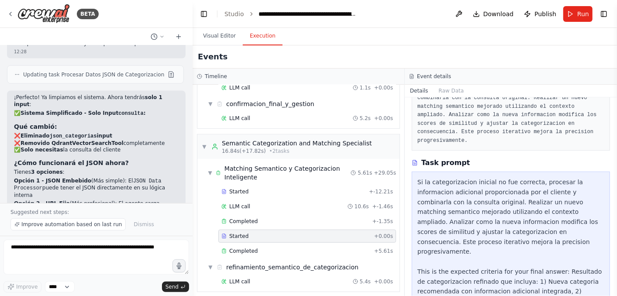
scroll to position [145, 0]
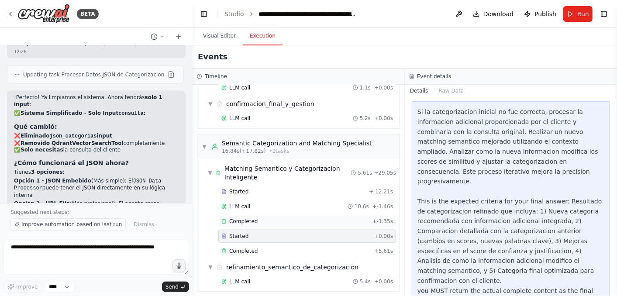
click at [247, 218] on span "Completed" at bounding box center [243, 221] width 28 height 7
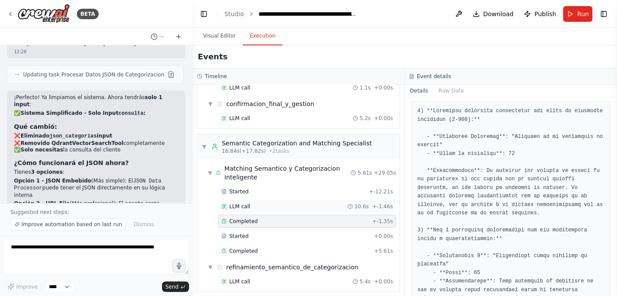
click at [270, 204] on div "LLM call 10.6s + -1.46s" at bounding box center [307, 206] width 172 height 7
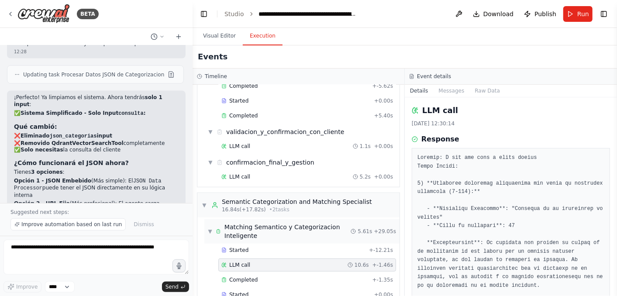
scroll to position [197, 0]
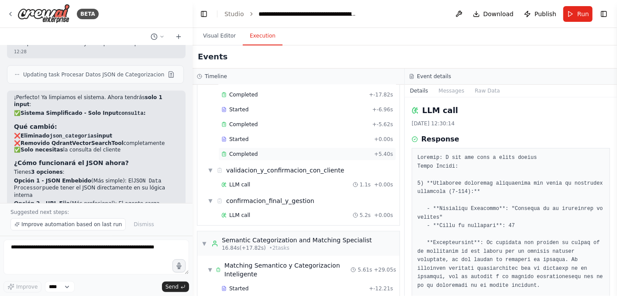
click at [248, 151] on span "Completed" at bounding box center [243, 154] width 28 height 7
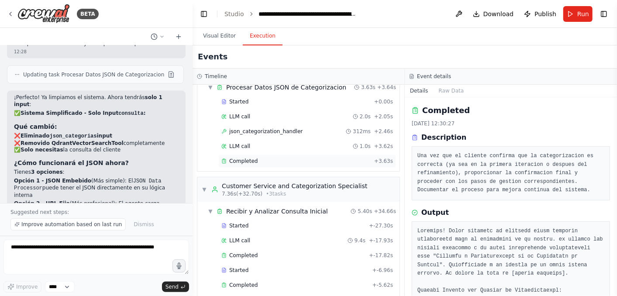
scroll to position [0, 0]
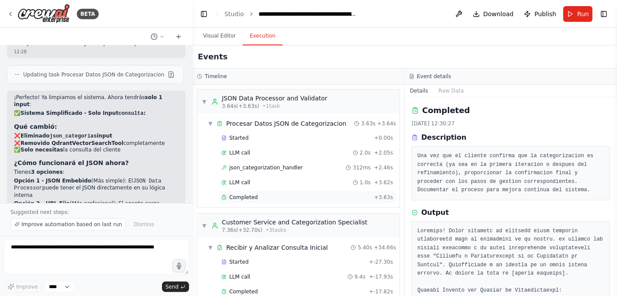
click at [249, 196] on span "Completed" at bounding box center [243, 197] width 28 height 7
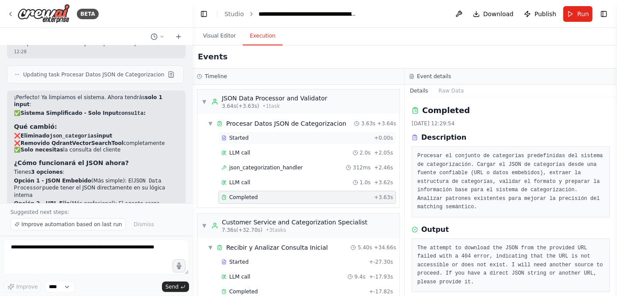
click at [242, 137] on span "Started" at bounding box center [238, 137] width 19 height 7
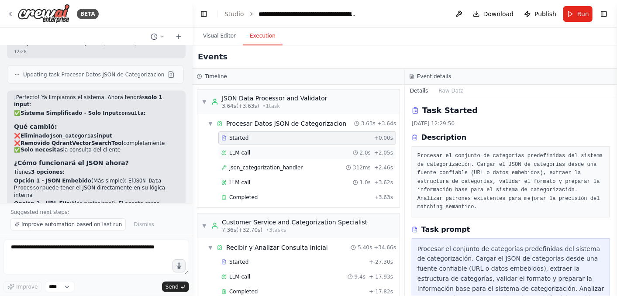
click at [249, 151] on div "LLM call 2.0s + 2.05s" at bounding box center [307, 152] width 172 height 7
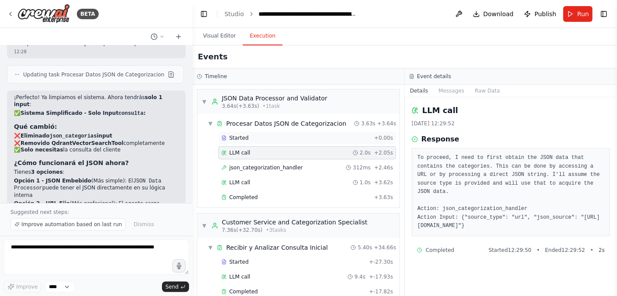
click at [256, 137] on div "Started" at bounding box center [295, 137] width 149 height 7
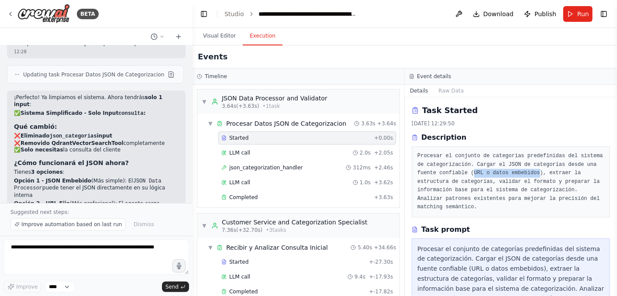
drag, startPoint x: 509, startPoint y: 172, endPoint x: 450, endPoint y: 172, distance: 59.4
click at [450, 172] on pre "Procesar el conjunto de categorías predefinidas del sistema de categorización. …" at bounding box center [510, 182] width 187 height 60
copy pre "URL o datos embebidos"
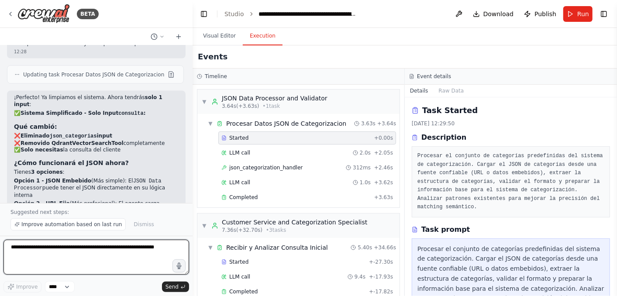
click at [43, 247] on textarea at bounding box center [95, 257] width 185 height 35
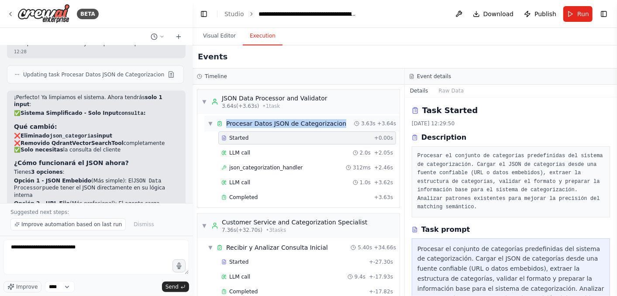
drag, startPoint x: 339, startPoint y: 124, endPoint x: 226, endPoint y: 120, distance: 113.5
click at [226, 120] on div "▼ Procesar Datos JSON de Categorizacion 3.63s + 3.64s" at bounding box center [301, 124] width 195 height 16
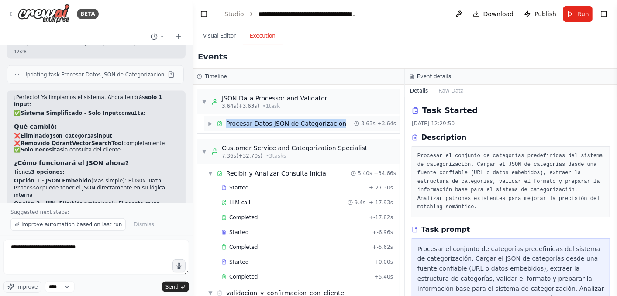
copy div "Procesar Datos JSON de Categorizacion"
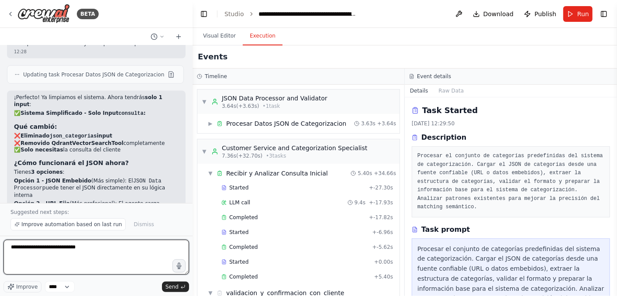
click at [99, 248] on textarea "**********" at bounding box center [95, 257] width 185 height 35
paste textarea "**********"
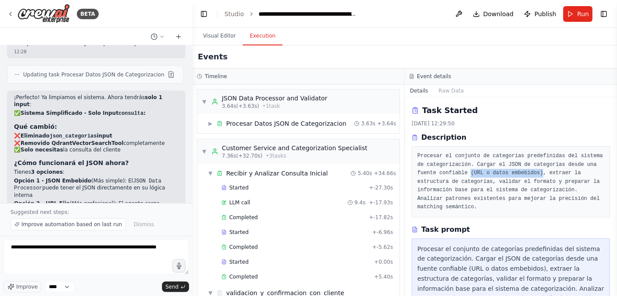
drag, startPoint x: 511, startPoint y: 173, endPoint x: 446, endPoint y: 172, distance: 65.5
click at [446, 172] on pre "Procesar el conjunto de categorías predefinidas del sistema de categorización. …" at bounding box center [510, 182] width 187 height 60
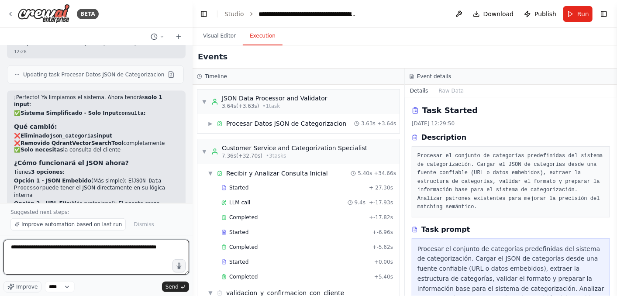
click at [86, 257] on textarea "**********" at bounding box center [95, 257] width 185 height 35
paste textarea "**********"
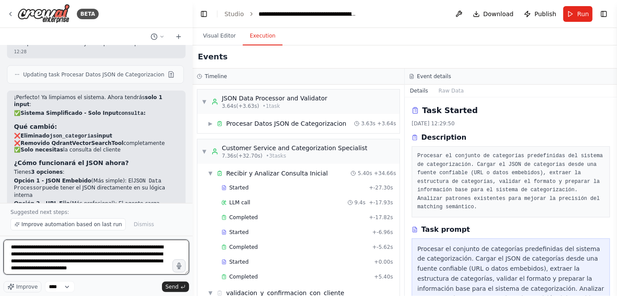
scroll to position [3, 0]
type textarea "**********"
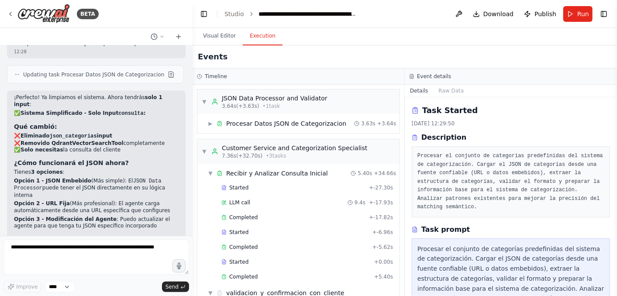
scroll to position [4558, 0]
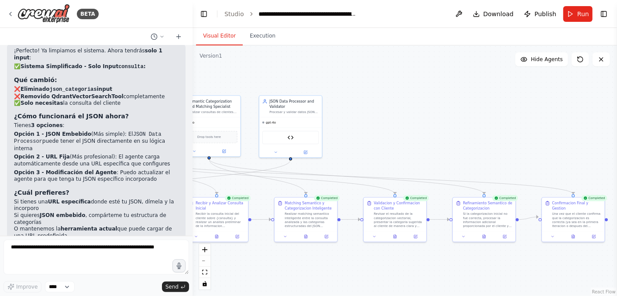
click at [216, 36] on button "Visual Editor" at bounding box center [219, 36] width 47 height 18
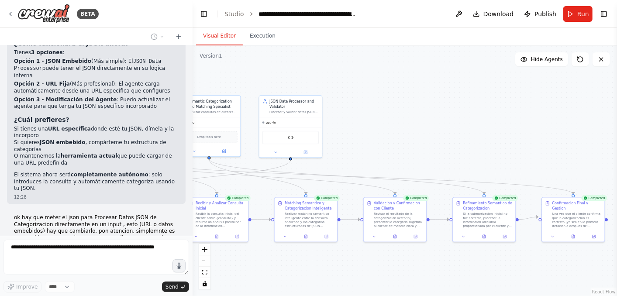
scroll to position [4640, 0]
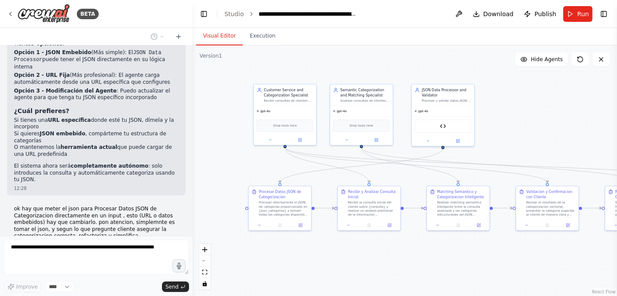
drag, startPoint x: 333, startPoint y: 262, endPoint x: 486, endPoint y: 251, distance: 152.7
click at [486, 251] on div ".deletable-edge-delete-btn { width: 20px; height: 20px; border: 0px solid #ffff…" at bounding box center [404, 170] width 424 height 251
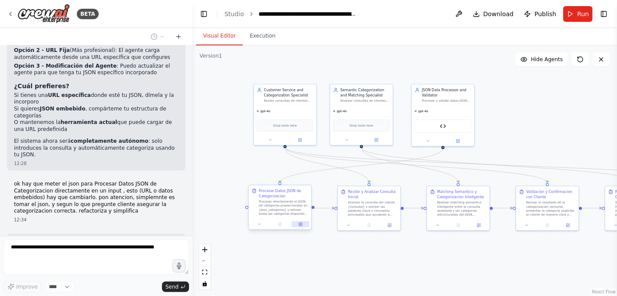
click at [301, 225] on icon at bounding box center [300, 224] width 3 height 3
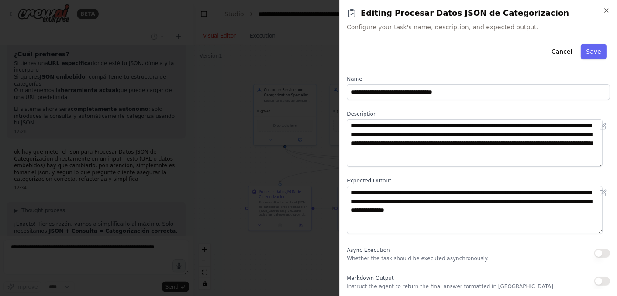
scroll to position [4718, 0]
click at [104, 230] on div at bounding box center [308, 148] width 617 height 296
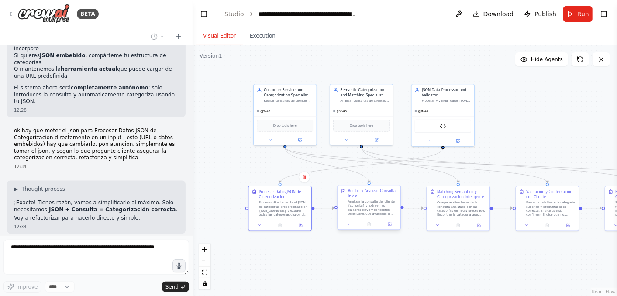
scroll to position [4744, 0]
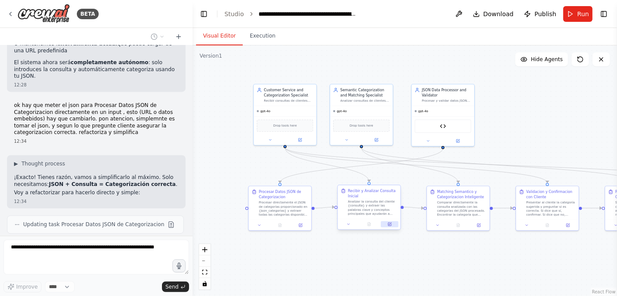
click at [388, 223] on icon at bounding box center [389, 224] width 3 height 3
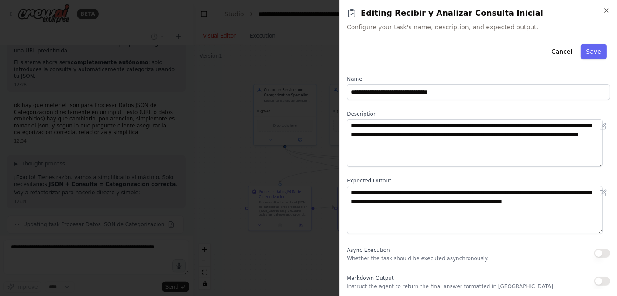
scroll to position [4768, 0]
click at [280, 263] on div at bounding box center [308, 148] width 617 height 296
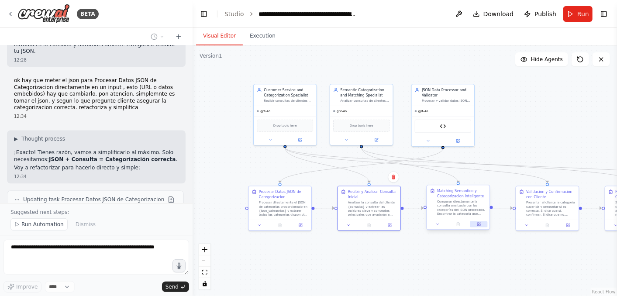
click at [479, 226] on icon at bounding box center [479, 224] width 4 height 4
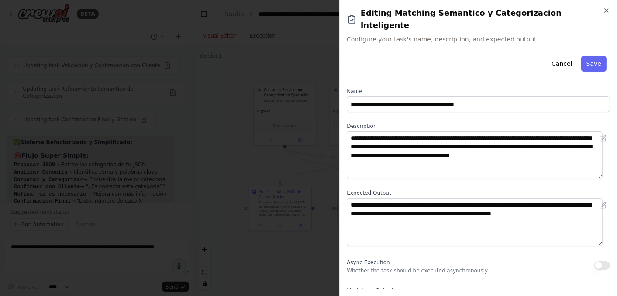
click at [294, 253] on div at bounding box center [308, 148] width 617 height 296
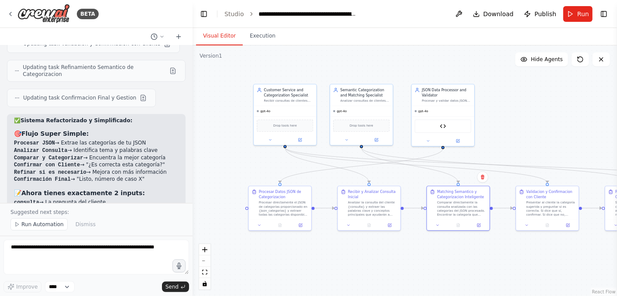
scroll to position [5011, 0]
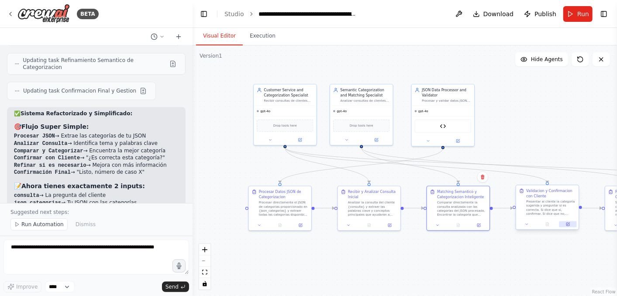
click at [567, 225] on icon at bounding box center [567, 224] width 3 height 3
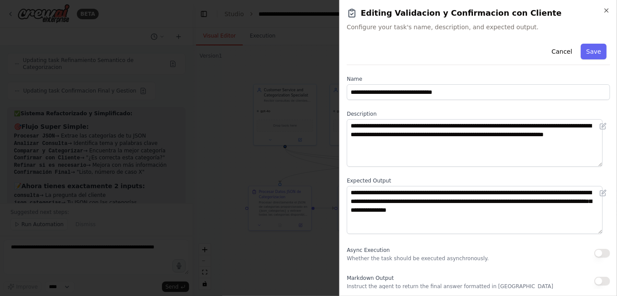
click at [303, 246] on div at bounding box center [308, 148] width 617 height 296
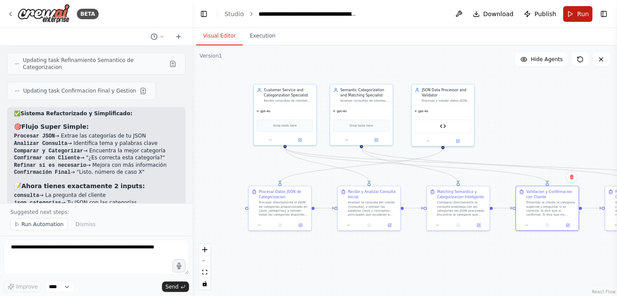
click at [571, 16] on button "Run" at bounding box center [577, 14] width 29 height 16
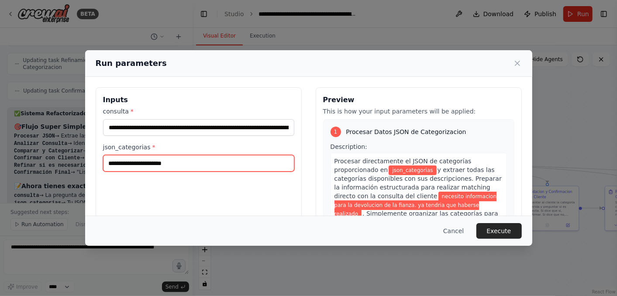
click at [112, 164] on input "json_categorias *" at bounding box center [198, 163] width 191 height 17
paste input "**********"
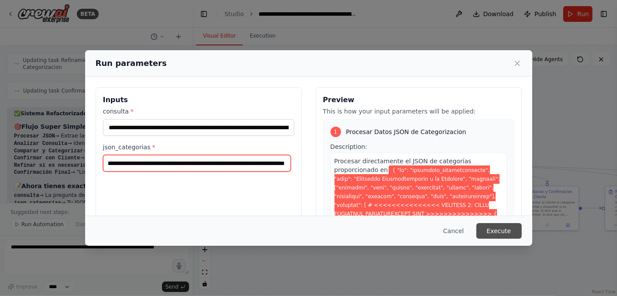
type input "**********"
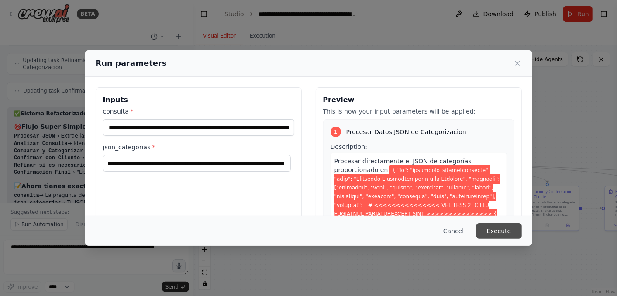
scroll to position [0, 0]
click at [494, 237] on button "Execute" at bounding box center [498, 231] width 45 height 16
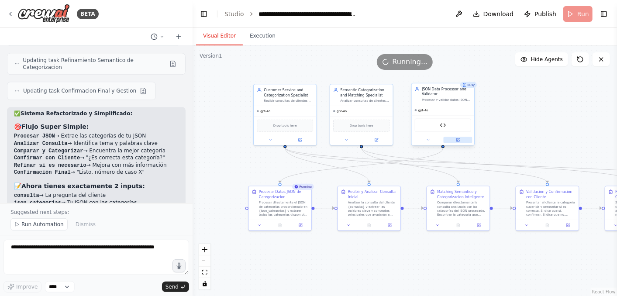
click at [459, 138] on icon at bounding box center [458, 140] width 4 height 4
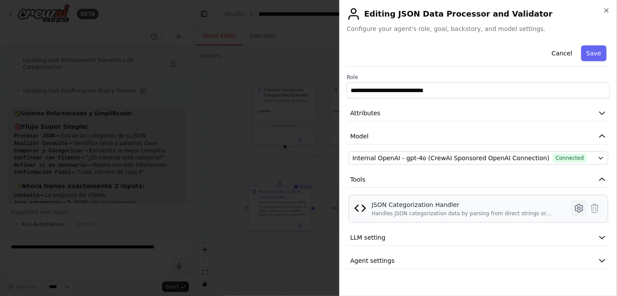
click at [575, 210] on icon at bounding box center [578, 208] width 10 height 10
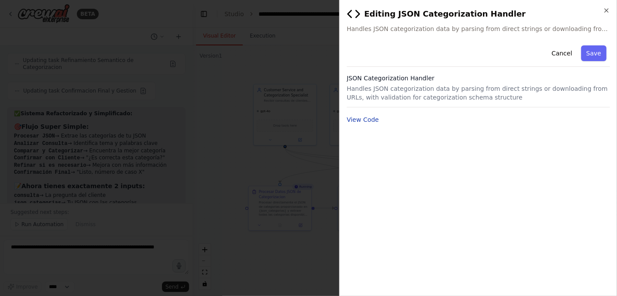
click at [371, 121] on button "View Code" at bounding box center [363, 119] width 32 height 9
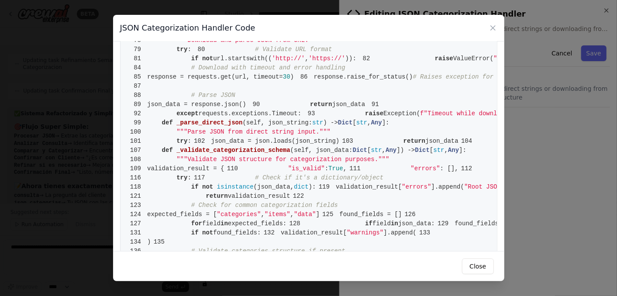
scroll to position [339, 0]
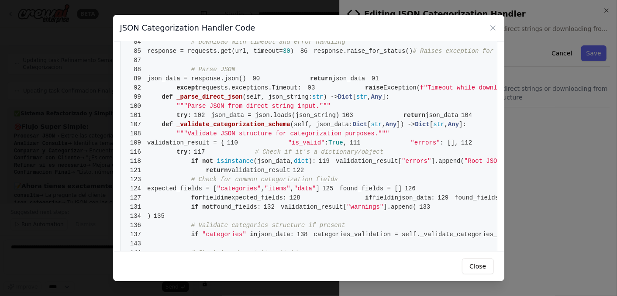
drag, startPoint x: 489, startPoint y: 27, endPoint x: 489, endPoint y: 32, distance: 4.8
click at [489, 28] on icon at bounding box center [492, 28] width 9 height 9
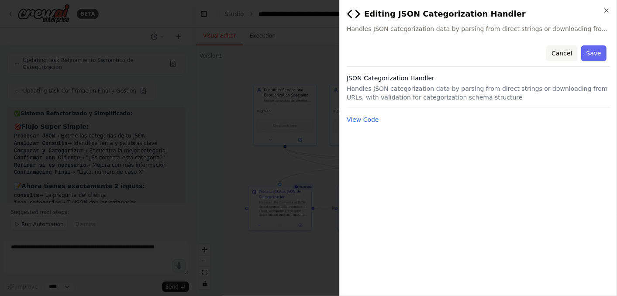
click at [561, 57] on button "Cancel" at bounding box center [561, 53] width 31 height 16
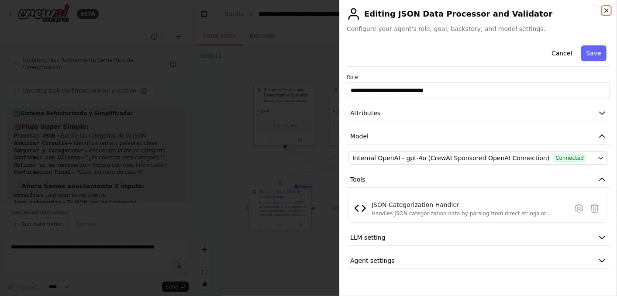
click at [608, 10] on icon "button" at bounding box center [606, 10] width 7 height 7
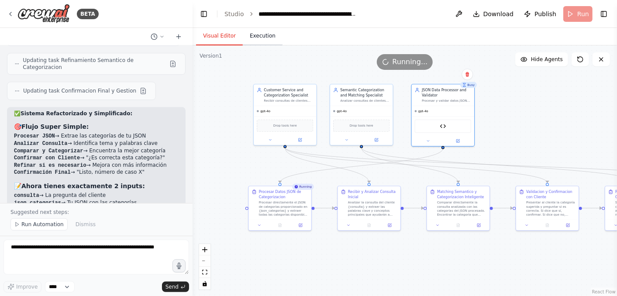
click at [257, 35] on button "Execution" at bounding box center [263, 36] width 40 height 18
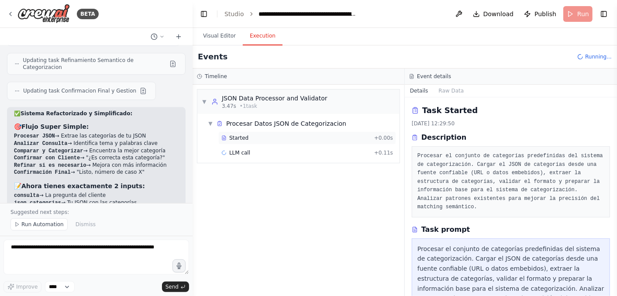
click at [265, 138] on div "Started" at bounding box center [295, 137] width 149 height 7
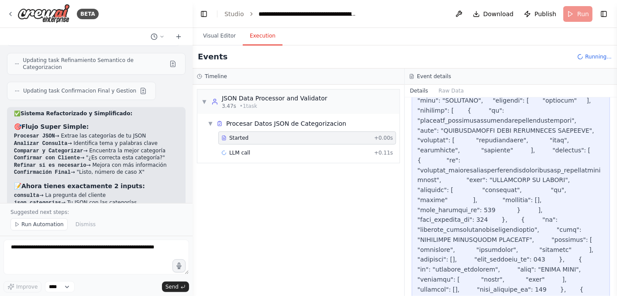
scroll to position [2739, 0]
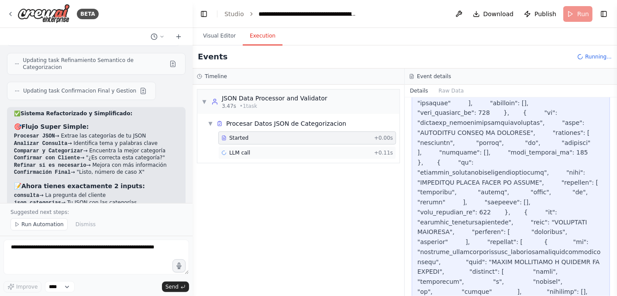
click at [247, 153] on span "LLM call" at bounding box center [239, 152] width 21 height 7
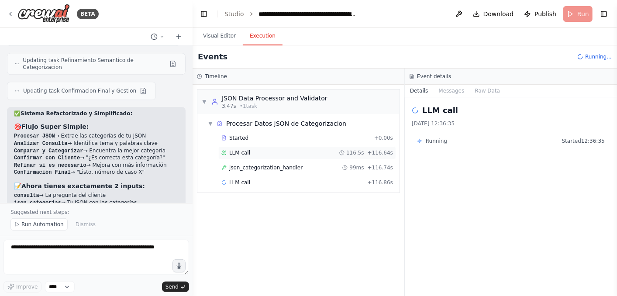
click at [268, 152] on div "LLM call 116.5s + 116.64s" at bounding box center [307, 152] width 172 height 7
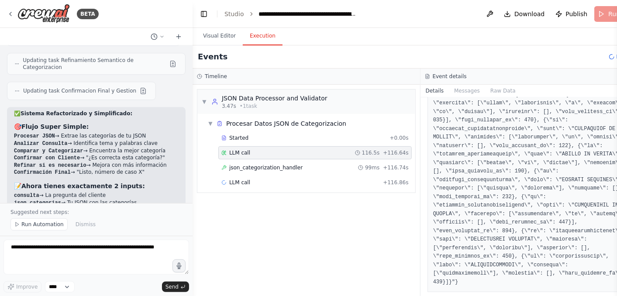
scroll to position [2194, 0]
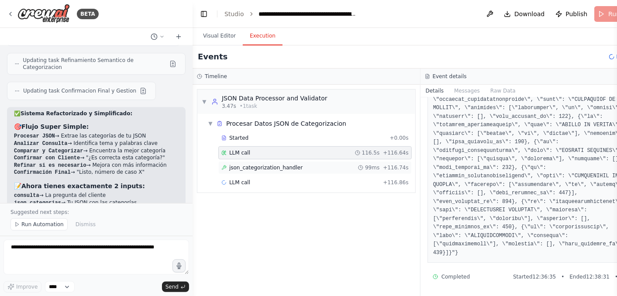
click at [272, 166] on span "json_categorization_handler" at bounding box center [265, 167] width 73 height 7
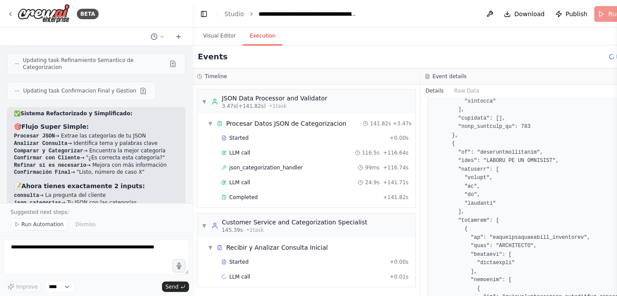
scroll to position [4752, 0]
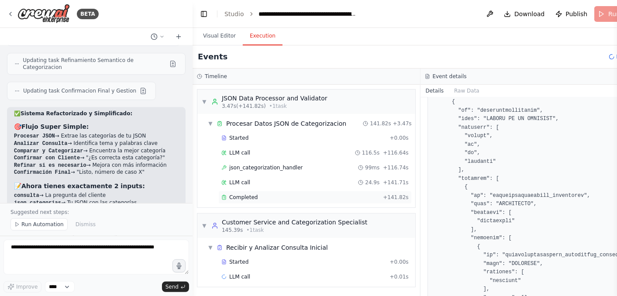
click at [255, 198] on div "Completed" at bounding box center [300, 197] width 158 height 7
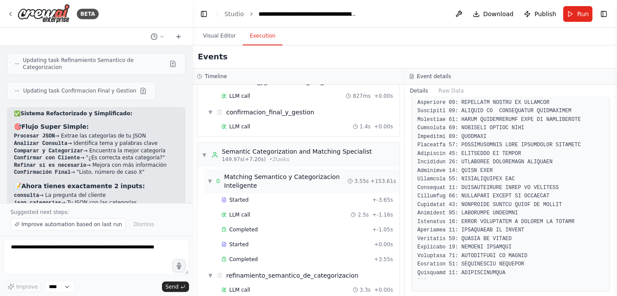
scroll to position [294, 0]
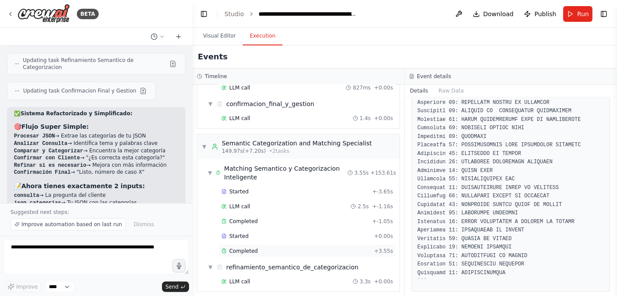
click at [255, 247] on div "Completed" at bounding box center [295, 250] width 149 height 7
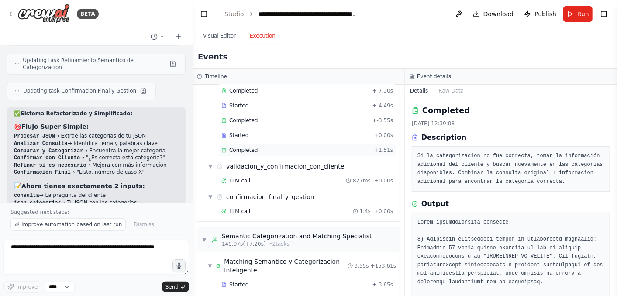
scroll to position [197, 0]
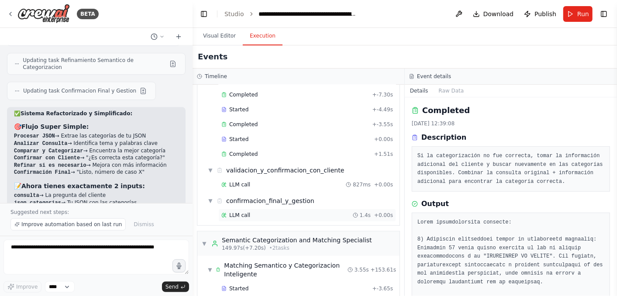
click at [269, 212] on div "LLM call 1.4s + 0.00s" at bounding box center [307, 215] width 172 height 7
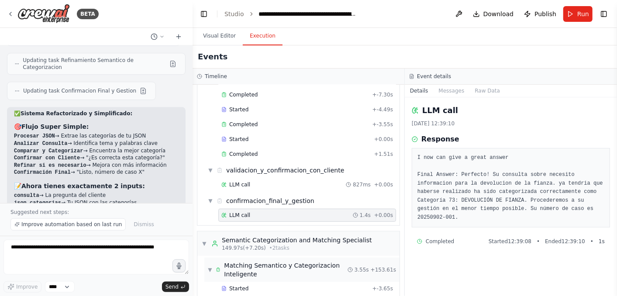
click at [271, 261] on div "Matching Semantico y Categorizacion Inteligente" at bounding box center [285, 269] width 123 height 17
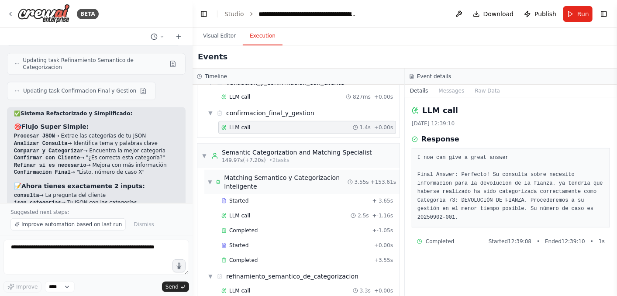
scroll to position [294, 0]
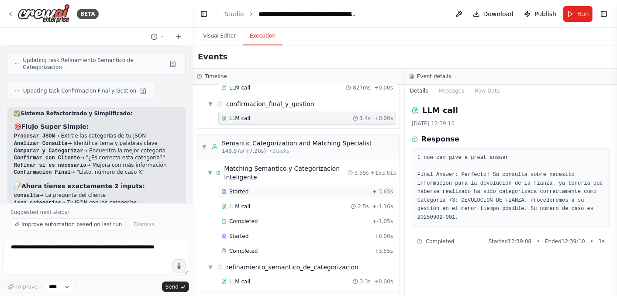
click at [260, 188] on div "Started" at bounding box center [295, 191] width 148 height 7
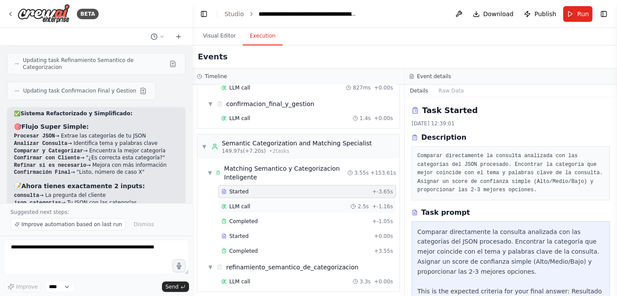
click at [285, 203] on div "LLM call 2.5s + -1.16s" at bounding box center [307, 206] width 172 height 7
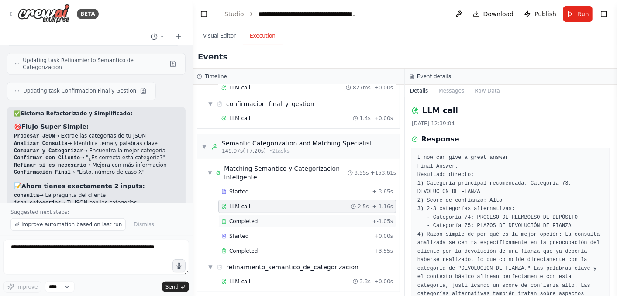
click at [256, 219] on div "Completed" at bounding box center [295, 221] width 148 height 7
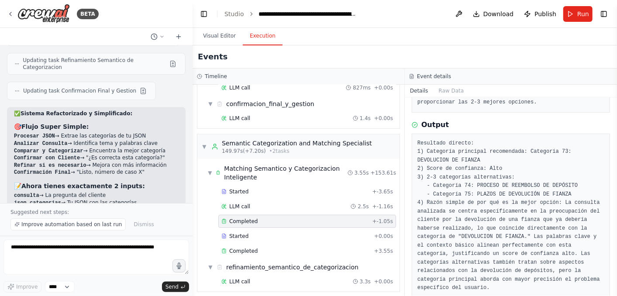
scroll to position [94, 0]
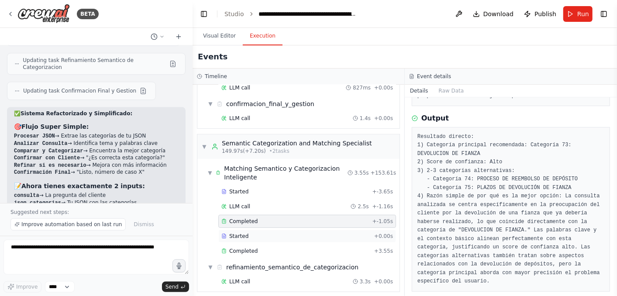
click at [276, 233] on div "Started" at bounding box center [295, 236] width 149 height 7
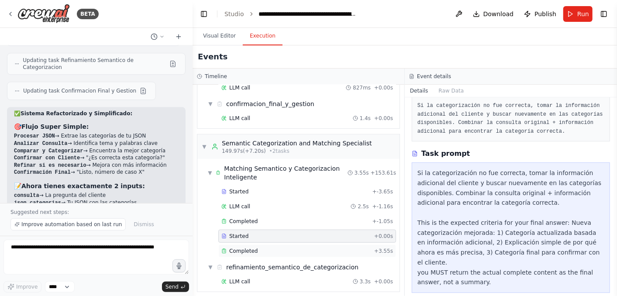
click at [259, 247] on div "Completed" at bounding box center [295, 250] width 149 height 7
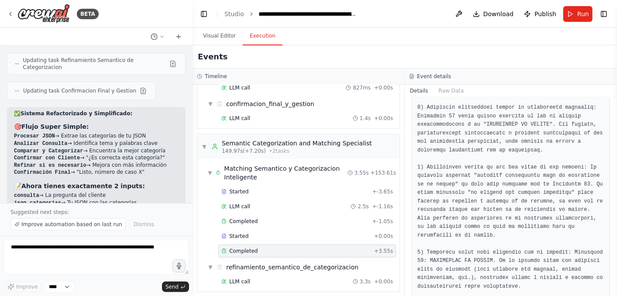
scroll to position [137, 0]
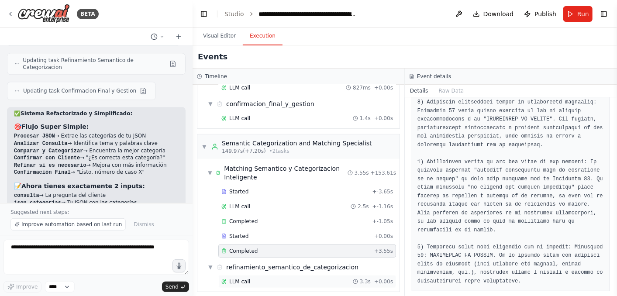
click at [263, 278] on div "LLM call 3.3s + 0.00s" at bounding box center [307, 281] width 172 height 7
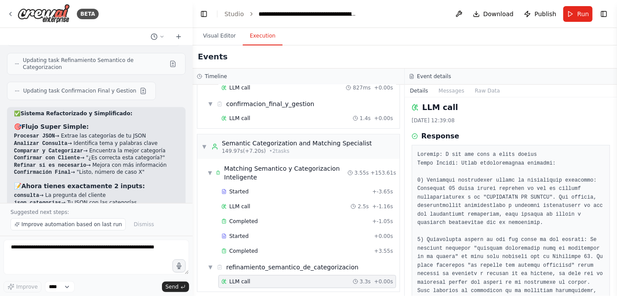
scroll to position [0, 0]
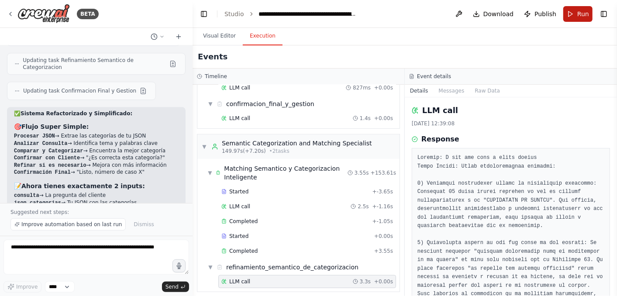
click at [572, 14] on button "Run" at bounding box center [577, 14] width 29 height 16
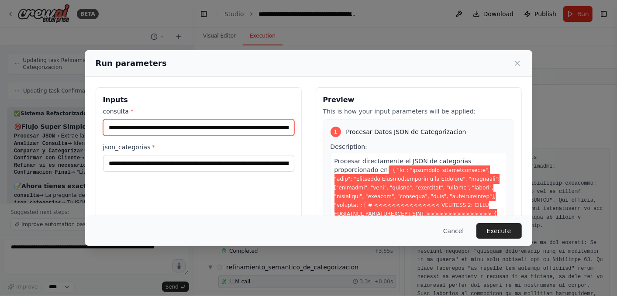
click at [146, 127] on input "**********" at bounding box center [198, 127] width 191 height 17
click at [175, 128] on input "**********" at bounding box center [198, 127] width 191 height 17
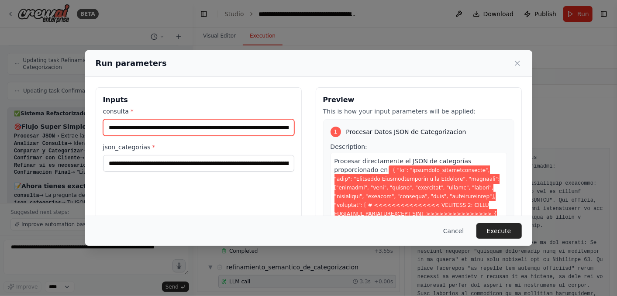
click at [175, 128] on input "**********" at bounding box center [198, 127] width 191 height 17
type input "**********"
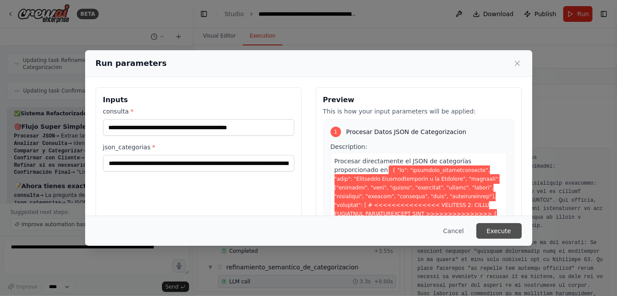
click at [503, 229] on button "Execute" at bounding box center [498, 231] width 45 height 16
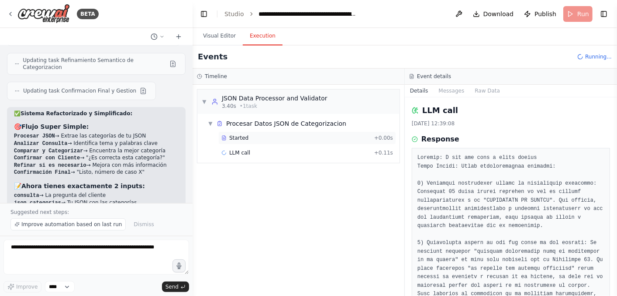
click at [244, 138] on span "Started" at bounding box center [238, 137] width 19 height 7
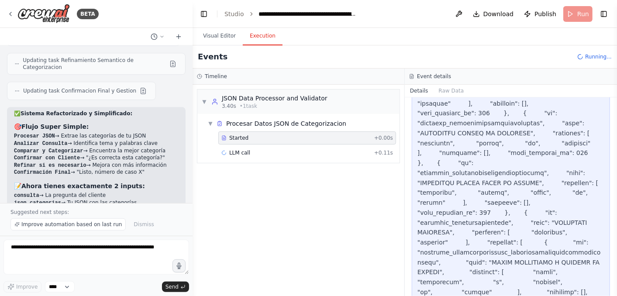
scroll to position [2739, 0]
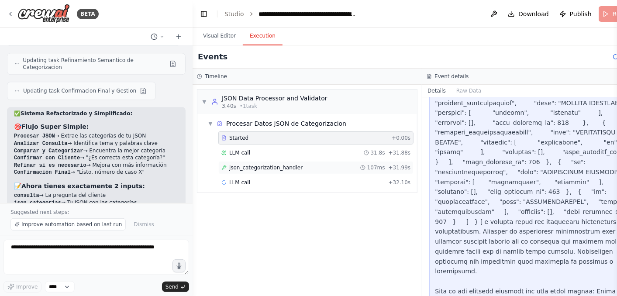
click at [236, 168] on span "json_categorization_handler" at bounding box center [265, 167] width 73 height 7
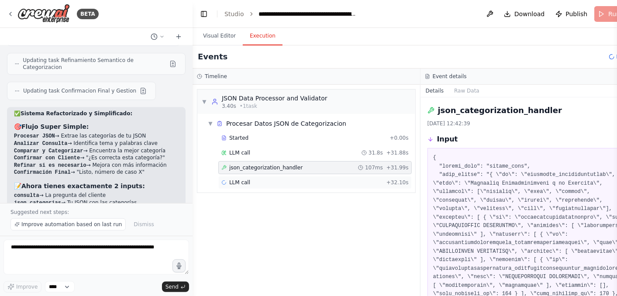
click at [234, 181] on span "LLM call" at bounding box center [239, 182] width 21 height 7
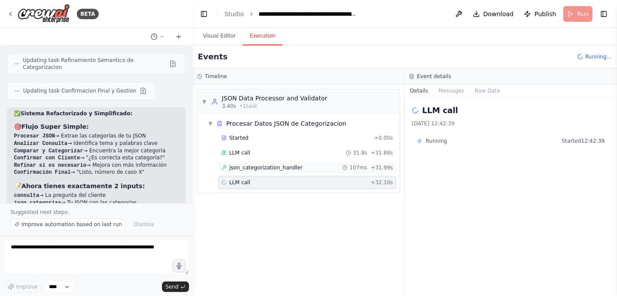
click at [257, 167] on span "json_categorization_handler" at bounding box center [265, 167] width 73 height 7
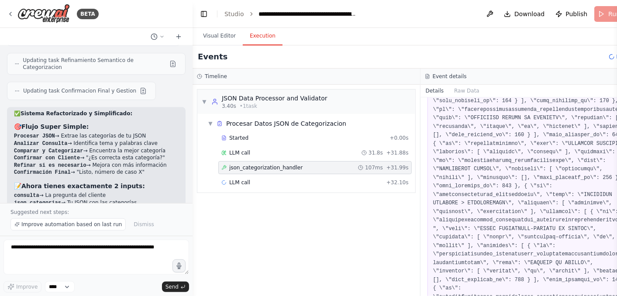
scroll to position [194, 0]
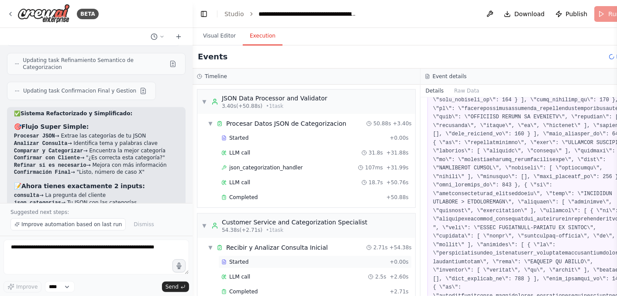
click at [248, 258] on div "Started" at bounding box center [303, 261] width 165 height 7
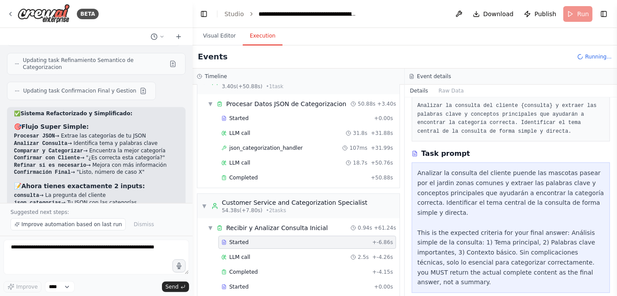
scroll to position [145, 0]
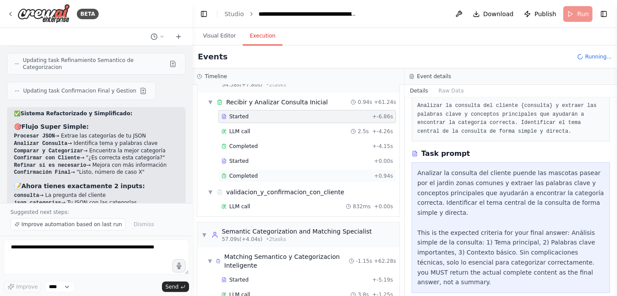
click at [238, 174] on span "Completed" at bounding box center [243, 175] width 28 height 7
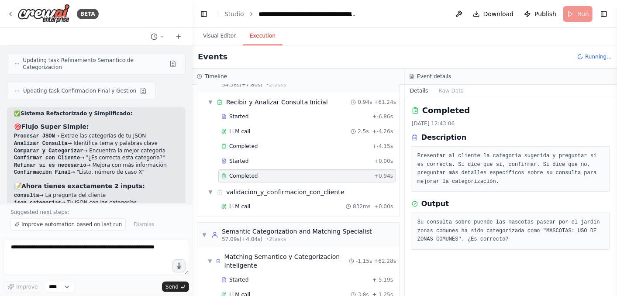
scroll to position [0, 0]
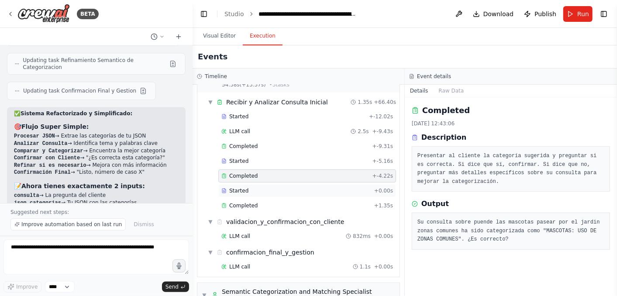
click at [244, 187] on span "Started" at bounding box center [238, 190] width 19 height 7
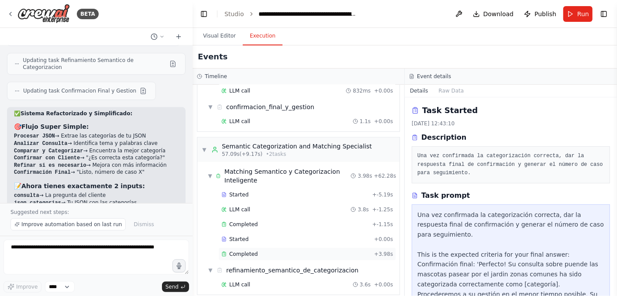
scroll to position [294, 0]
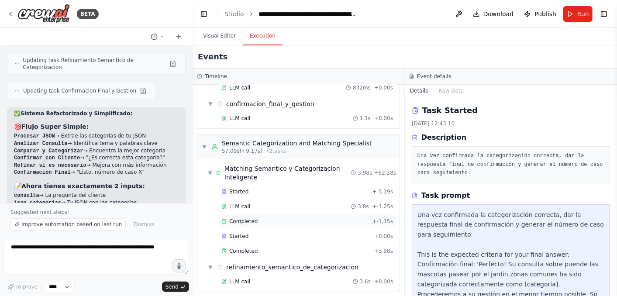
click at [245, 218] on span "Completed" at bounding box center [243, 221] width 28 height 7
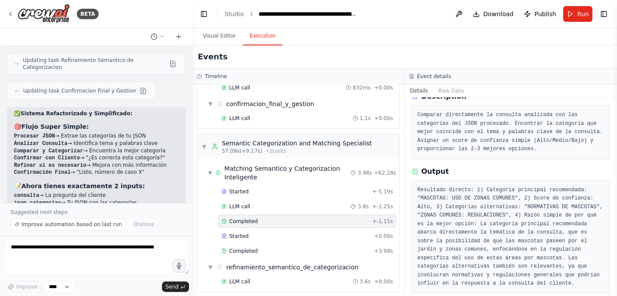
scroll to position [43, 0]
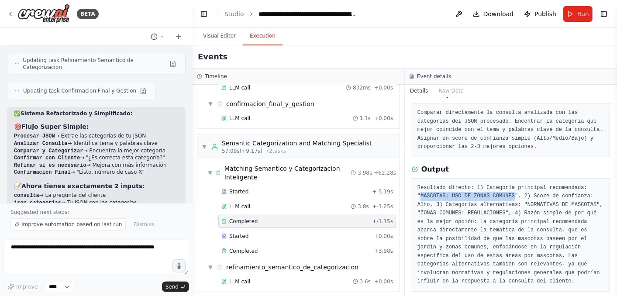
drag, startPoint x: 506, startPoint y: 196, endPoint x: 421, endPoint y: 193, distance: 85.6
click at [421, 193] on pre "Resultado directo: 1) Categoría principal recomendada: "MASCOTAS: USO DE ZONAS …" at bounding box center [510, 235] width 187 height 102
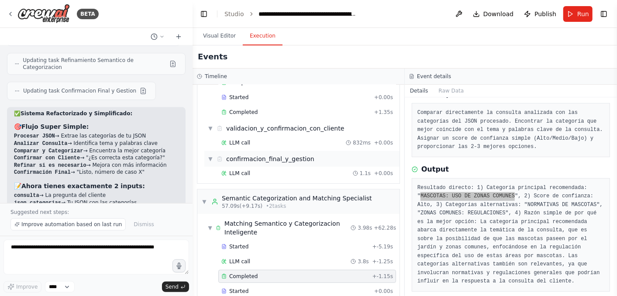
scroll to position [197, 0]
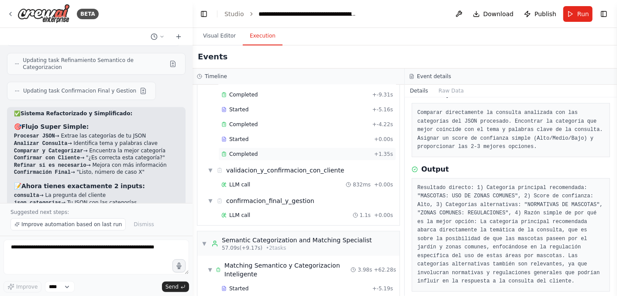
click at [248, 148] on div "Completed + 1.35s" at bounding box center [307, 154] width 178 height 13
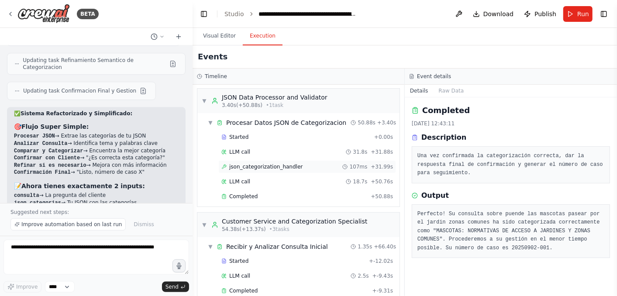
scroll to position [0, 0]
click at [279, 196] on div "Completed" at bounding box center [294, 197] width 146 height 7
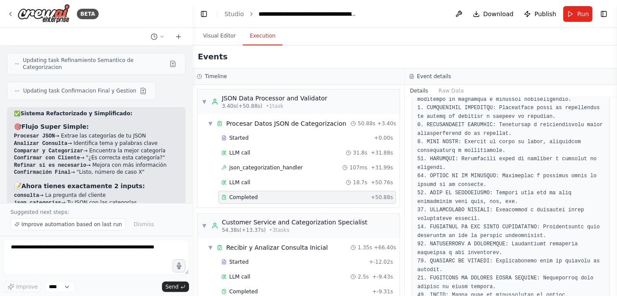
scroll to position [291, 0]
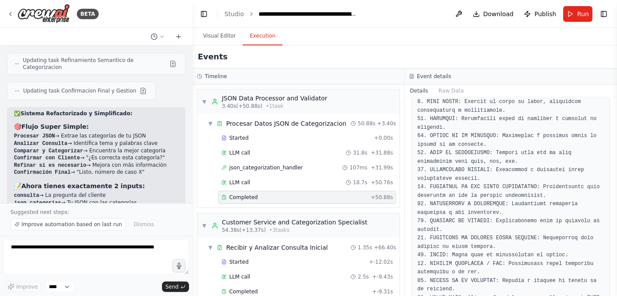
click at [501, 223] on pre at bounding box center [510, 251] width 187 height 613
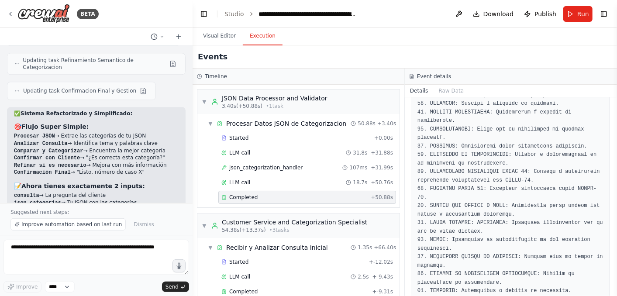
scroll to position [212, 0]
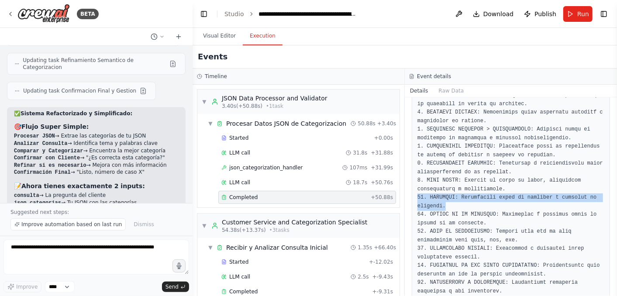
drag, startPoint x: 446, startPoint y: 204, endPoint x: 414, endPoint y: 199, distance: 32.2
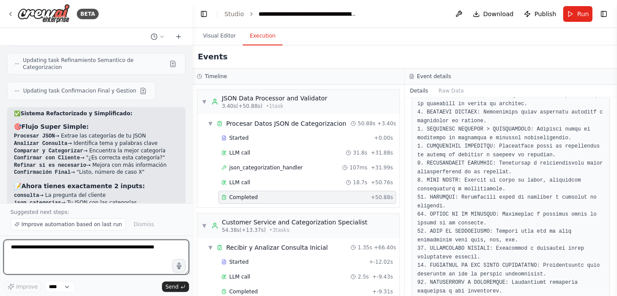
click at [32, 257] on textarea at bounding box center [95, 257] width 185 height 35
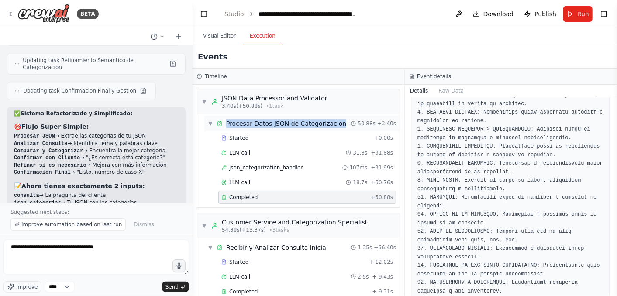
drag, startPoint x: 337, startPoint y: 123, endPoint x: 227, endPoint y: 124, distance: 110.4
click at [227, 124] on div "▼ Procesar Datos JSON de Categorizacion 50.88s + 3.40s" at bounding box center [301, 124] width 195 height 16
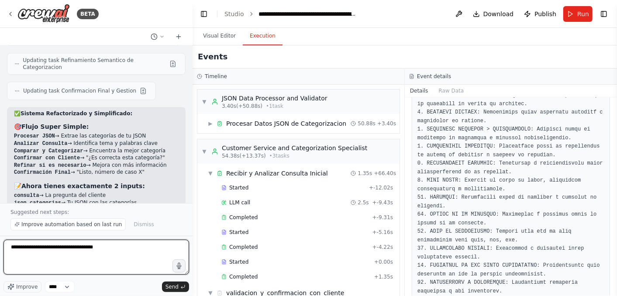
click at [114, 251] on textarea "**********" at bounding box center [95, 257] width 185 height 35
paste textarea "**********"
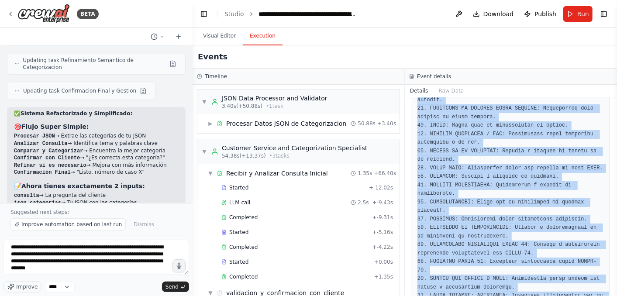
scroll to position [545, 0]
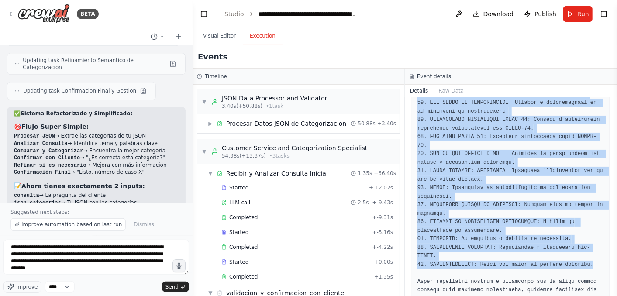
drag, startPoint x: 418, startPoint y: 172, endPoint x: 578, endPoint y: 240, distance: 173.9
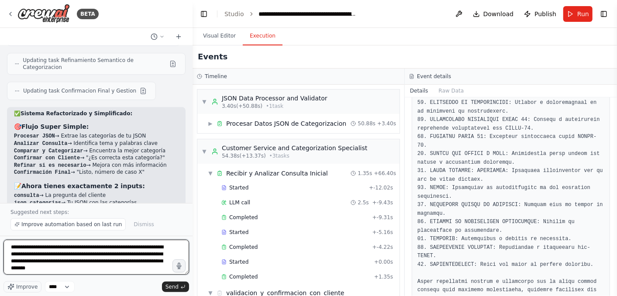
click at [118, 270] on textarea "**********" at bounding box center [95, 257] width 185 height 35
type textarea "**********"
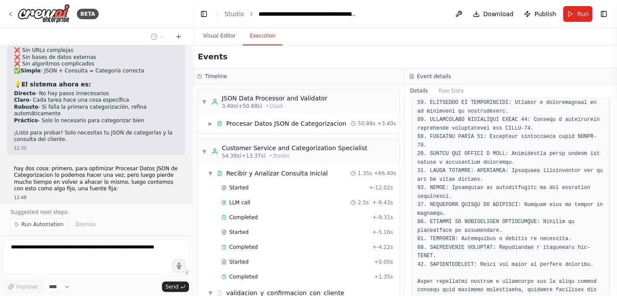
scroll to position [5210, 0]
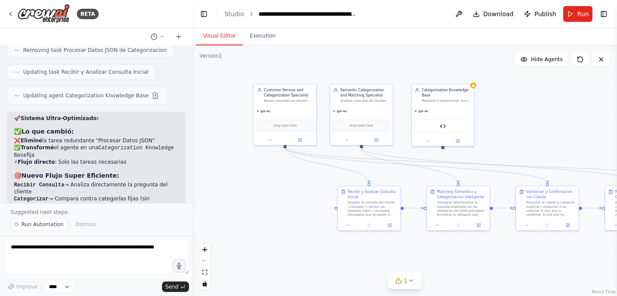
click at [216, 34] on button "Visual Editor" at bounding box center [219, 36] width 47 height 18
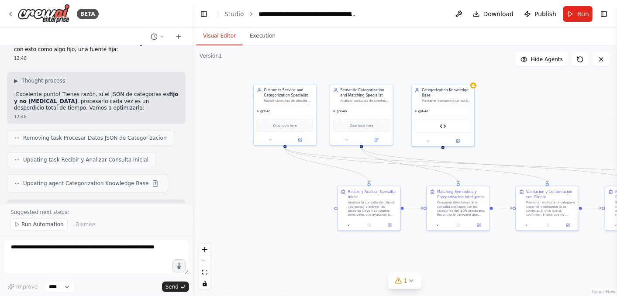
scroll to position [5323, 0]
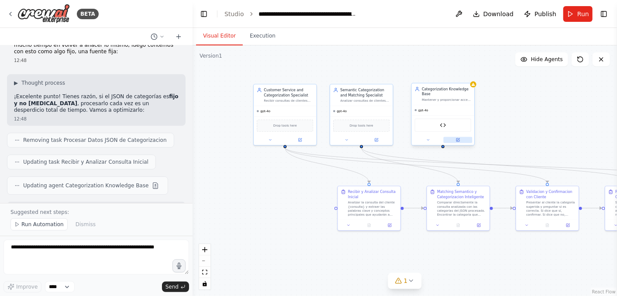
click at [457, 140] on icon at bounding box center [457, 139] width 3 height 3
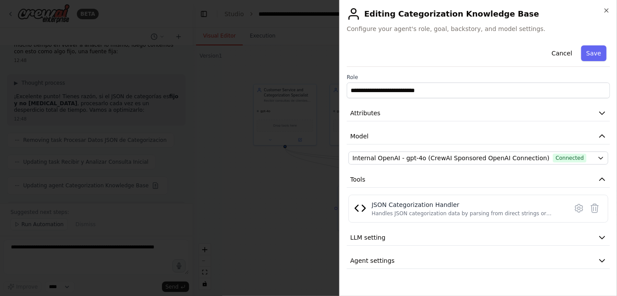
click at [240, 178] on div at bounding box center [308, 148] width 617 height 296
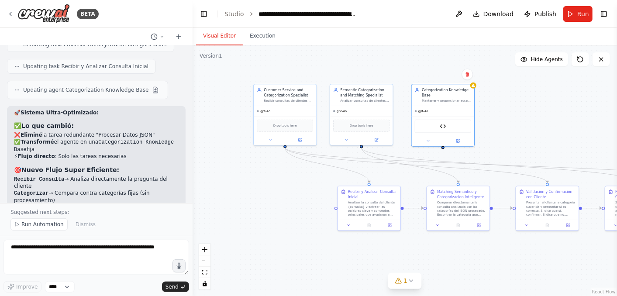
scroll to position [5420, 0]
click at [450, 94] on div "Categorization Knowledge Base" at bounding box center [446, 91] width 49 height 10
click at [444, 127] on img at bounding box center [443, 125] width 6 height 6
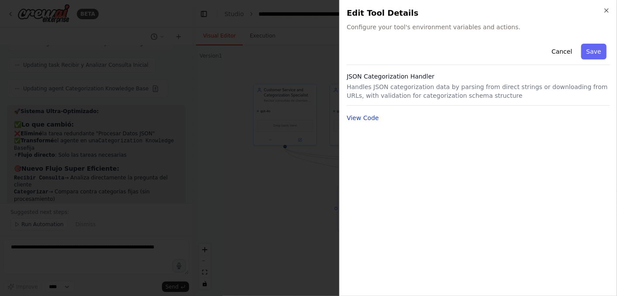
click at [369, 120] on button "View Code" at bounding box center [363, 117] width 32 height 9
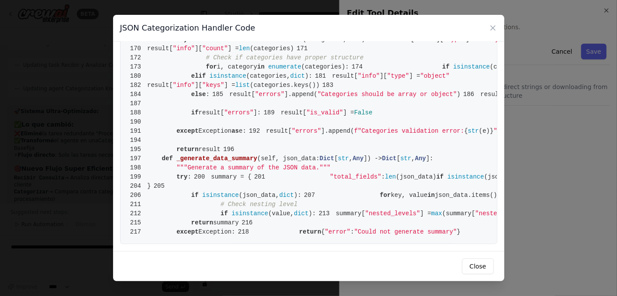
scroll to position [1825, 0]
click at [493, 28] on icon at bounding box center [493, 28] width 4 height 4
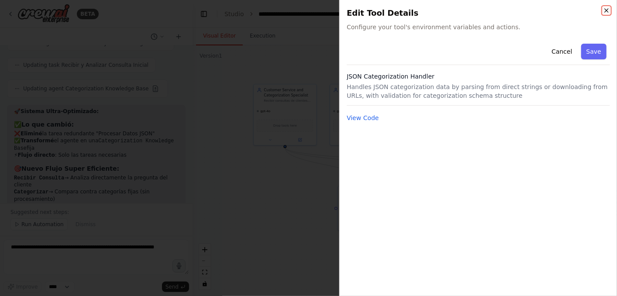
click at [604, 10] on icon "button" at bounding box center [606, 10] width 7 height 7
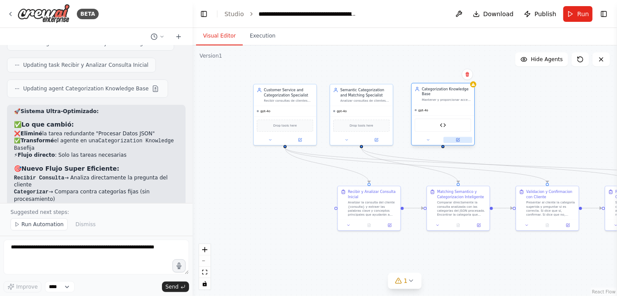
click at [460, 140] on button at bounding box center [457, 140] width 29 height 6
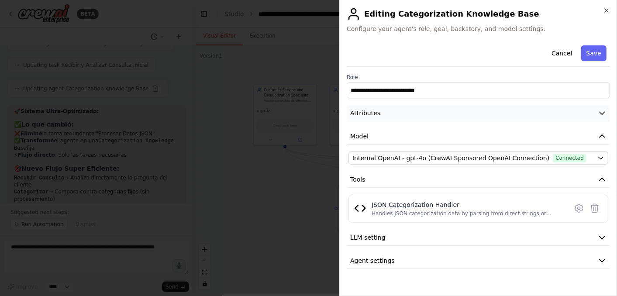
click at [438, 112] on button "Attributes" at bounding box center [478, 113] width 263 height 16
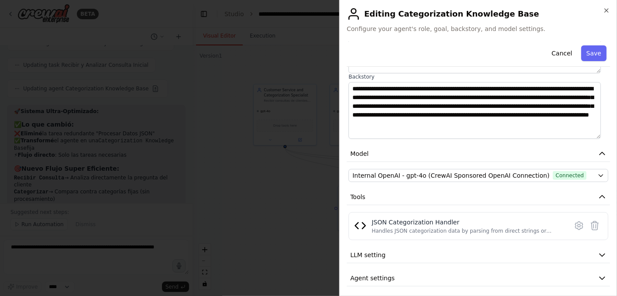
scroll to position [123, 0]
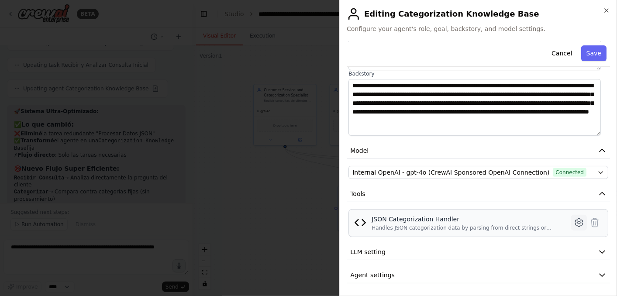
click at [573, 218] on icon at bounding box center [578, 222] width 10 height 10
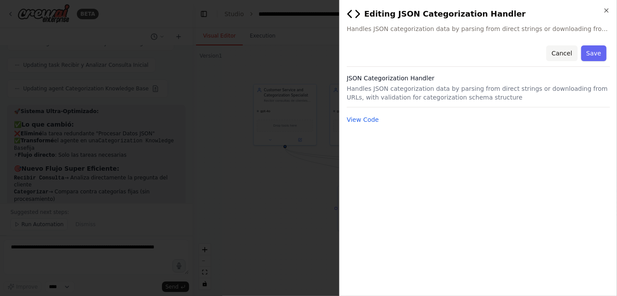
click at [566, 58] on button "Cancel" at bounding box center [561, 53] width 31 height 16
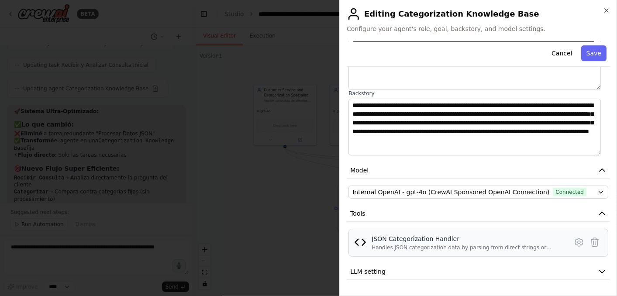
scroll to position [123, 0]
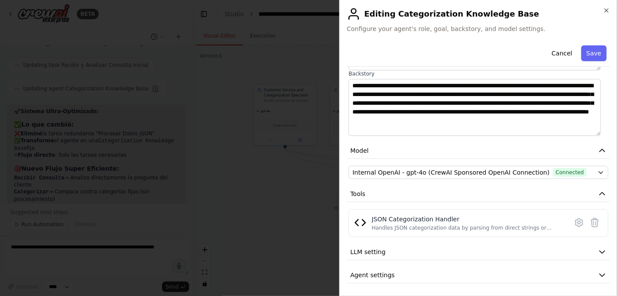
click at [73, 259] on div at bounding box center [308, 148] width 617 height 296
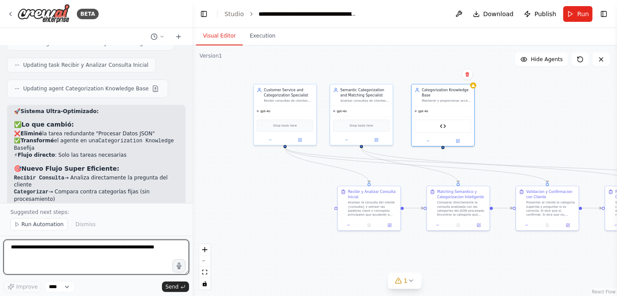
click at [42, 250] on textarea at bounding box center [95, 257] width 185 height 35
paste textarea "**********"
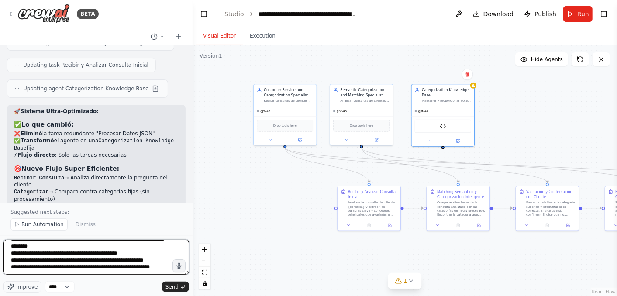
scroll to position [444, 0]
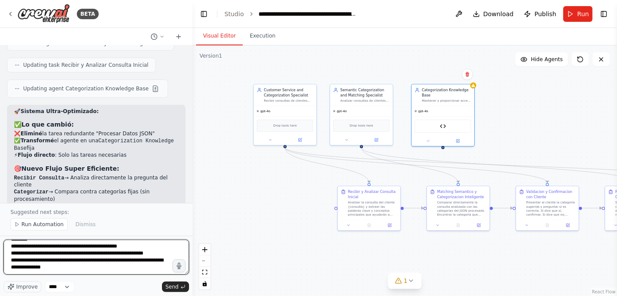
type textarea "**********"
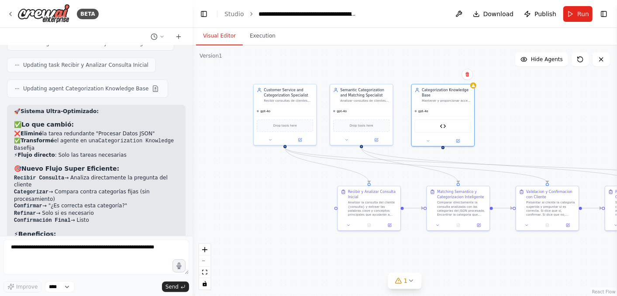
scroll to position [5841, 0]
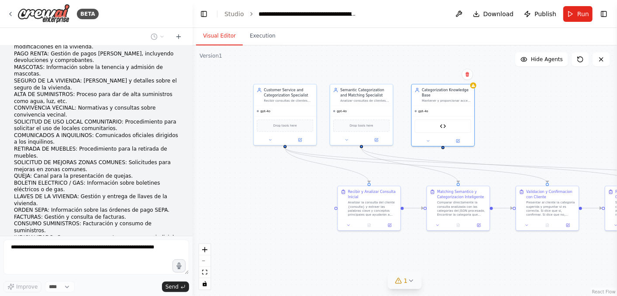
click at [408, 283] on icon at bounding box center [410, 280] width 7 height 7
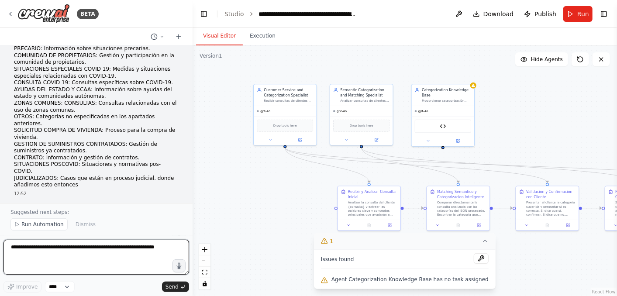
scroll to position [6010, 0]
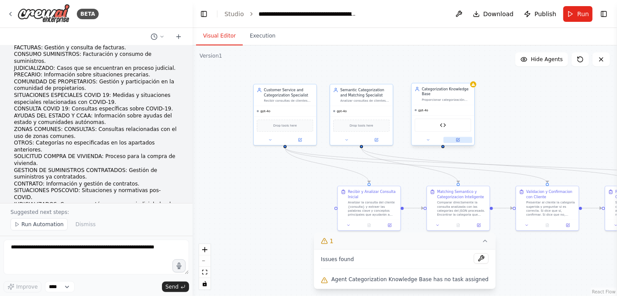
click at [459, 138] on icon at bounding box center [458, 139] width 2 height 2
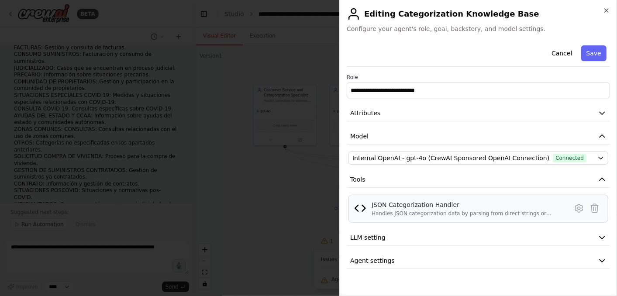
click at [489, 207] on div "JSON Categorization Handler" at bounding box center [466, 204] width 191 height 9
click at [580, 208] on icon at bounding box center [578, 208] width 3 height 3
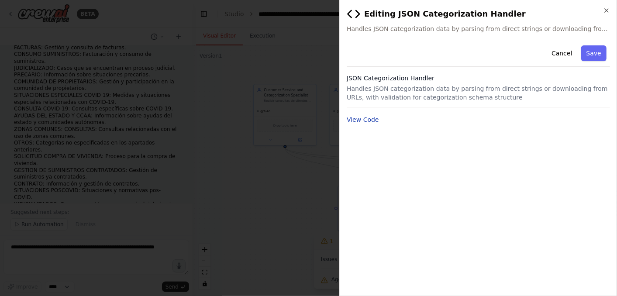
click at [357, 119] on button "View Code" at bounding box center [363, 119] width 32 height 9
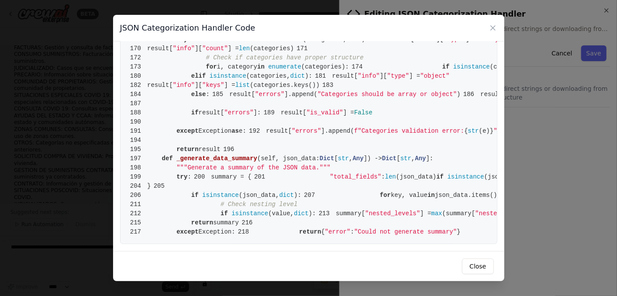
scroll to position [1825, 0]
click at [491, 30] on icon at bounding box center [492, 28] width 9 height 9
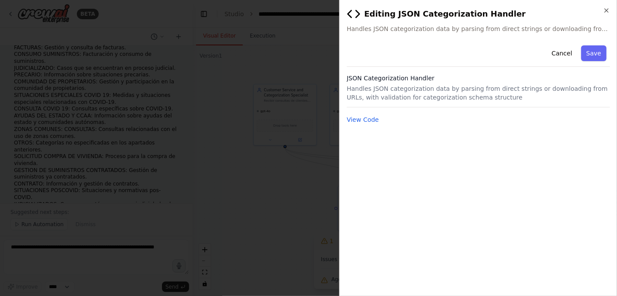
click at [561, 56] on button "Cancel" at bounding box center [561, 53] width 31 height 16
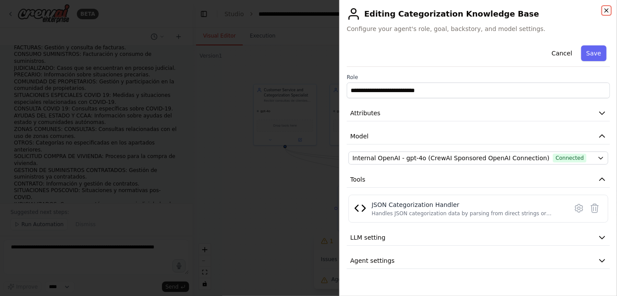
click at [608, 10] on icon "button" at bounding box center [606, 10] width 7 height 7
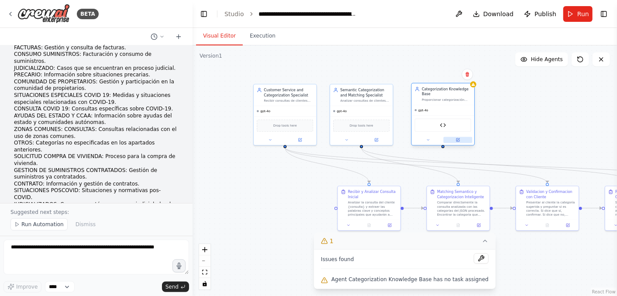
click at [459, 140] on icon at bounding box center [457, 139] width 3 height 3
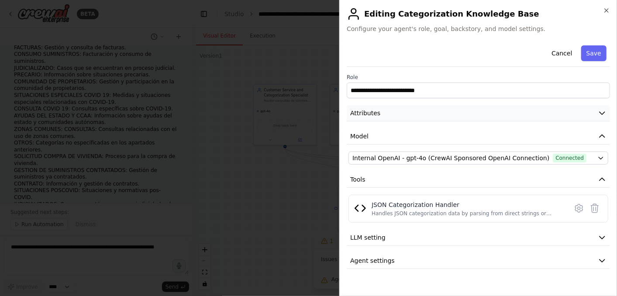
click at [439, 112] on button "Attributes" at bounding box center [478, 113] width 263 height 16
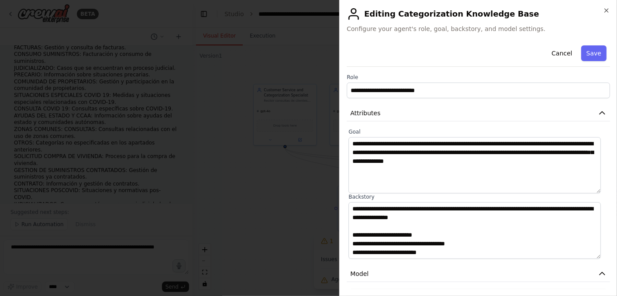
click at [267, 214] on div at bounding box center [308, 148] width 617 height 296
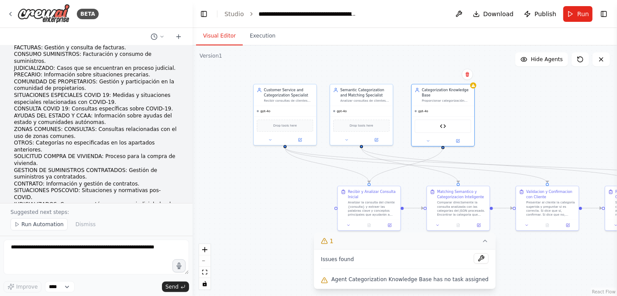
drag, startPoint x: 443, startPoint y: 147, endPoint x: 371, endPoint y: 183, distance: 80.0
click at [371, 183] on div ".deletable-edge-delete-btn { width: 20px; height: 20px; border: 0px solid #ffff…" at bounding box center [404, 170] width 424 height 251
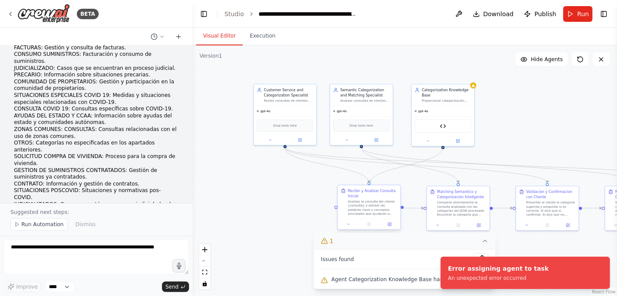
drag, startPoint x: 443, startPoint y: 147, endPoint x: 368, endPoint y: 187, distance: 84.5
click at [368, 187] on div "Customer Service and Categorization Specialist Recibir consultas de clientes so…" at bounding box center [346, 131] width 247 height 146
click at [530, 145] on div ".deletable-edge-delete-btn { width: 20px; height: 20px; border: 0px solid #ffff…" at bounding box center [404, 170] width 424 height 251
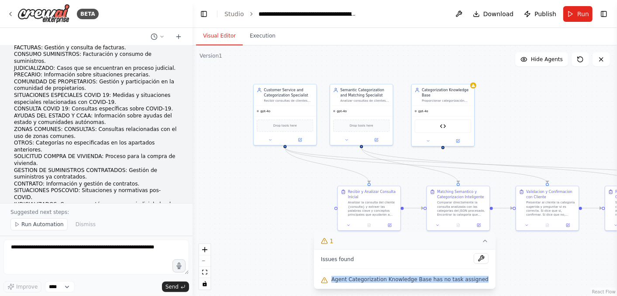
drag, startPoint x: 482, startPoint y: 280, endPoint x: 339, endPoint y: 277, distance: 142.7
click at [339, 277] on div "Issues found Agent Categorization Knowledge Base has no task assigned" at bounding box center [405, 269] width 182 height 40
click at [474, 261] on button at bounding box center [481, 258] width 15 height 10
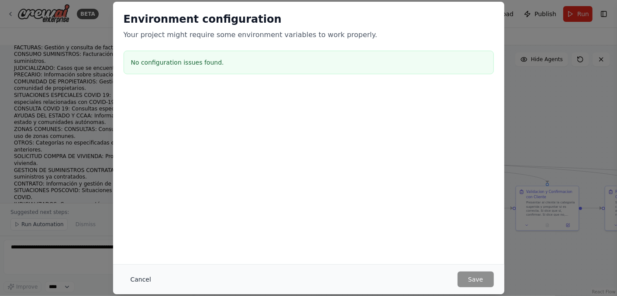
click at [149, 277] on button "Cancel" at bounding box center [141, 279] width 34 height 16
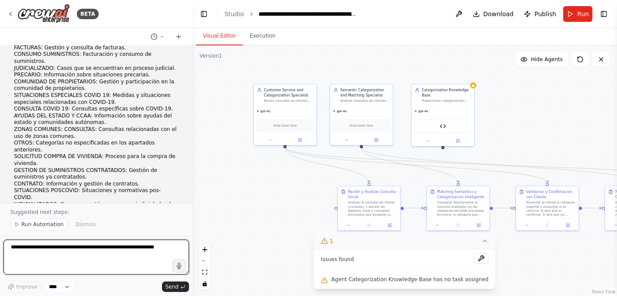
click at [18, 253] on textarea at bounding box center [95, 257] width 185 height 35
paste textarea "**********"
type textarea "**********"
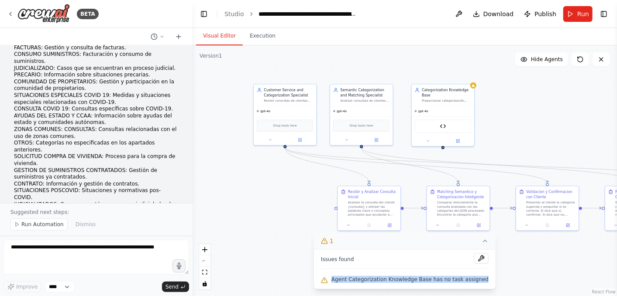
drag, startPoint x: 480, startPoint y: 280, endPoint x: 325, endPoint y: 284, distance: 154.5
click at [325, 284] on div "Issues found Agent Categorization Knowledge Base has no task assigned" at bounding box center [405, 269] width 182 height 40
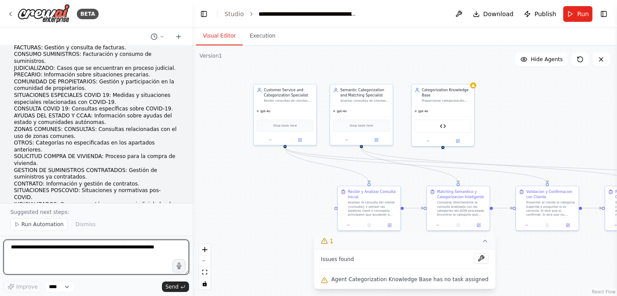
click at [32, 257] on textarea at bounding box center [95, 257] width 185 height 35
paste textarea "**********"
type textarea "**********"
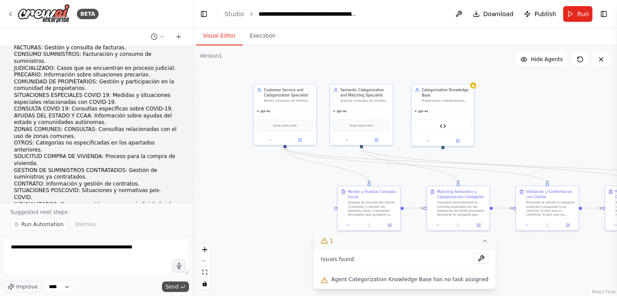
click at [172, 289] on span "Send" at bounding box center [171, 286] width 13 height 7
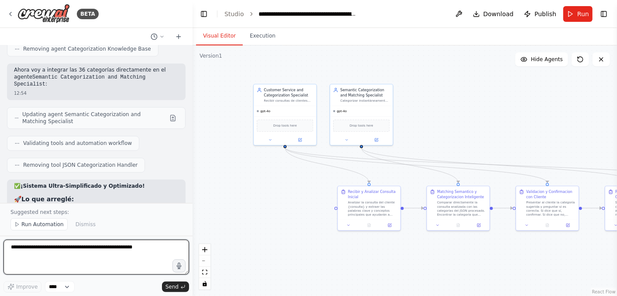
scroll to position [6683, 0]
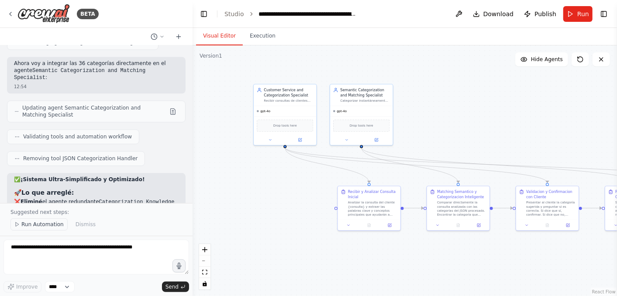
click at [38, 228] on span "Run Automation" at bounding box center [42, 224] width 42 height 7
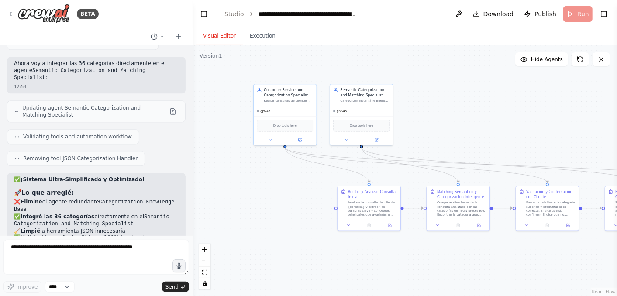
scroll to position [6650, 0]
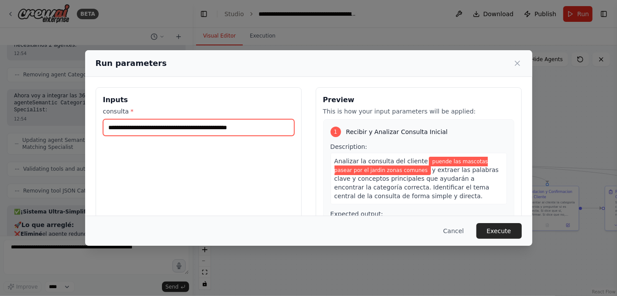
drag, startPoint x: 264, startPoint y: 129, endPoint x: 80, endPoint y: 128, distance: 183.3
click at [89, 127] on div "**********" at bounding box center [308, 191] width 447 height 228
paste input "text"
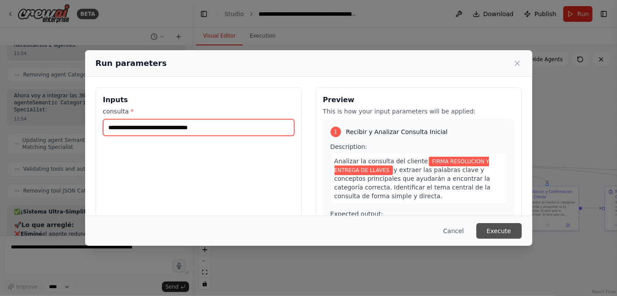
type input "**********"
click at [502, 231] on button "Execute" at bounding box center [498, 231] width 45 height 16
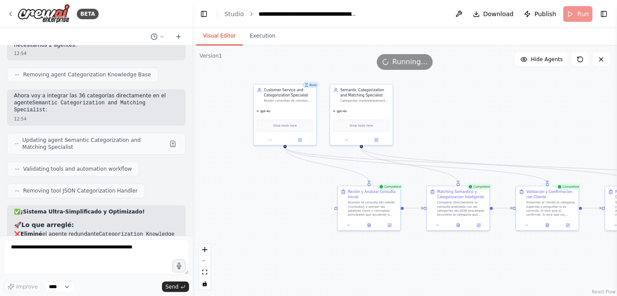
scroll to position [6683, 0]
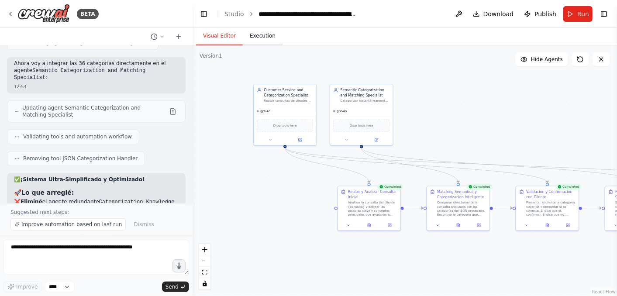
click at [259, 40] on button "Execution" at bounding box center [263, 36] width 40 height 18
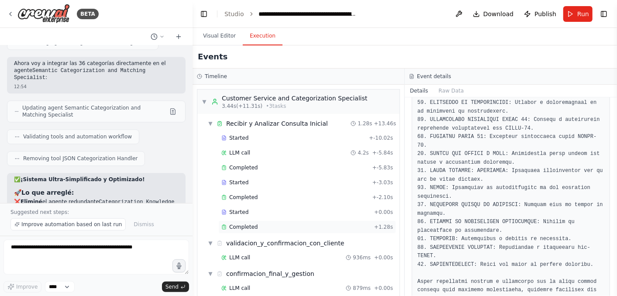
click at [258, 229] on div "Completed + 1.28s" at bounding box center [307, 226] width 178 height 13
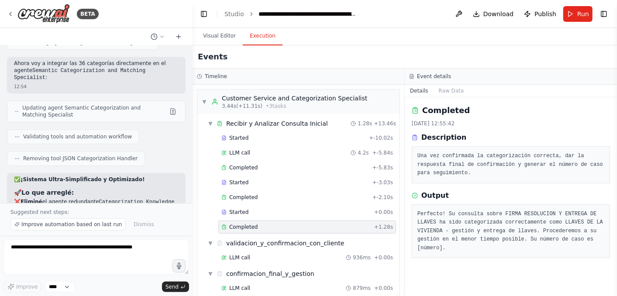
scroll to position [0, 0]
click at [247, 255] on span "LLM call" at bounding box center [239, 257] width 21 height 7
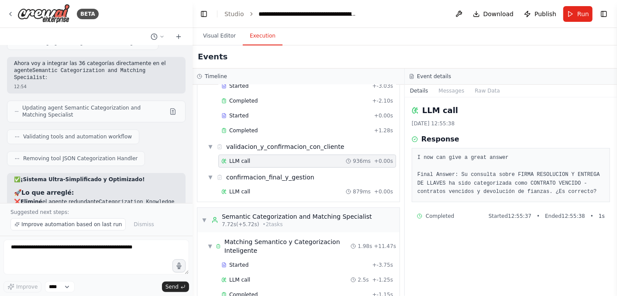
scroll to position [97, 0]
click at [257, 188] on div "LLM call 879ms + 0.00s" at bounding box center [307, 191] width 172 height 7
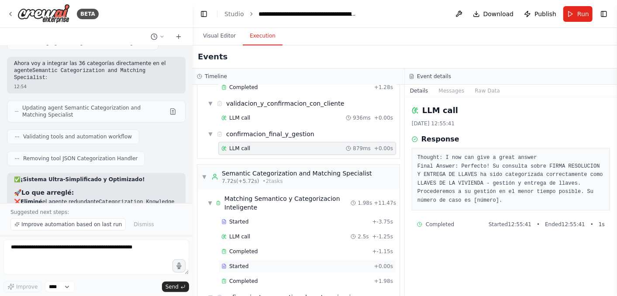
scroll to position [145, 0]
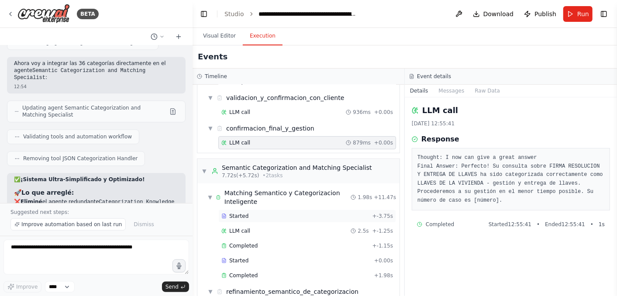
click at [246, 214] on div "Started" at bounding box center [295, 216] width 148 height 7
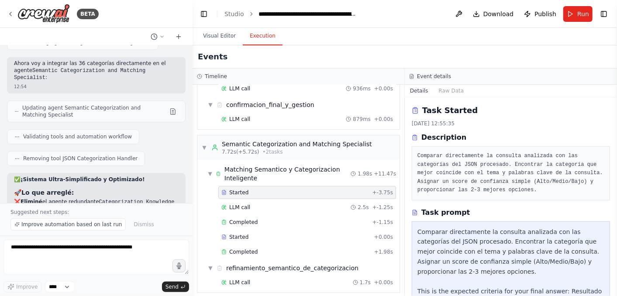
scroll to position [171, 0]
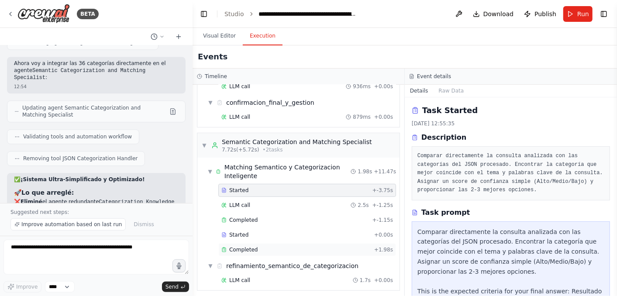
click at [244, 246] on span "Completed" at bounding box center [243, 249] width 28 height 7
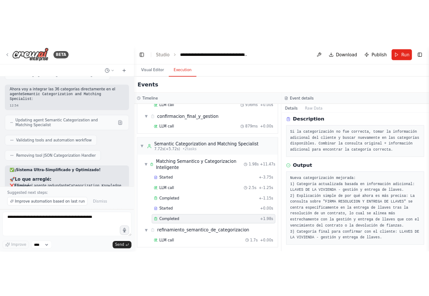
scroll to position [35, 0]
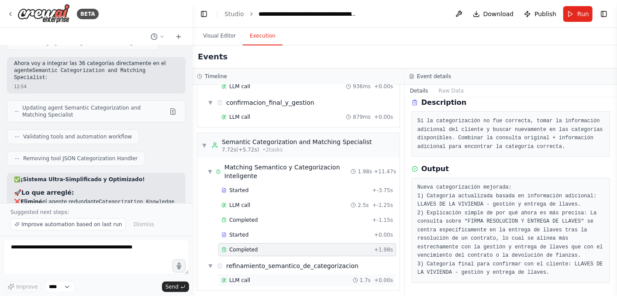
click at [242, 277] on span "LLM call" at bounding box center [239, 280] width 21 height 7
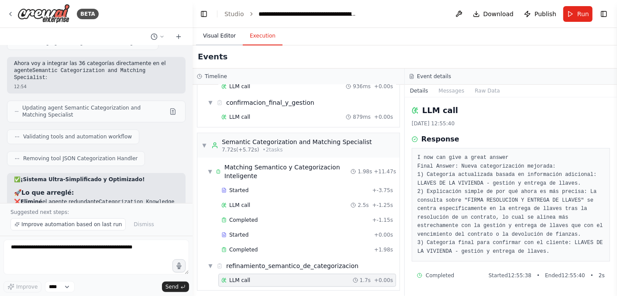
click at [215, 39] on button "Visual Editor" at bounding box center [219, 36] width 47 height 18
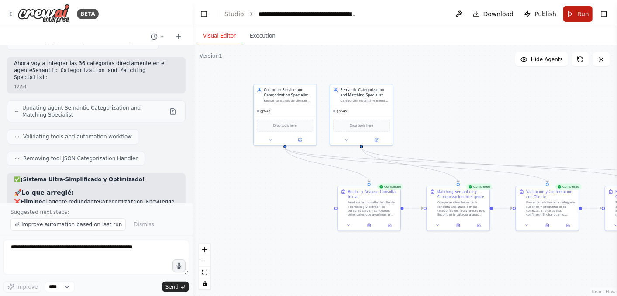
click at [577, 14] on button "Run" at bounding box center [577, 14] width 29 height 16
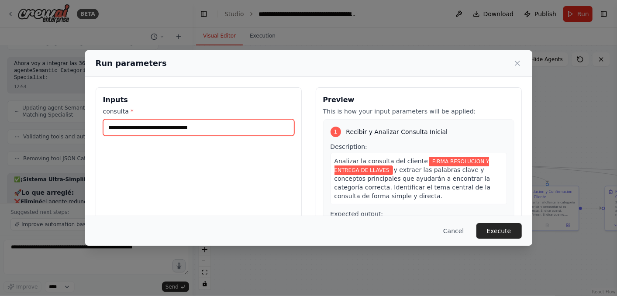
drag, startPoint x: 231, startPoint y: 126, endPoint x: 96, endPoint y: 126, distance: 134.9
click at [96, 126] on div "**********" at bounding box center [199, 190] width 206 height 207
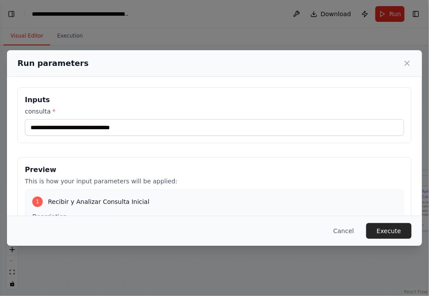
scroll to position [8171, 0]
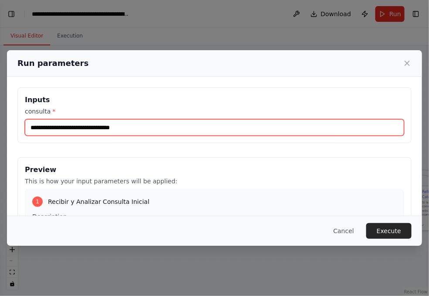
click at [151, 128] on input "**********" at bounding box center [215, 127] width 380 height 17
drag, startPoint x: 142, startPoint y: 126, endPoint x: 22, endPoint y: 124, distance: 119.6
click at [22, 124] on div "**********" at bounding box center [214, 115] width 395 height 56
paste input "**********"
type input "**********"
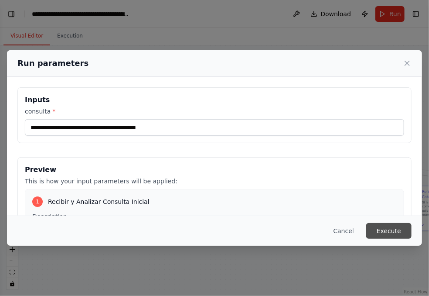
click at [394, 230] on button "Execute" at bounding box center [389, 231] width 45 height 16
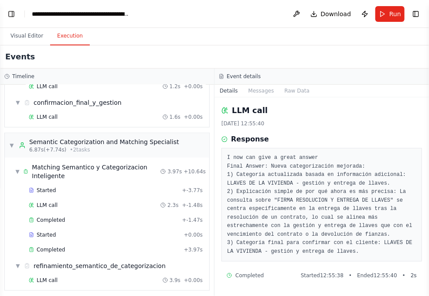
click at [68, 39] on button "Execution" at bounding box center [70, 36] width 40 height 18
click at [73, 278] on div "LLM call 3.9s + 0.00s" at bounding box center [116, 280] width 174 height 7
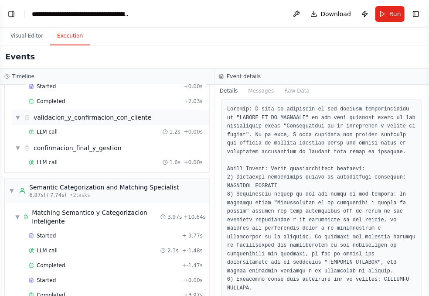
scroll to position [123, 0]
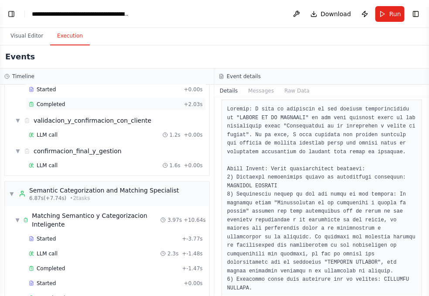
click at [66, 101] on div "Completed" at bounding box center [105, 104] width 152 height 7
